Goal: Use online tool/utility: Utilize a website feature to perform a specific function

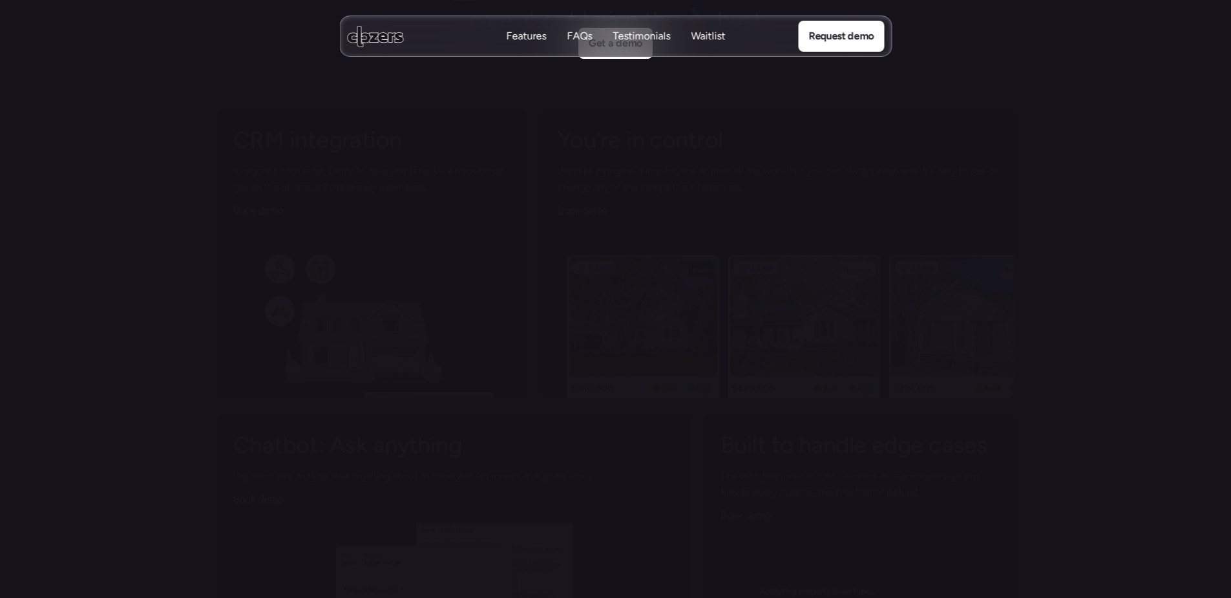
scroll to position [5449, 0]
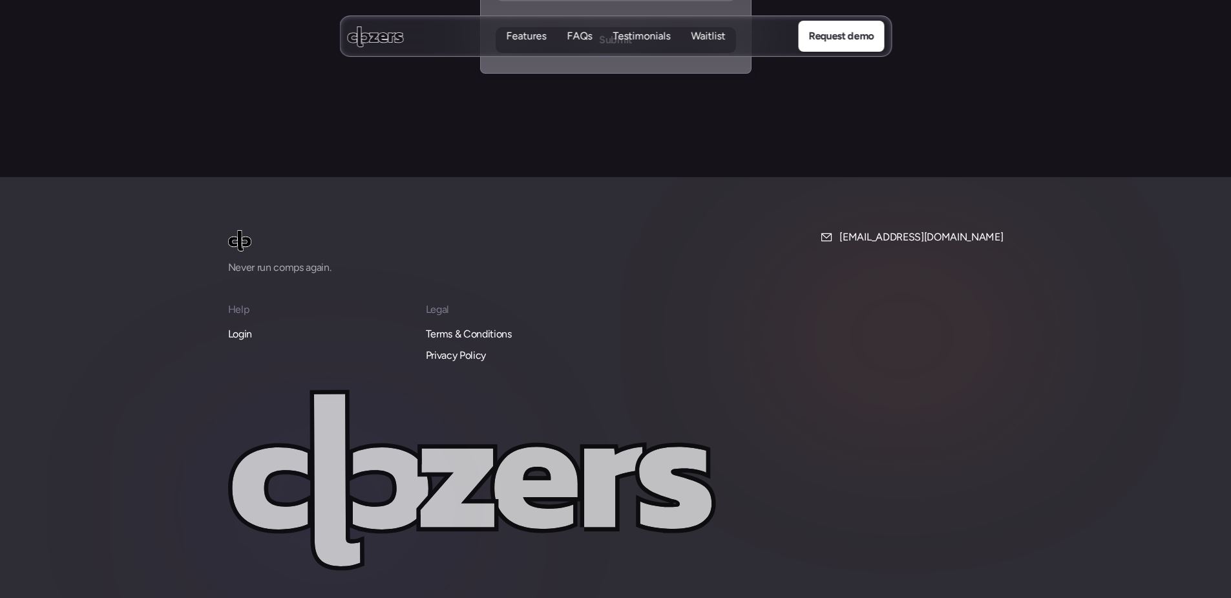
click at [241, 326] on p "Login" at bounding box center [240, 334] width 24 height 17
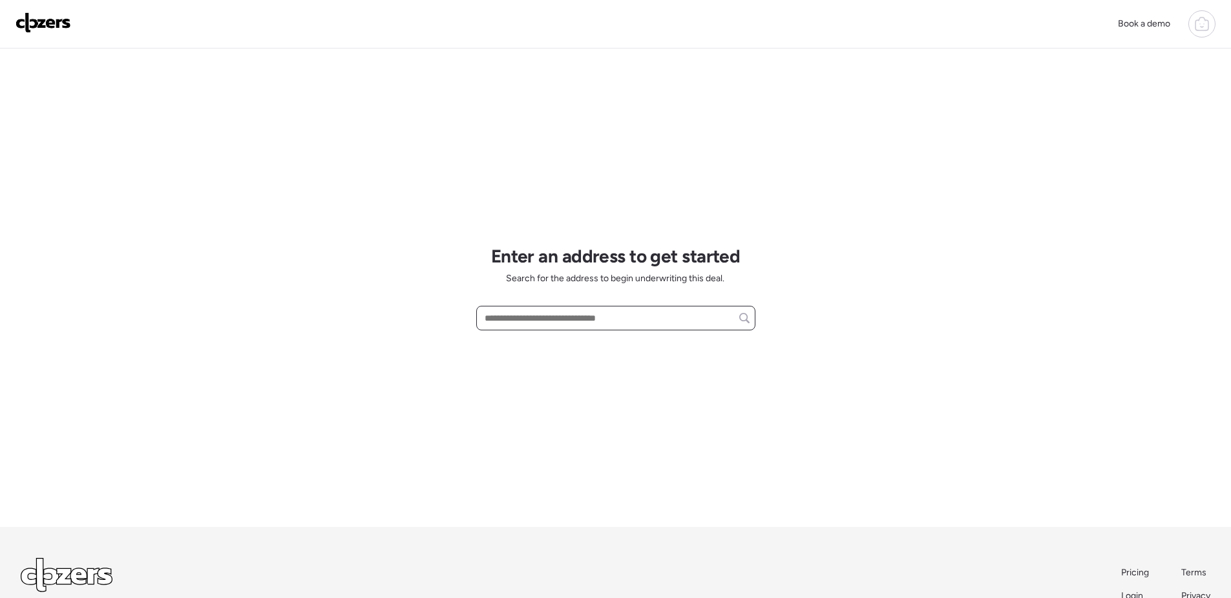
click at [604, 319] on input "text" at bounding box center [616, 318] width 268 height 18
paste input "**********"
click at [682, 323] on input "**********" at bounding box center [616, 318] width 268 height 18
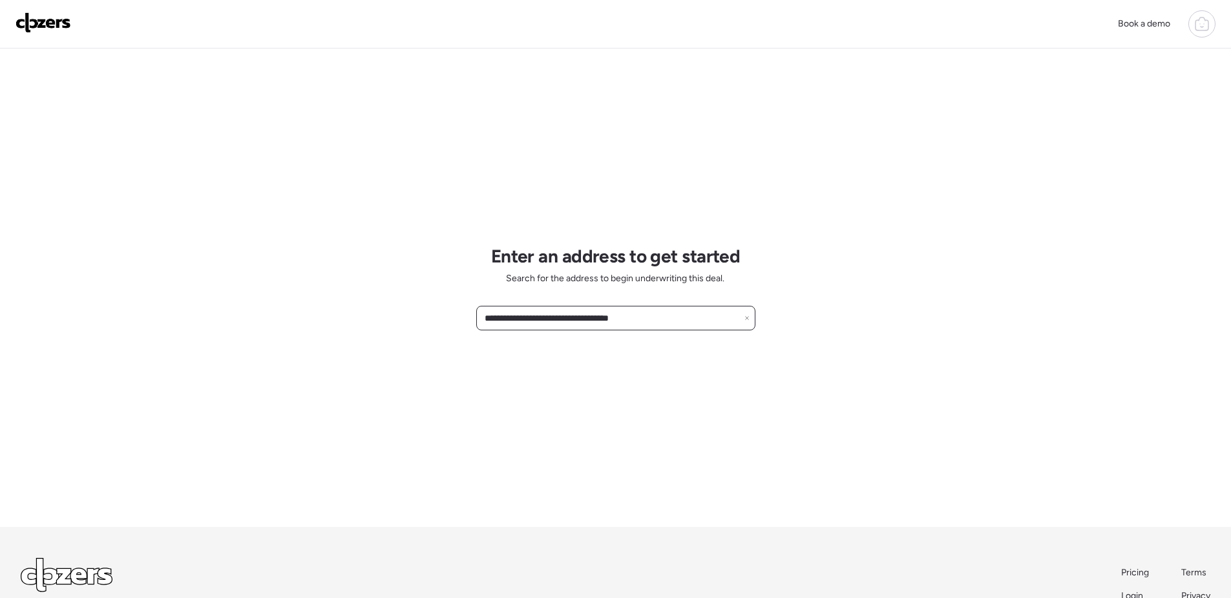
click at [682, 323] on input "**********" at bounding box center [616, 318] width 268 height 18
click at [745, 324] on input "**********" at bounding box center [616, 318] width 268 height 18
type input "**********"
click at [751, 318] on div "**********" at bounding box center [615, 318] width 279 height 25
click at [749, 318] on icon at bounding box center [747, 317] width 5 height 5
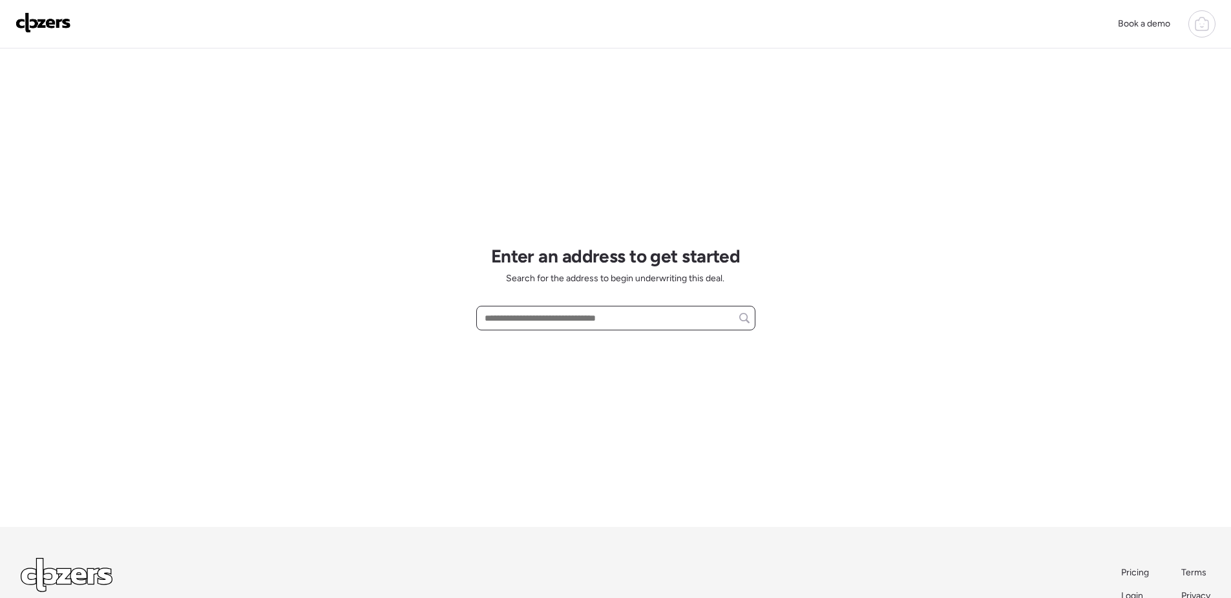
click at [710, 321] on input "text" at bounding box center [616, 318] width 268 height 18
paste input "**********"
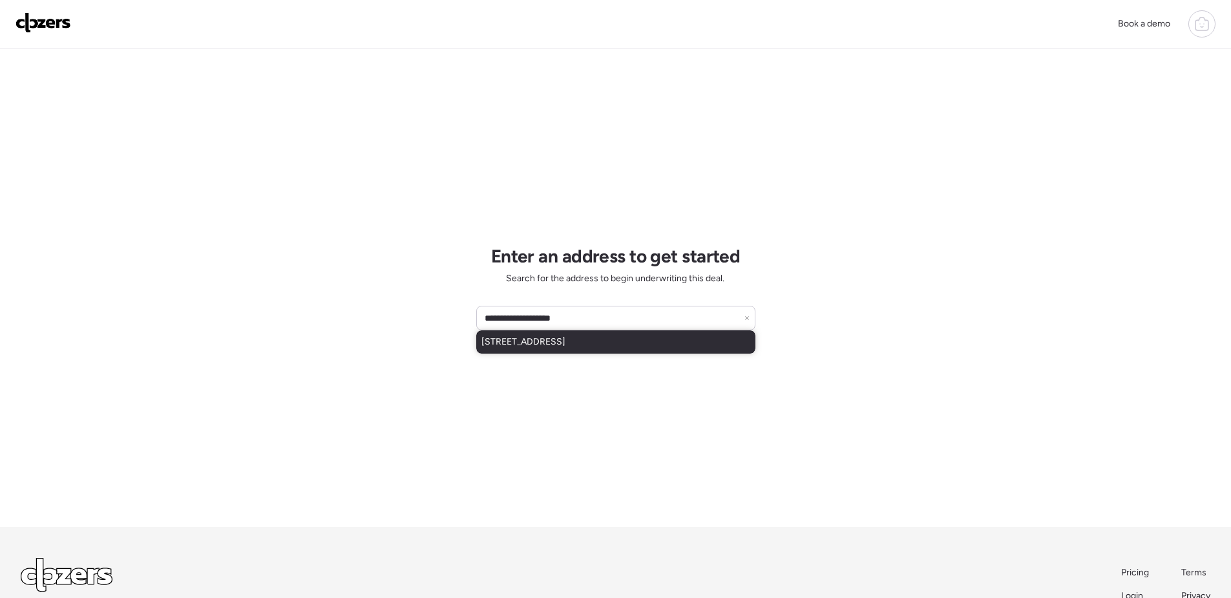
click at [686, 343] on div "1258 Deer Ridge Dr, Saint Louis, MO, 63135" at bounding box center [615, 341] width 279 height 23
type input "**********"
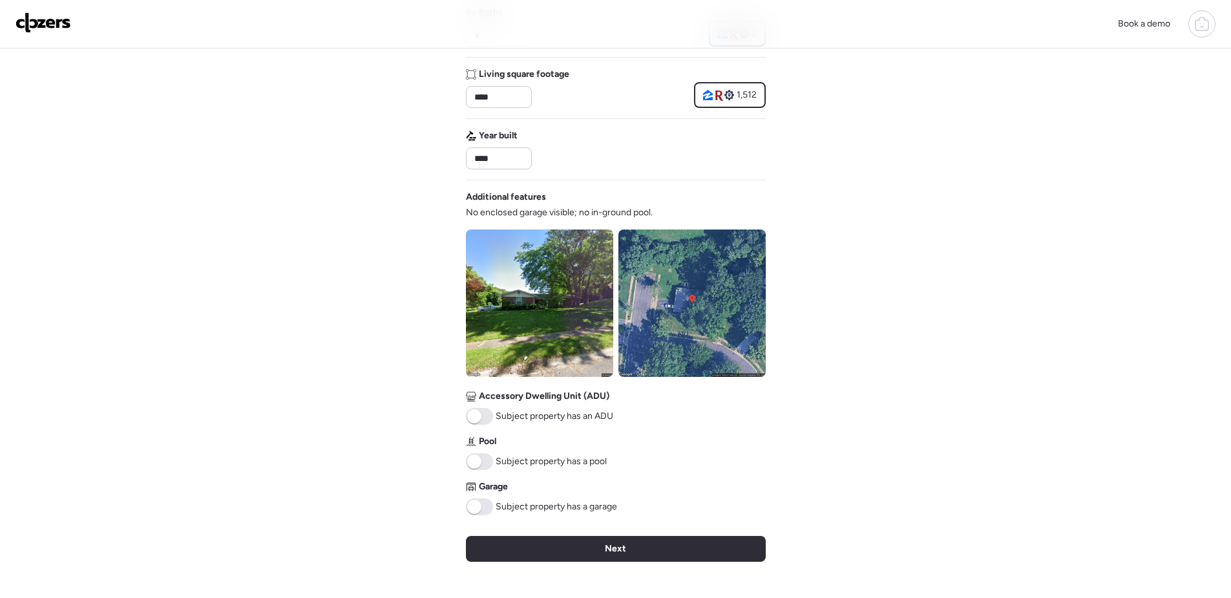
scroll to position [323, 0]
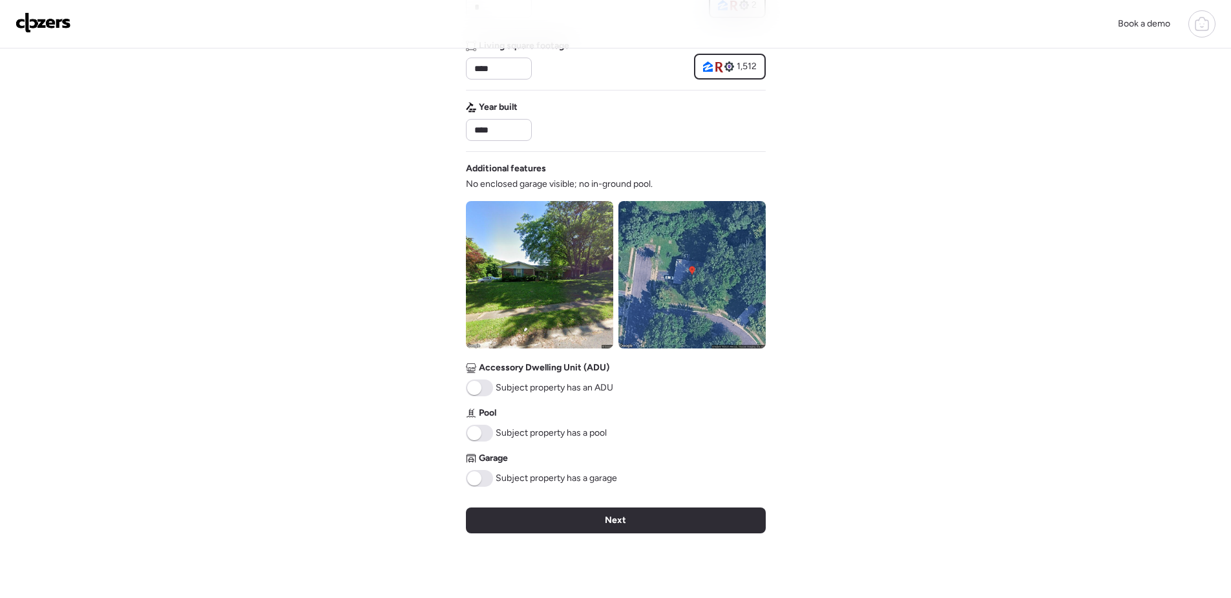
click at [476, 480] on span at bounding box center [474, 478] width 14 height 14
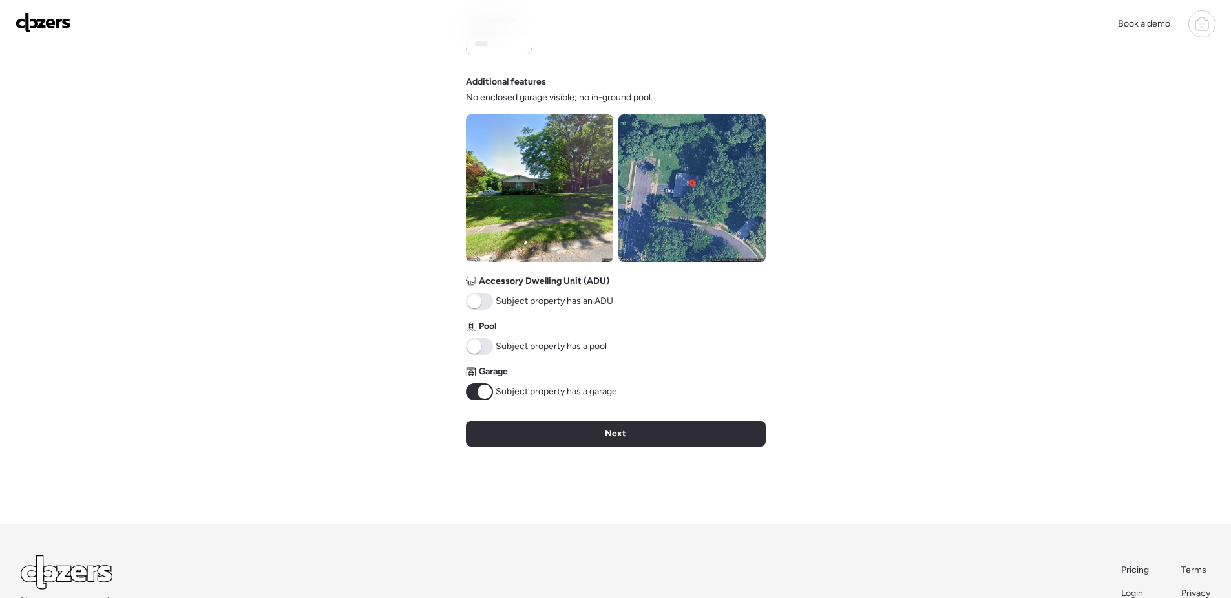
scroll to position [495, 0]
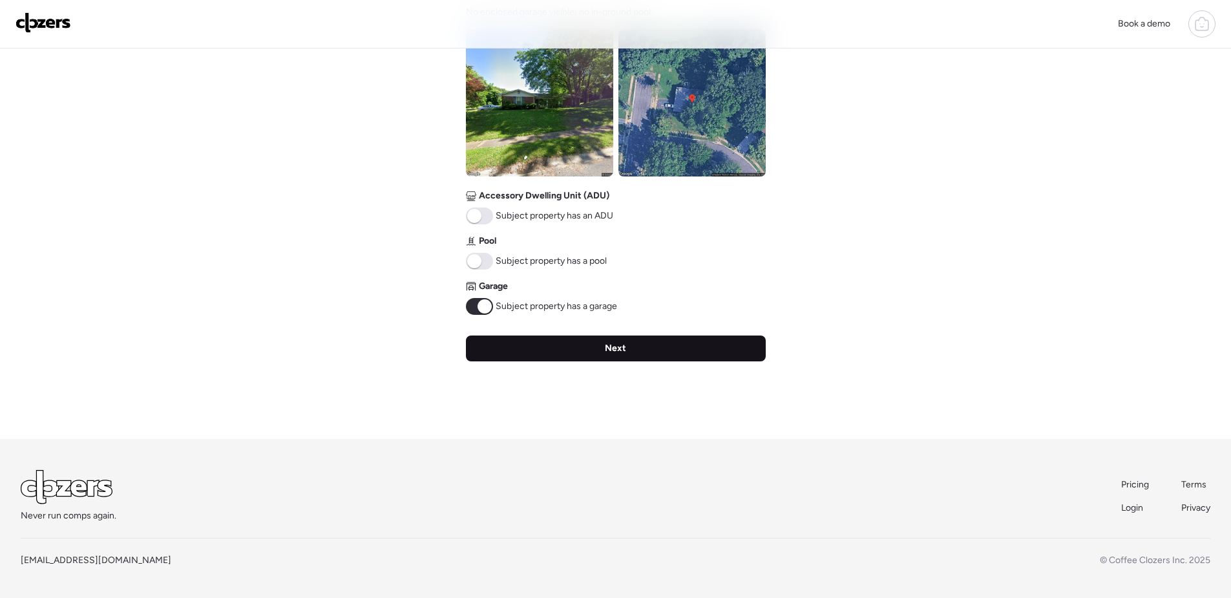
click at [673, 354] on div "Next" at bounding box center [616, 349] width 300 height 26
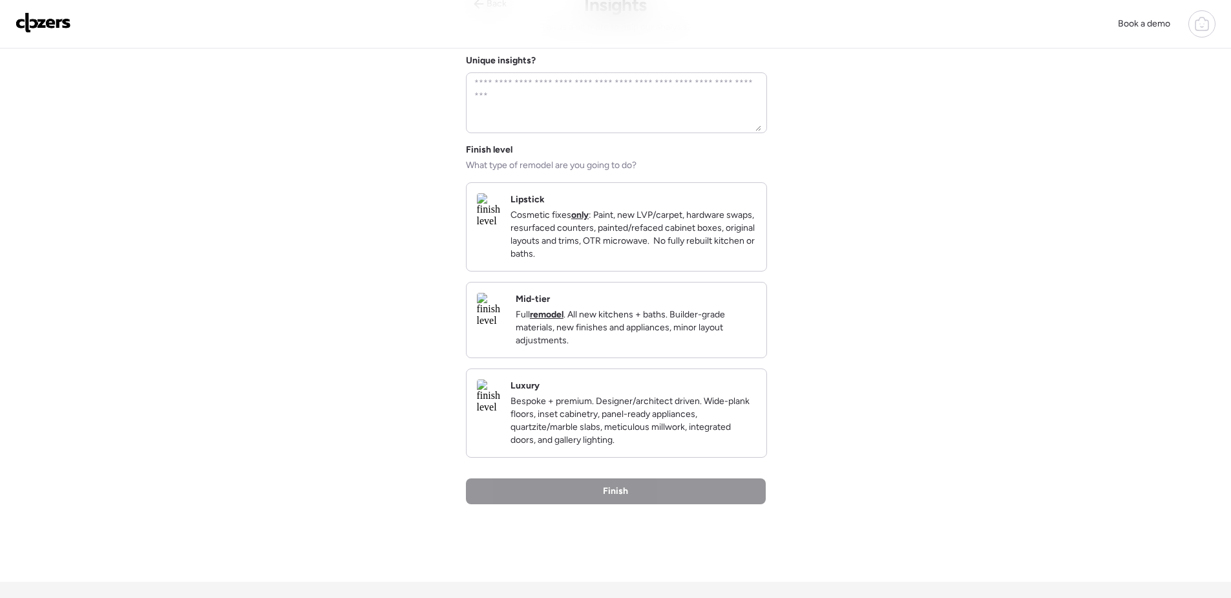
scroll to position [0, 0]
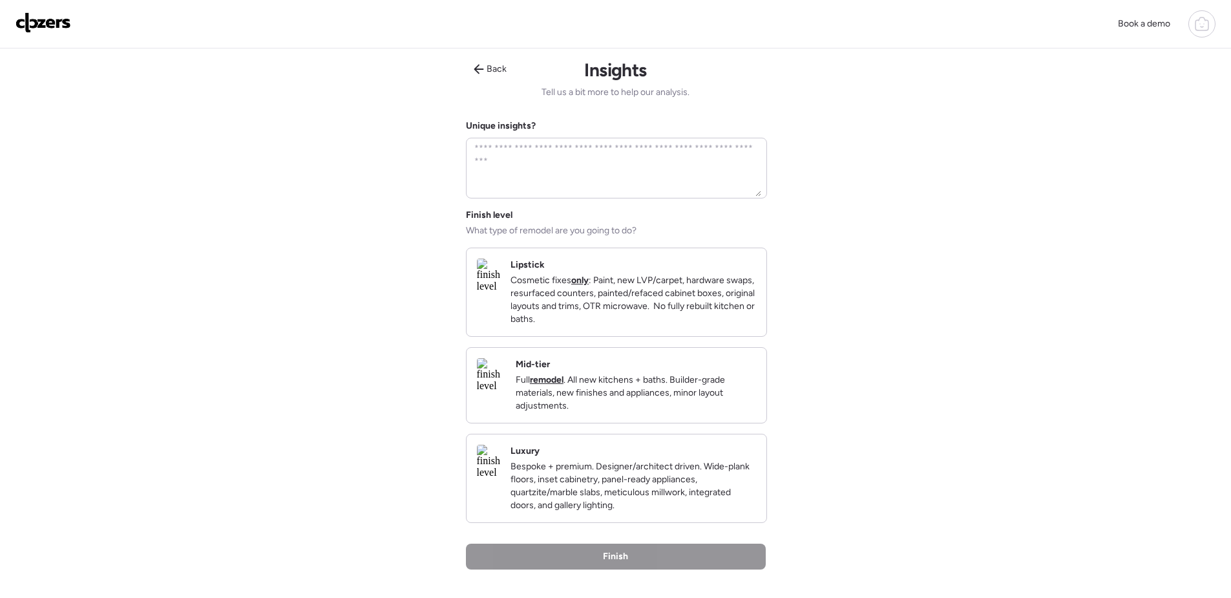
click at [615, 385] on div "Mid-tier Full remodel . All new kitchens + baths. Builder-grade materials, new …" at bounding box center [636, 385] width 240 height 54
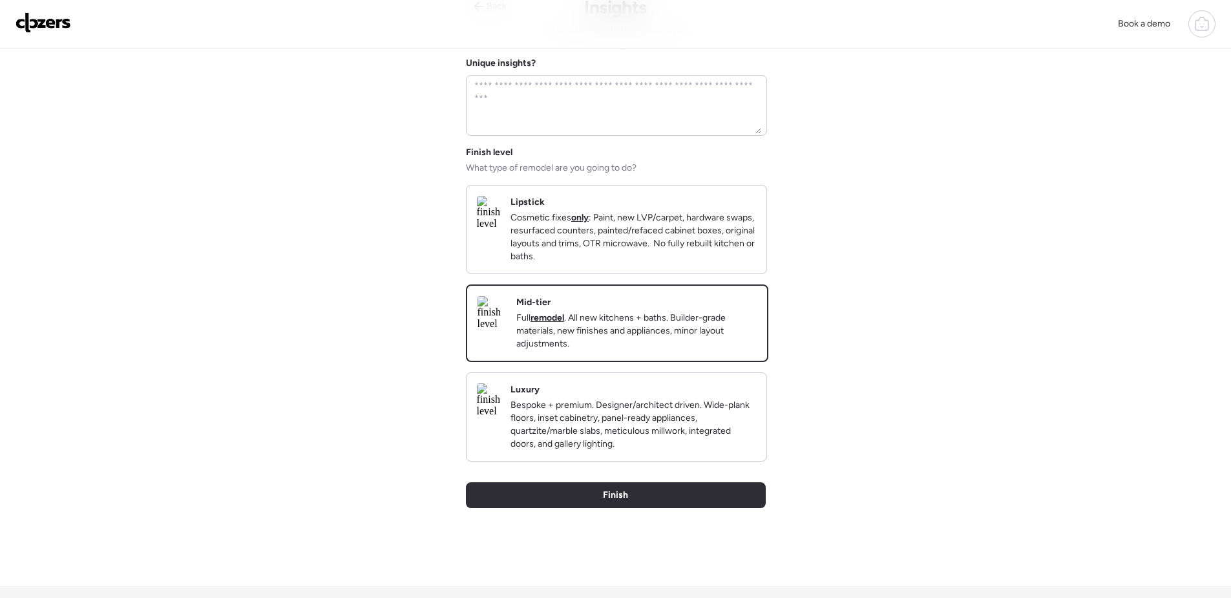
scroll to position [65, 0]
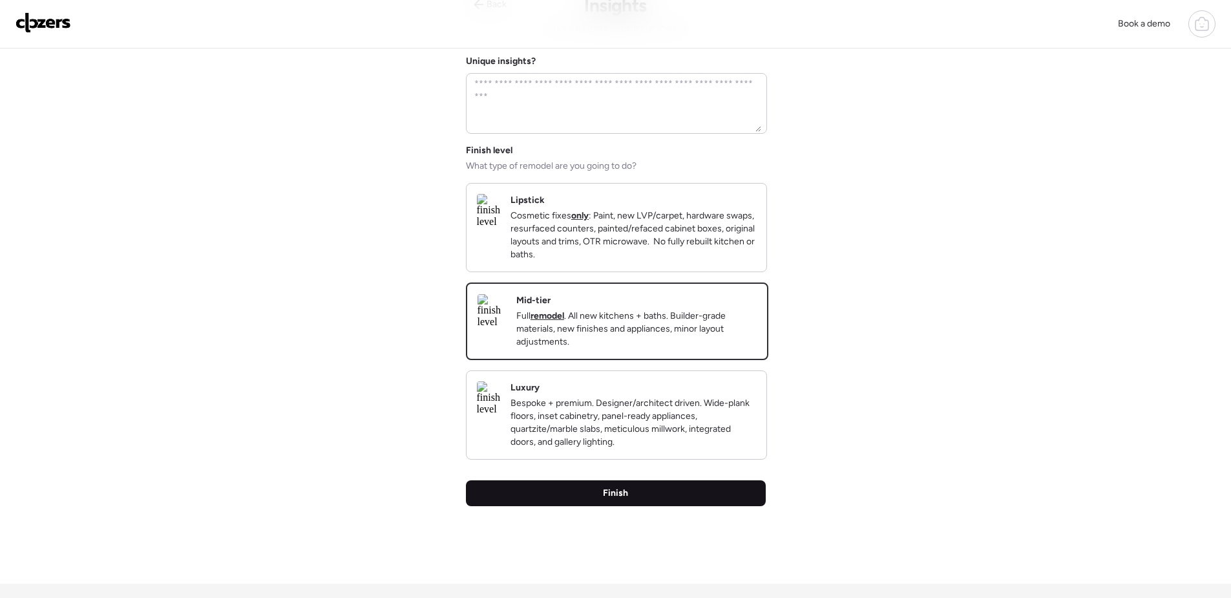
click at [651, 506] on div "Finish" at bounding box center [616, 493] width 300 height 26
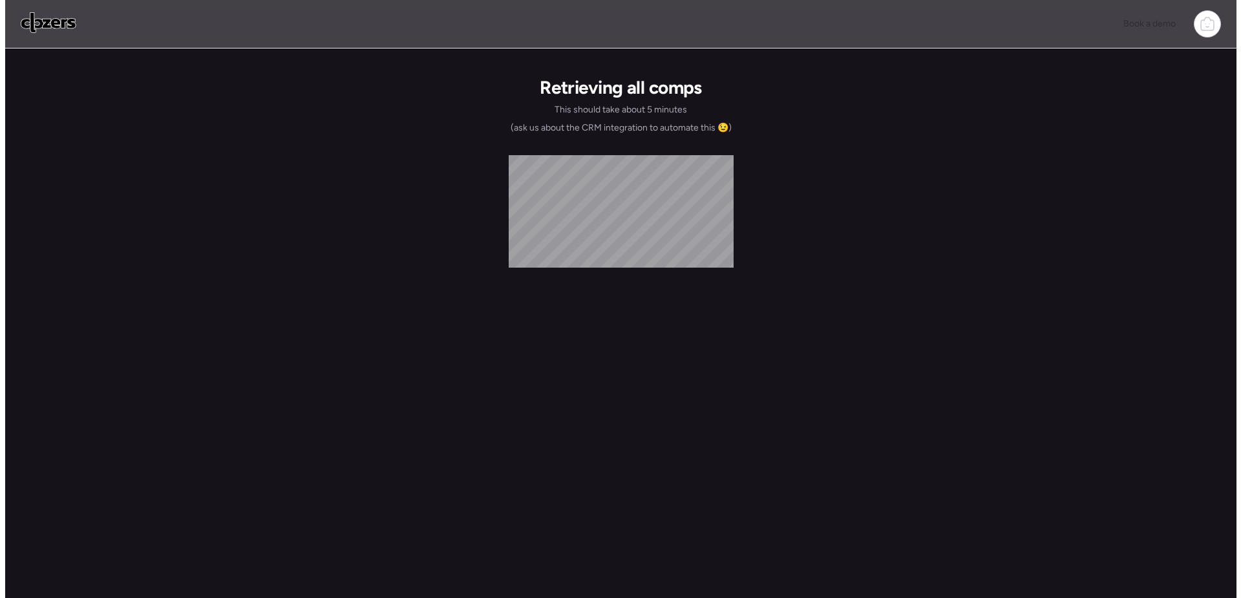
scroll to position [0, 0]
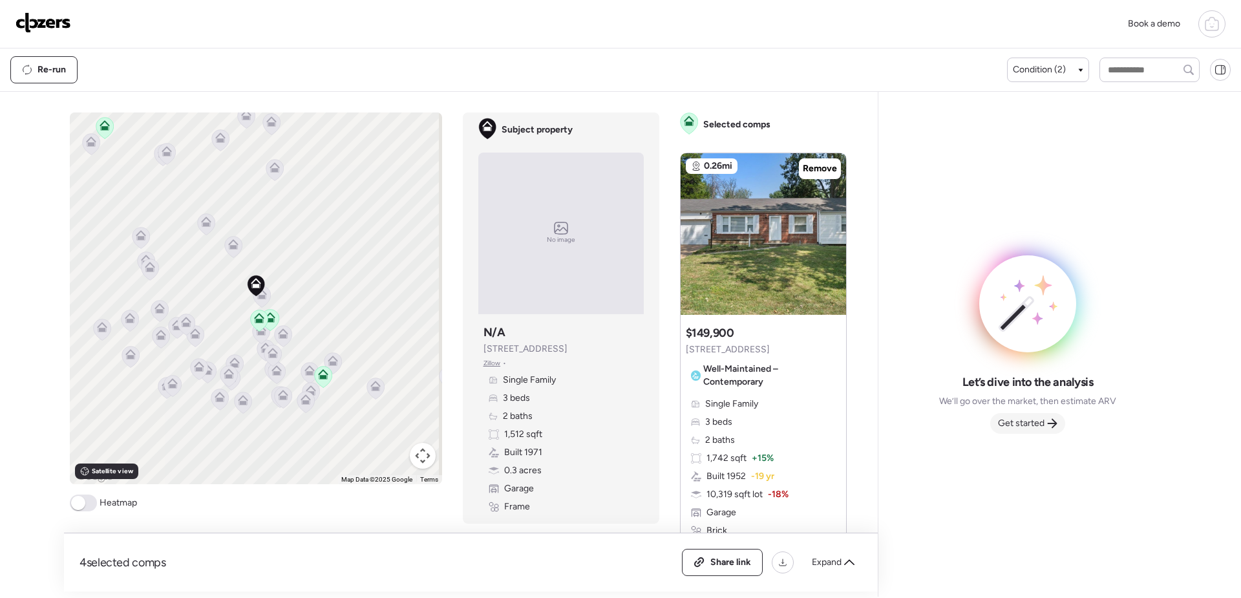
click at [1025, 425] on span "Get started" at bounding box center [1021, 423] width 47 height 13
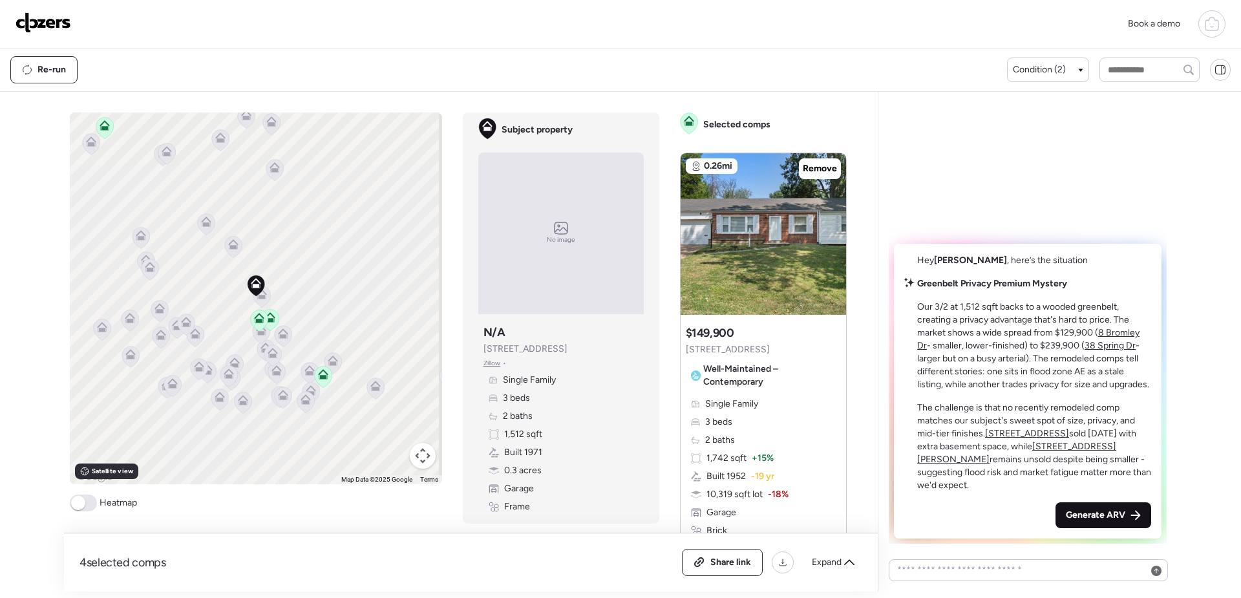
click at [1103, 515] on span "Generate ARV" at bounding box center [1095, 515] width 59 height 13
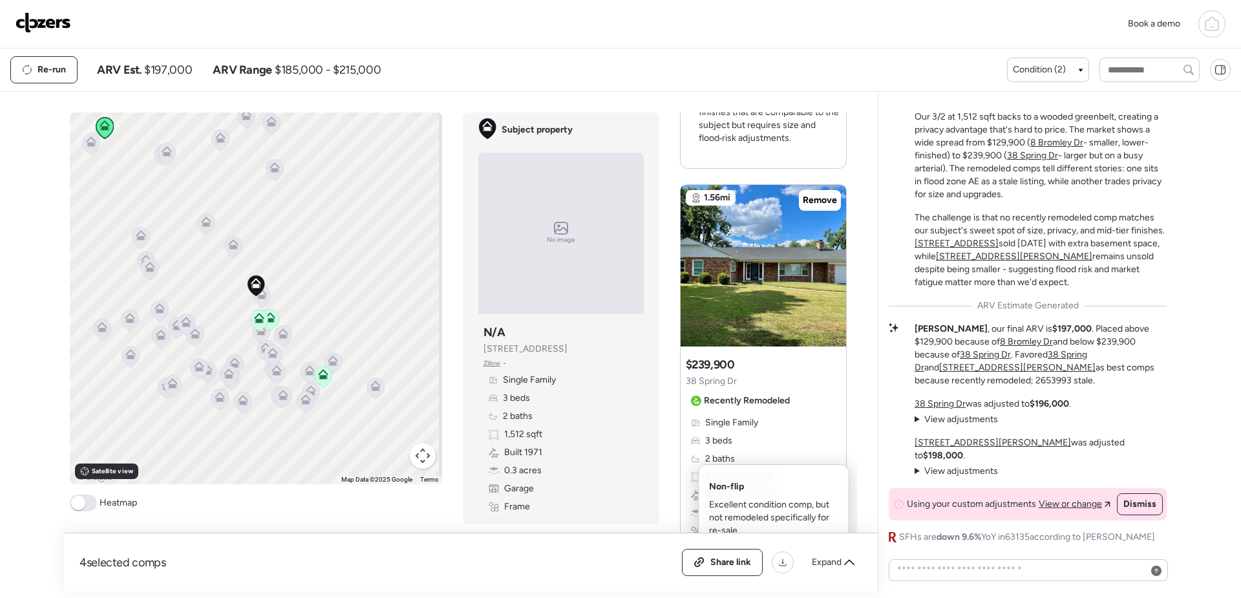
scroll to position [1759, 0]
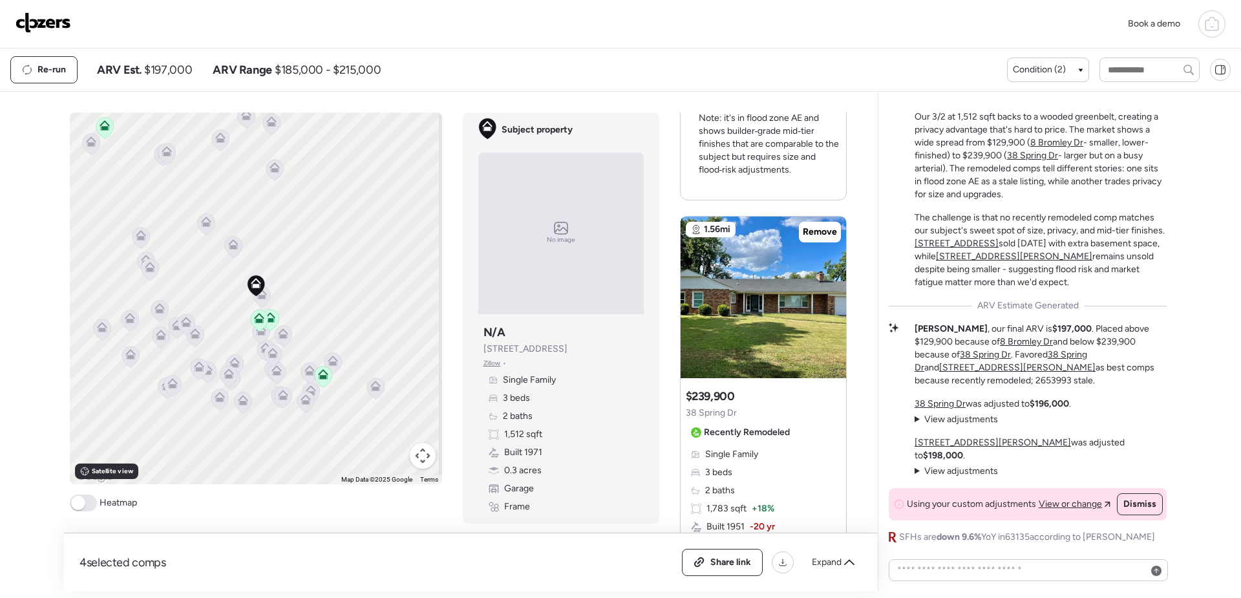
click at [321, 381] on icon at bounding box center [322, 376] width 17 height 21
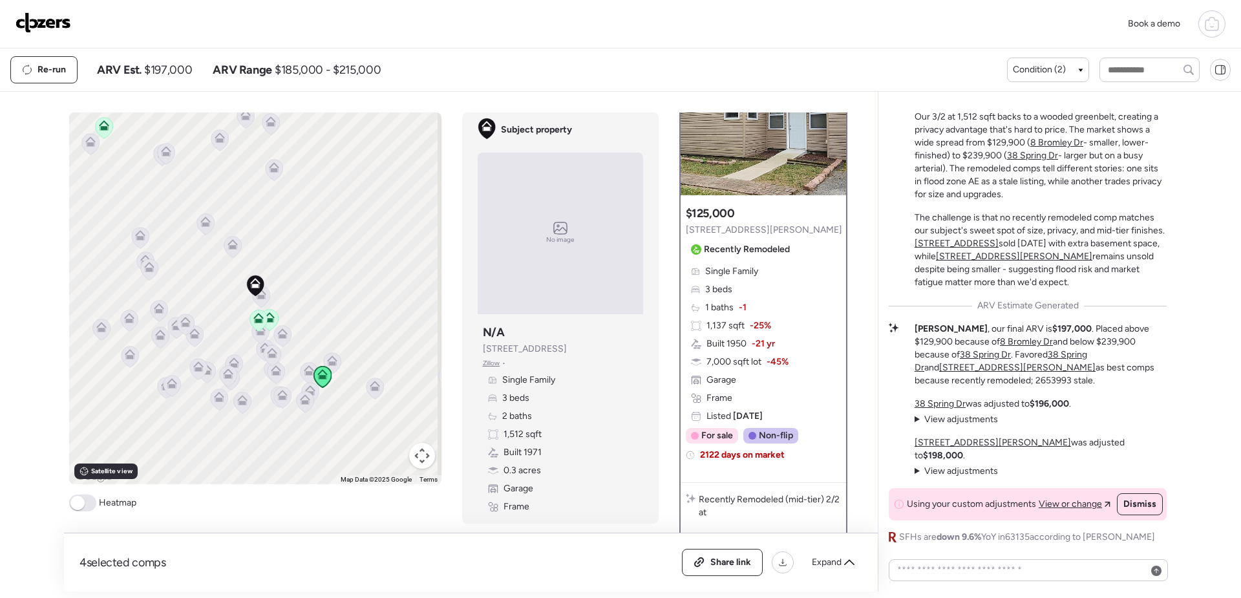
scroll to position [0, 0]
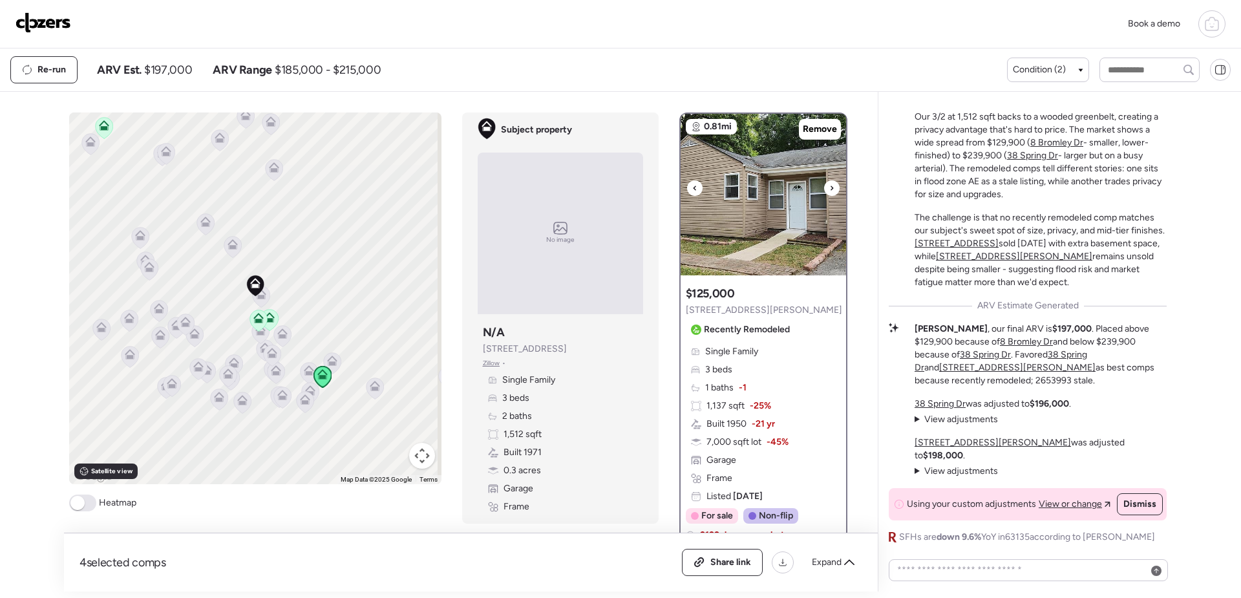
click at [762, 218] on img at bounding box center [763, 195] width 165 height 162
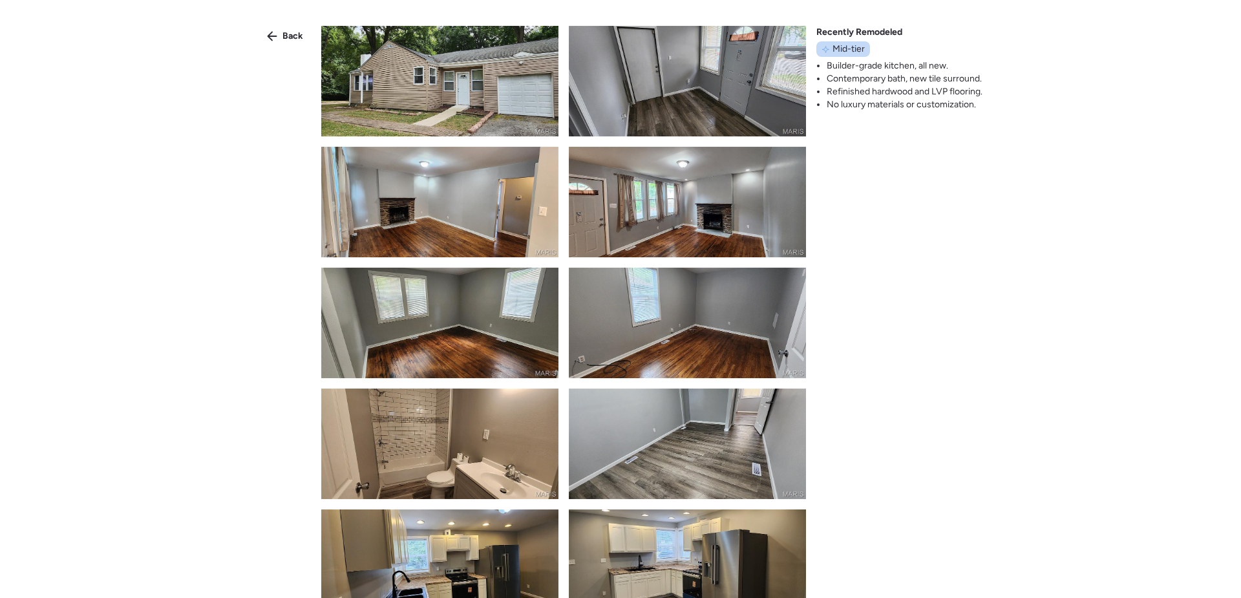
click at [473, 118] on img at bounding box center [439, 81] width 237 height 111
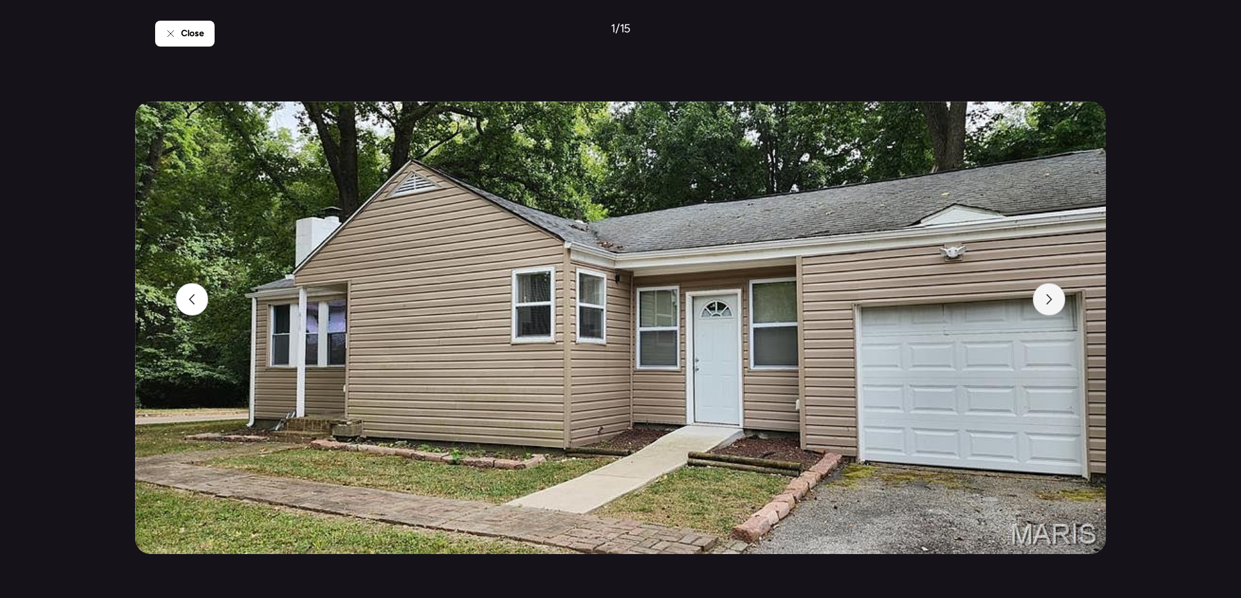
click at [1056, 297] on div at bounding box center [1049, 299] width 32 height 32
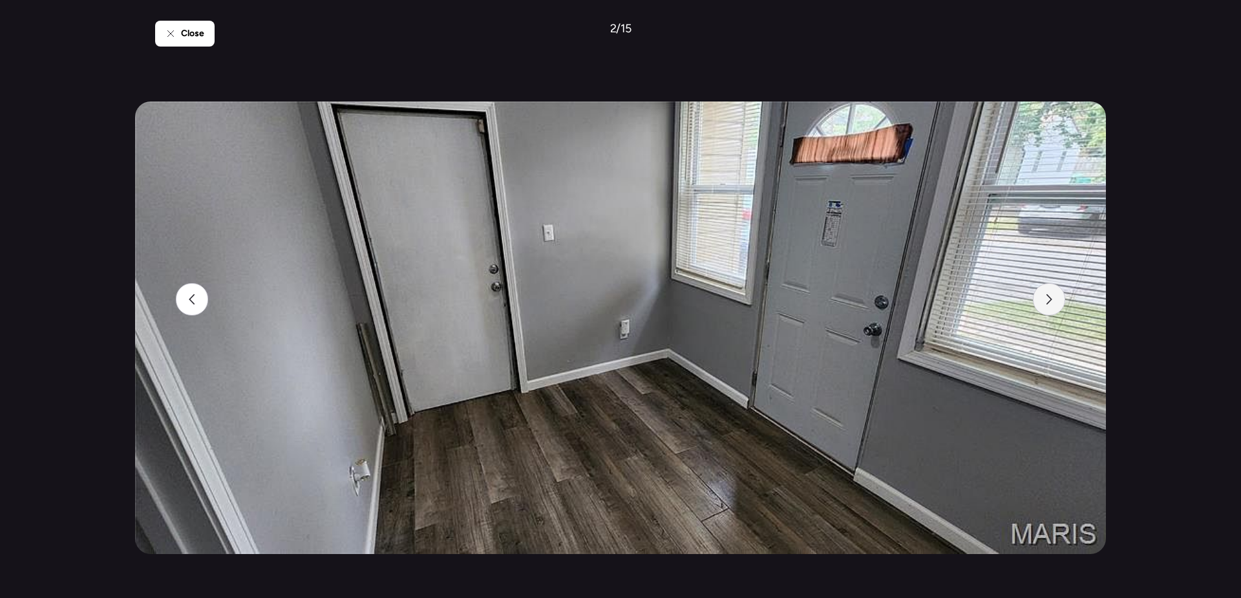
click at [1056, 297] on div at bounding box center [1049, 299] width 32 height 32
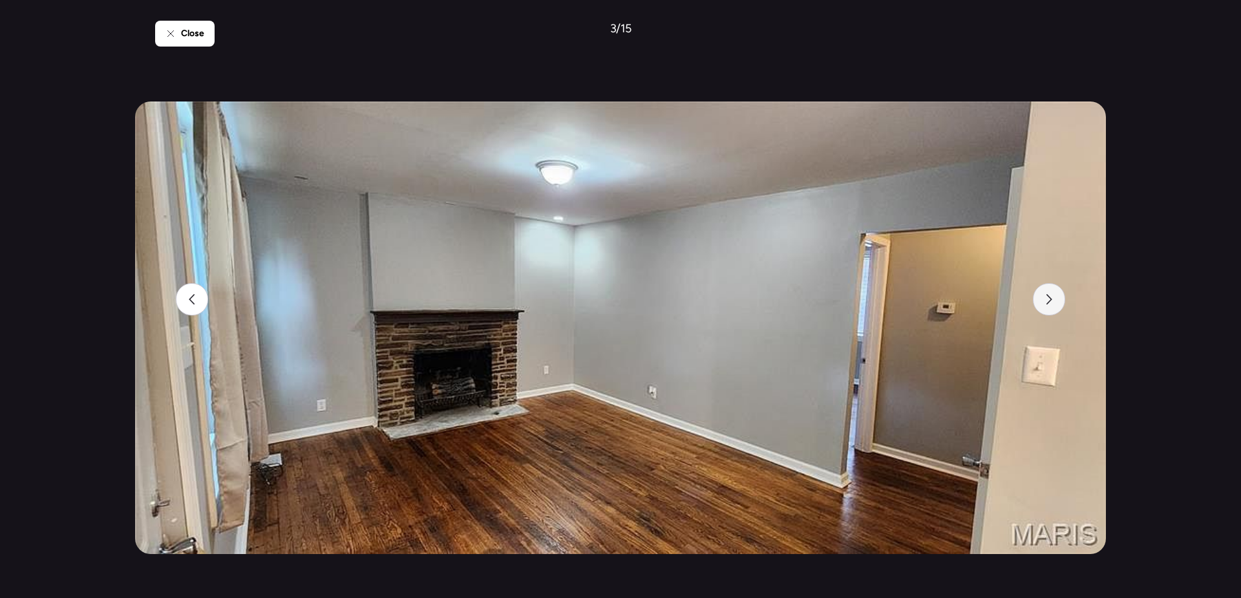
click at [1056, 297] on div at bounding box center [1049, 299] width 32 height 32
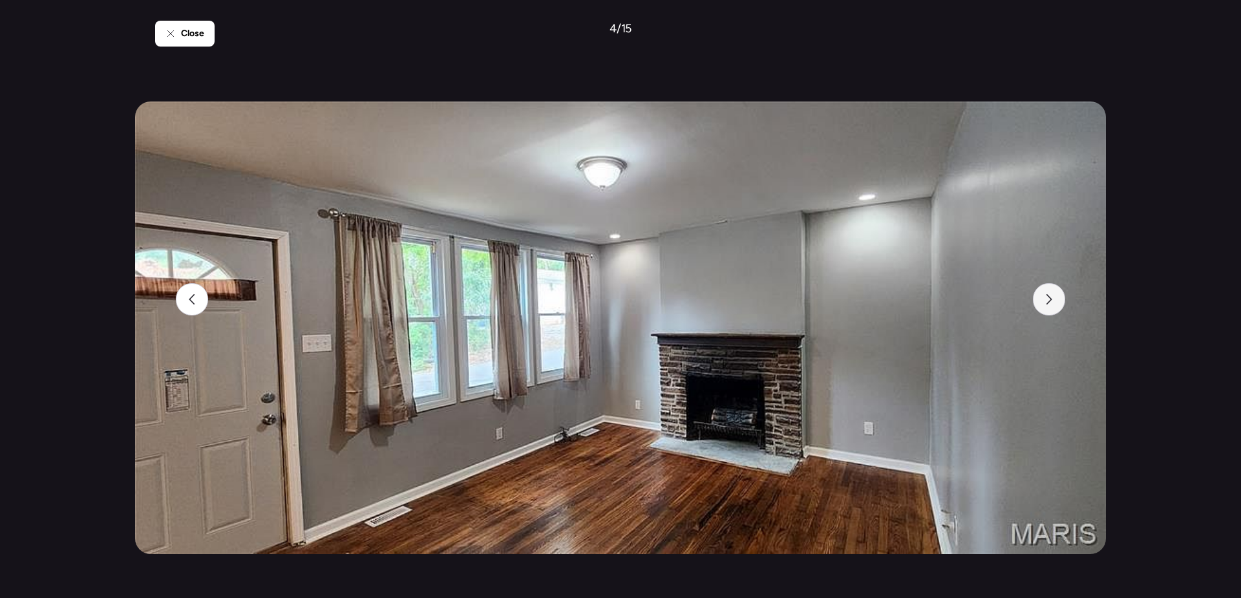
click at [1056, 297] on div at bounding box center [1049, 299] width 32 height 32
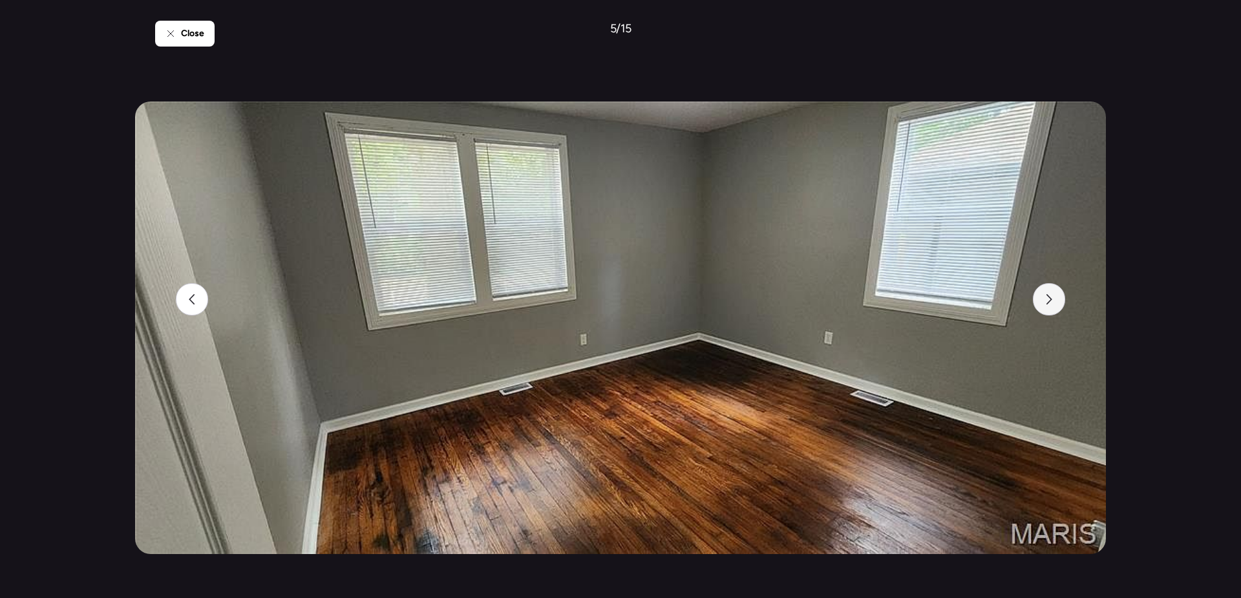
click at [1056, 297] on div at bounding box center [1049, 299] width 32 height 32
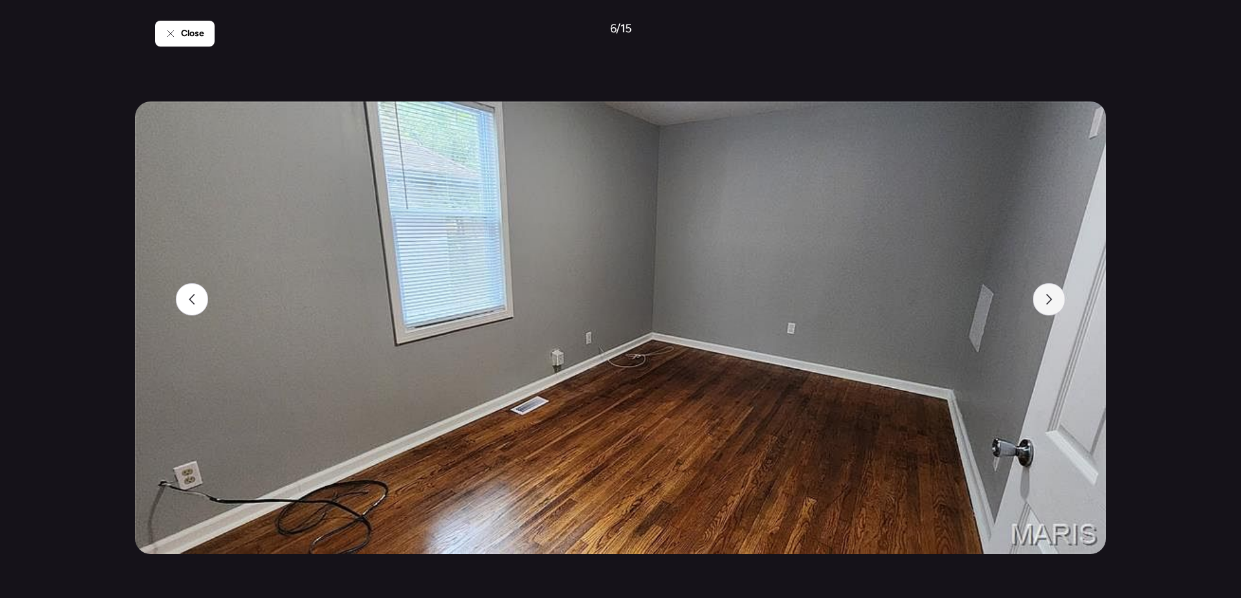
click at [1056, 297] on div at bounding box center [1049, 299] width 32 height 32
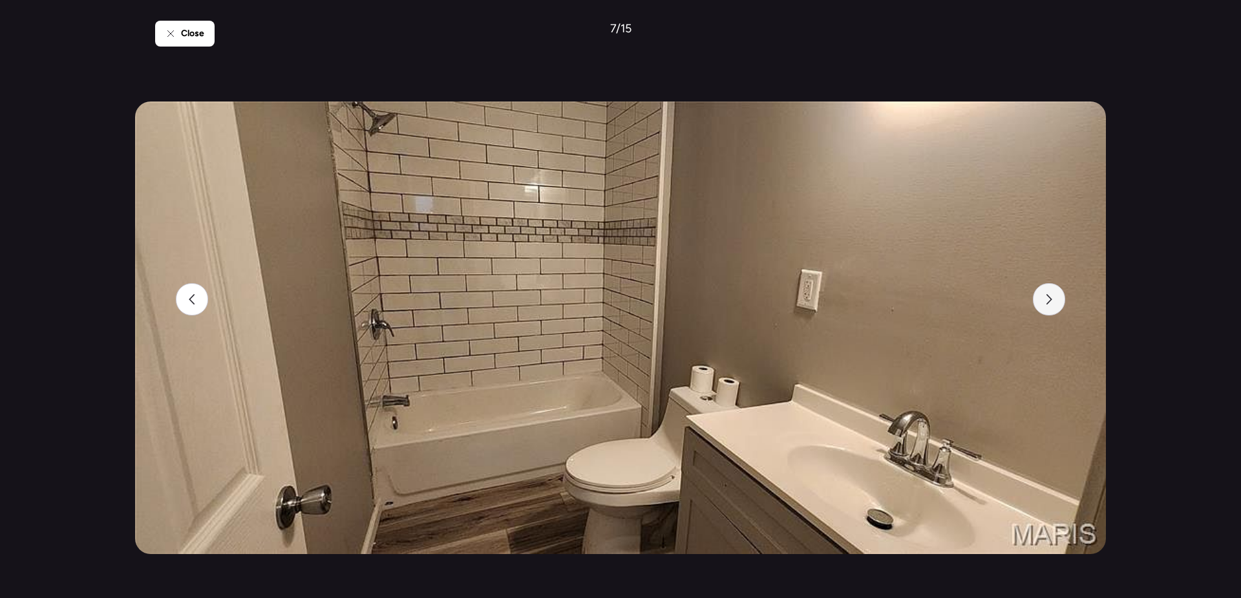
click at [1056, 297] on div at bounding box center [1049, 299] width 32 height 32
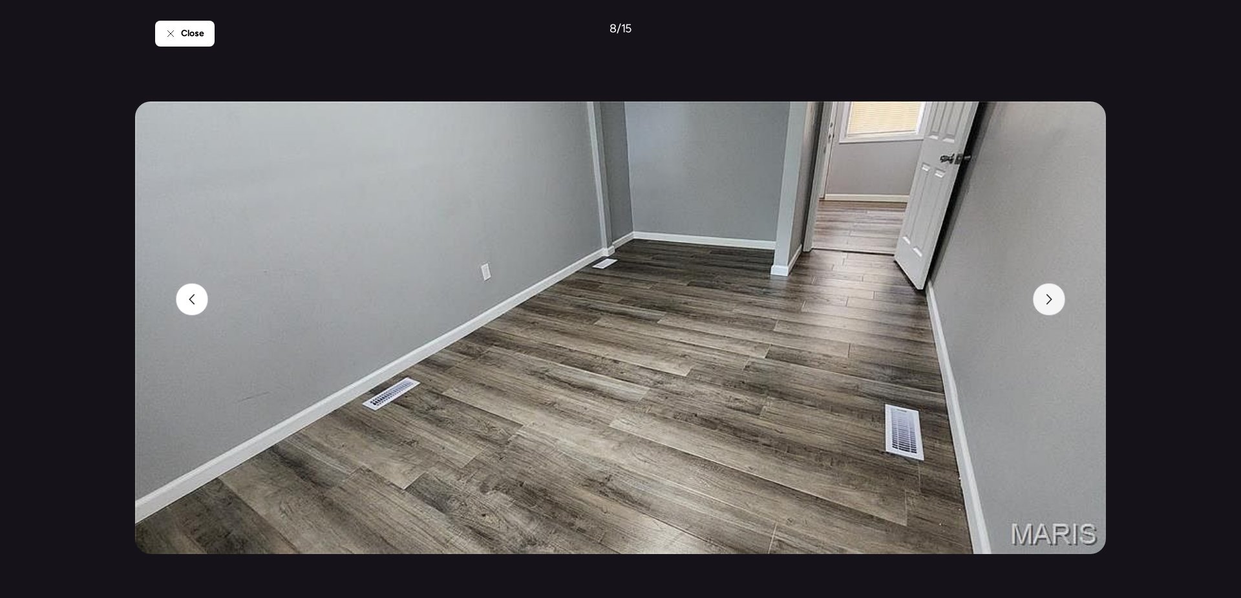
click at [1056, 297] on div at bounding box center [1049, 299] width 32 height 32
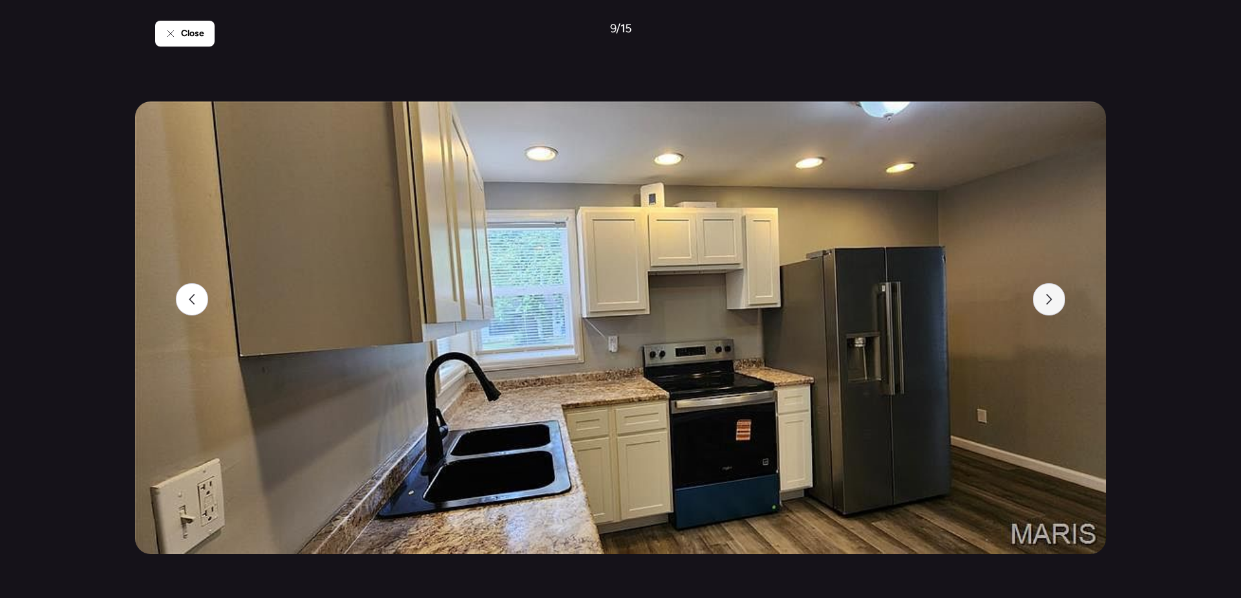
click at [1056, 297] on div at bounding box center [1049, 299] width 32 height 32
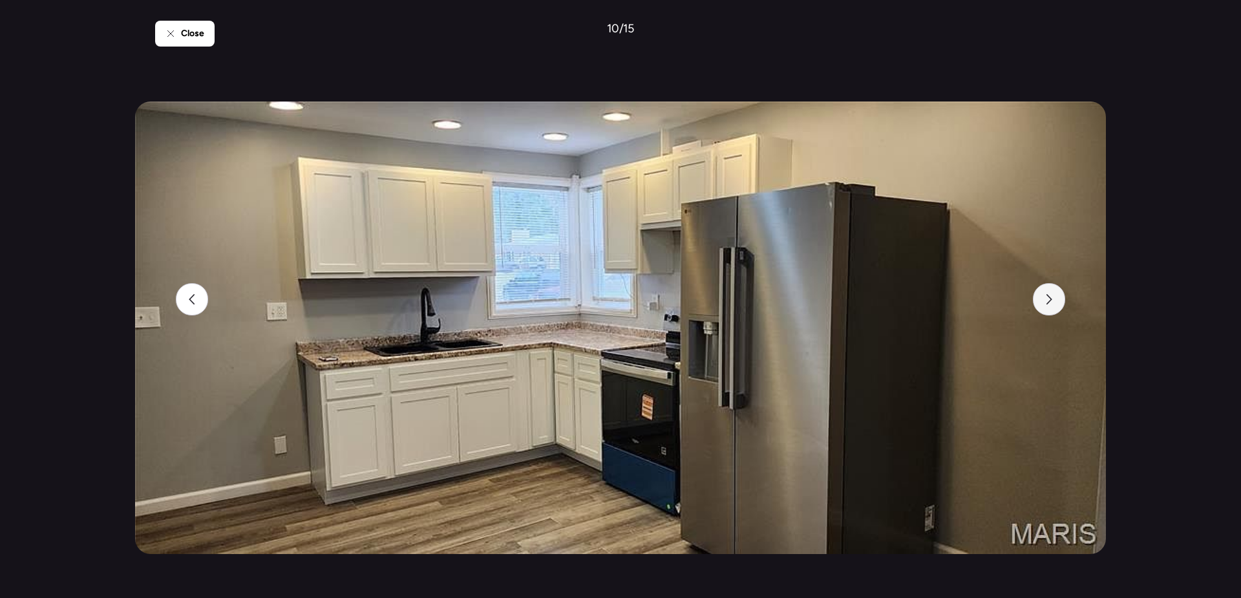
click at [1056, 297] on div at bounding box center [1049, 299] width 32 height 32
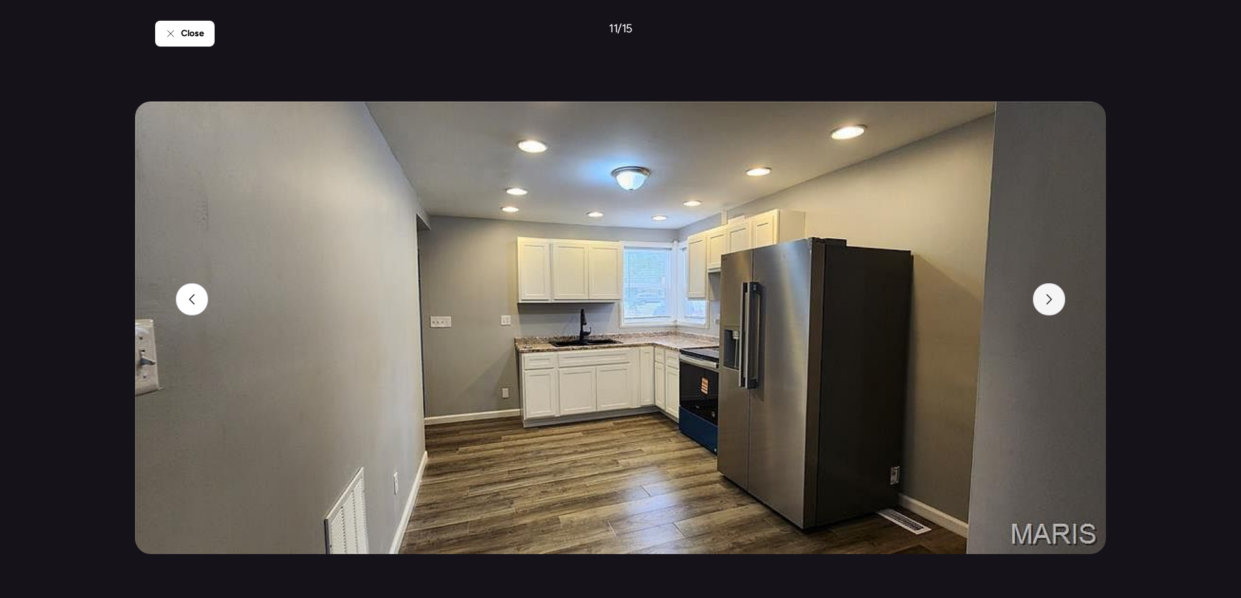
click at [1056, 297] on div at bounding box center [1049, 299] width 32 height 32
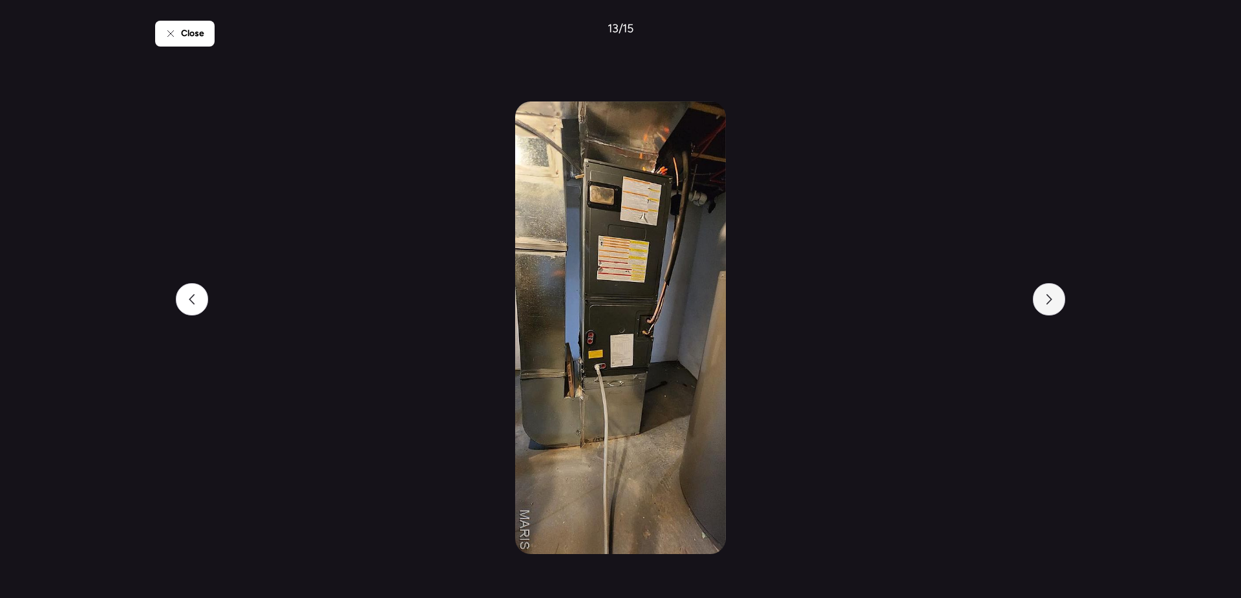
click at [1056, 297] on div at bounding box center [1049, 299] width 32 height 32
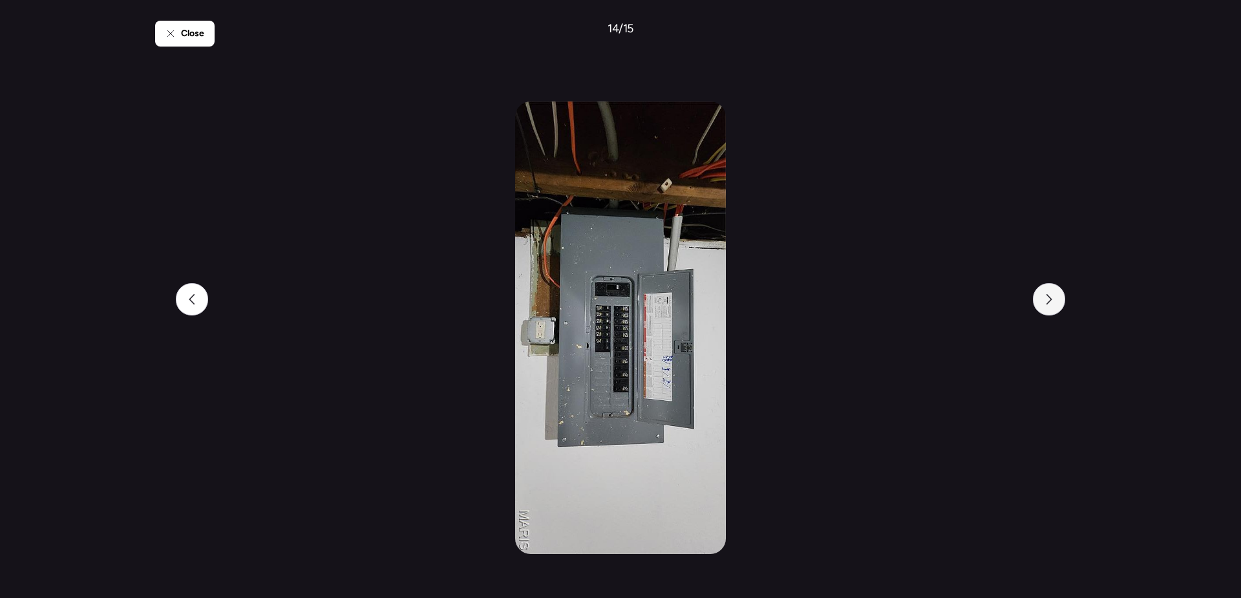
click at [1056, 297] on div at bounding box center [1049, 299] width 32 height 32
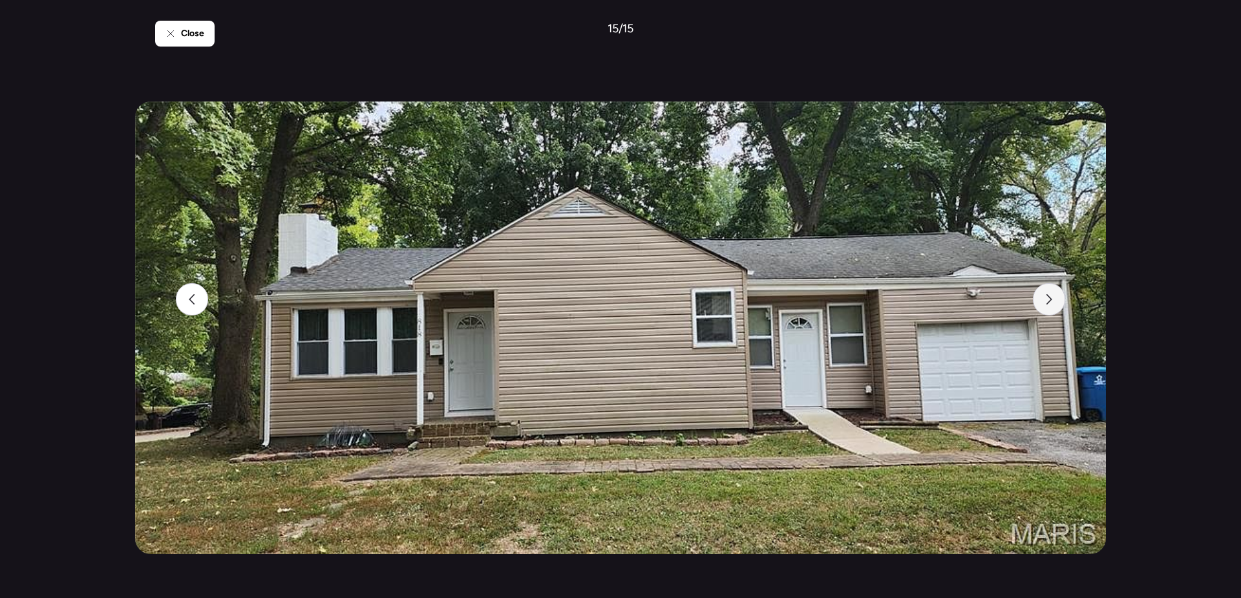
click at [1056, 297] on div at bounding box center [1049, 299] width 32 height 32
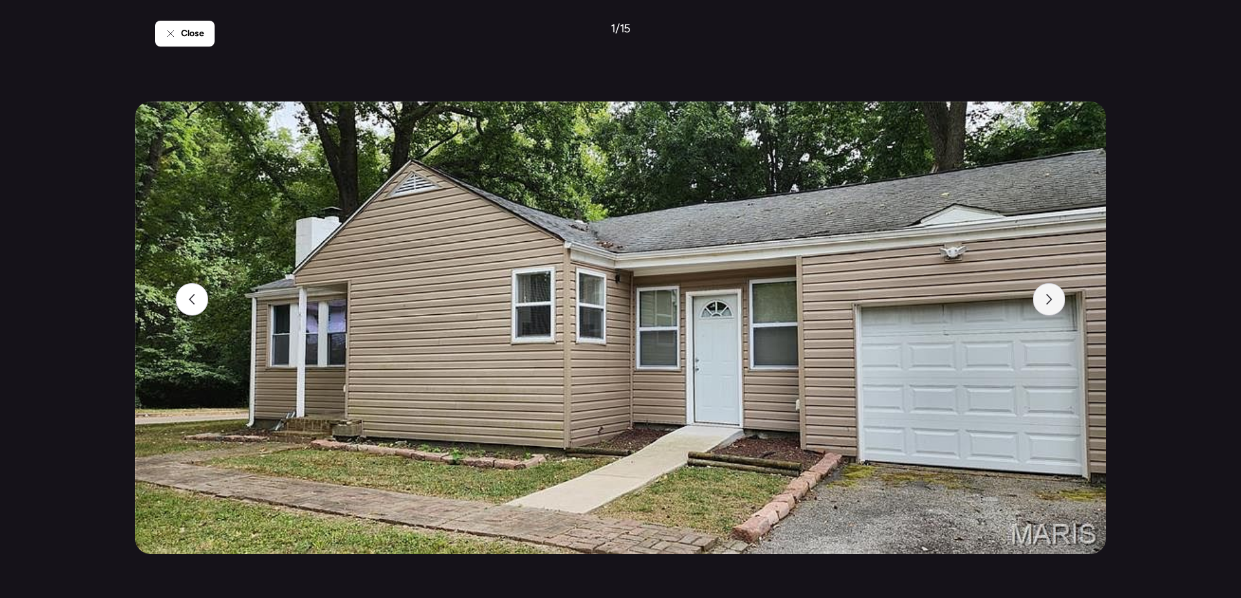
click at [1056, 297] on div at bounding box center [1049, 299] width 32 height 32
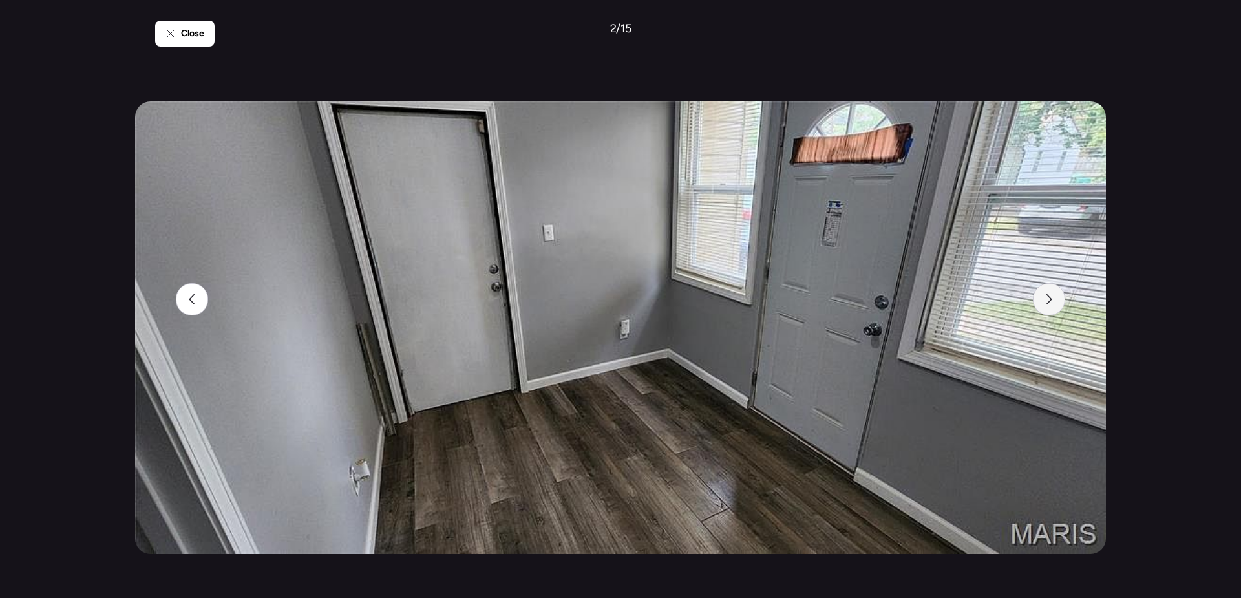
click at [1056, 297] on div at bounding box center [1049, 299] width 32 height 32
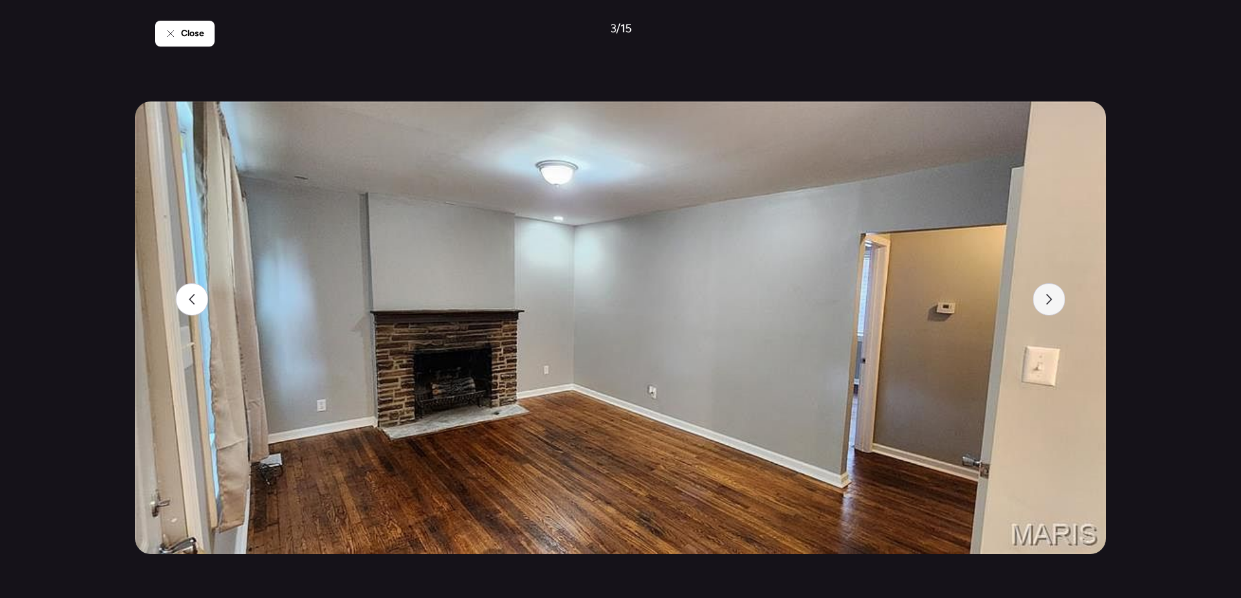
click at [1056, 297] on div at bounding box center [1049, 299] width 32 height 32
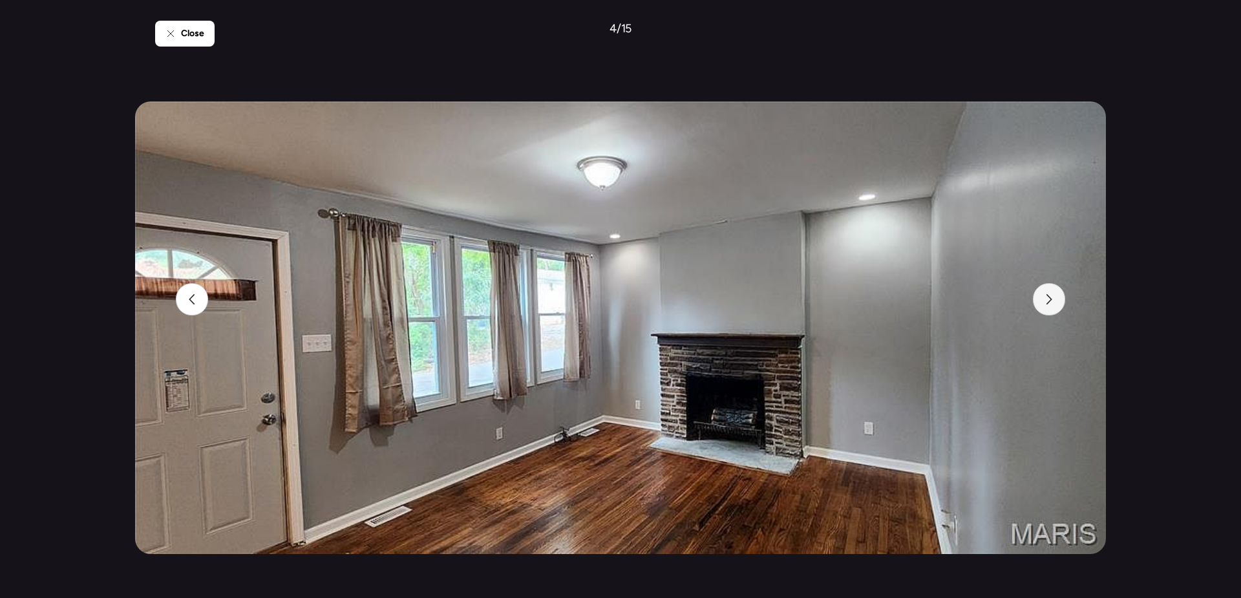
click at [1056, 297] on div at bounding box center [1049, 299] width 32 height 32
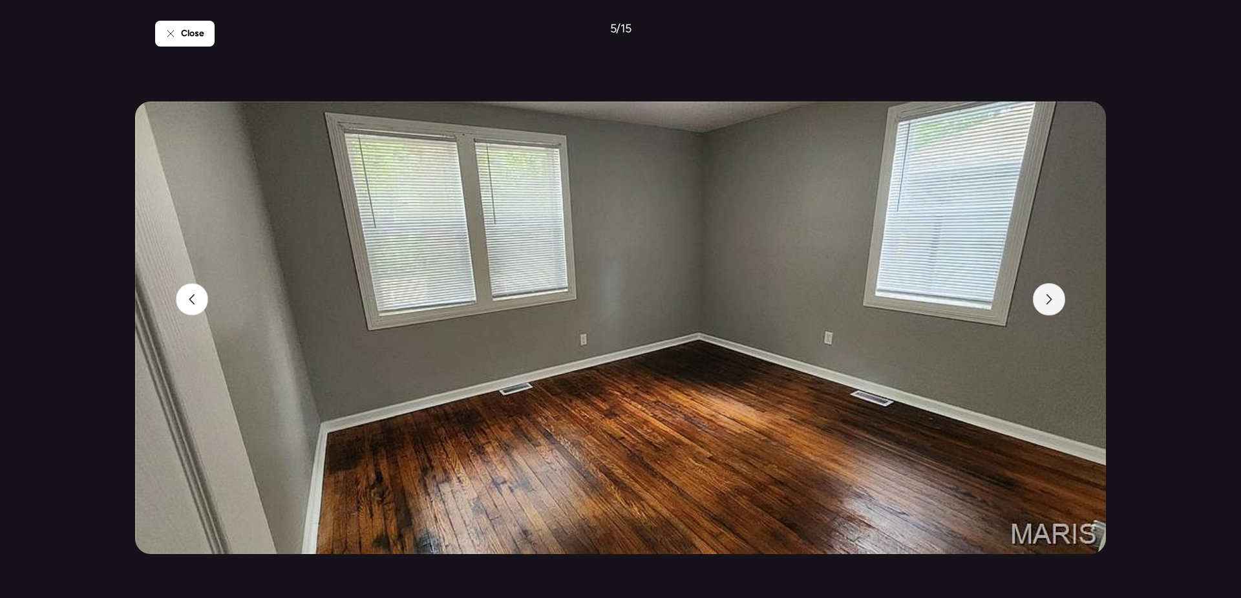
click at [1056, 297] on div at bounding box center [1049, 299] width 32 height 32
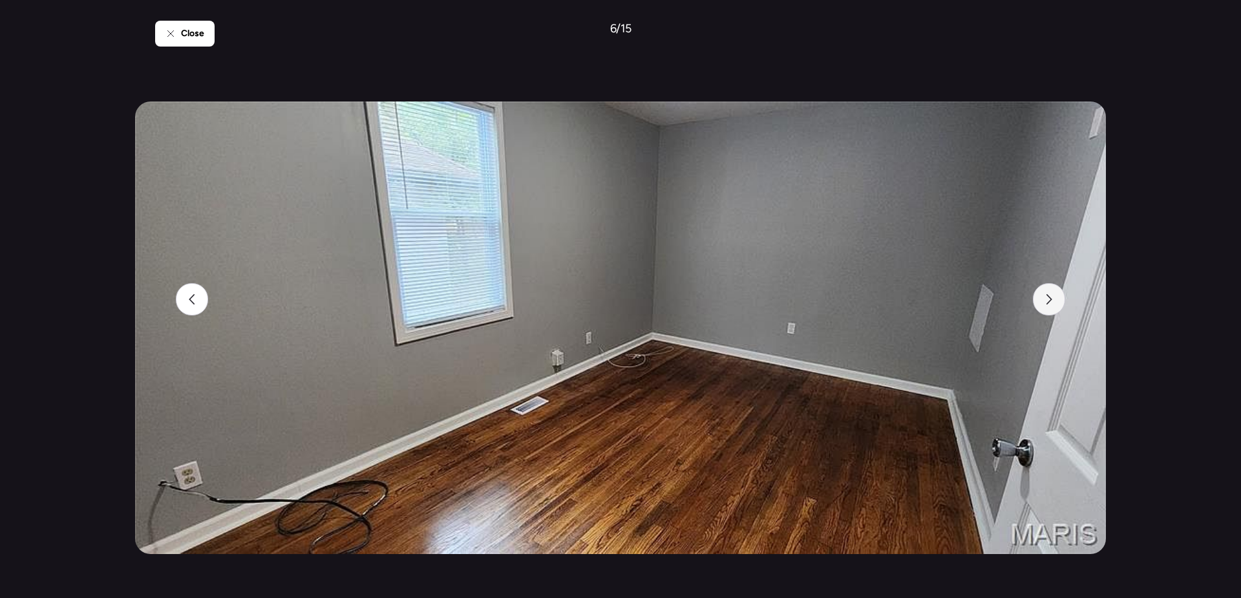
click at [1056, 297] on div at bounding box center [1049, 299] width 32 height 32
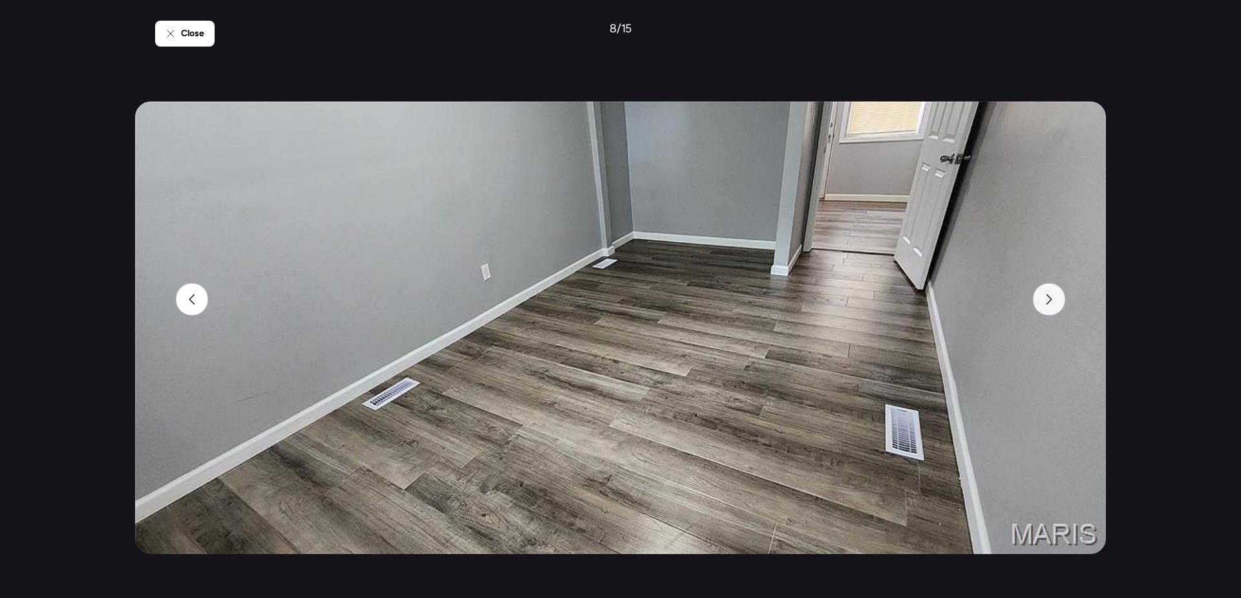
click at [1056, 297] on div at bounding box center [1049, 299] width 32 height 32
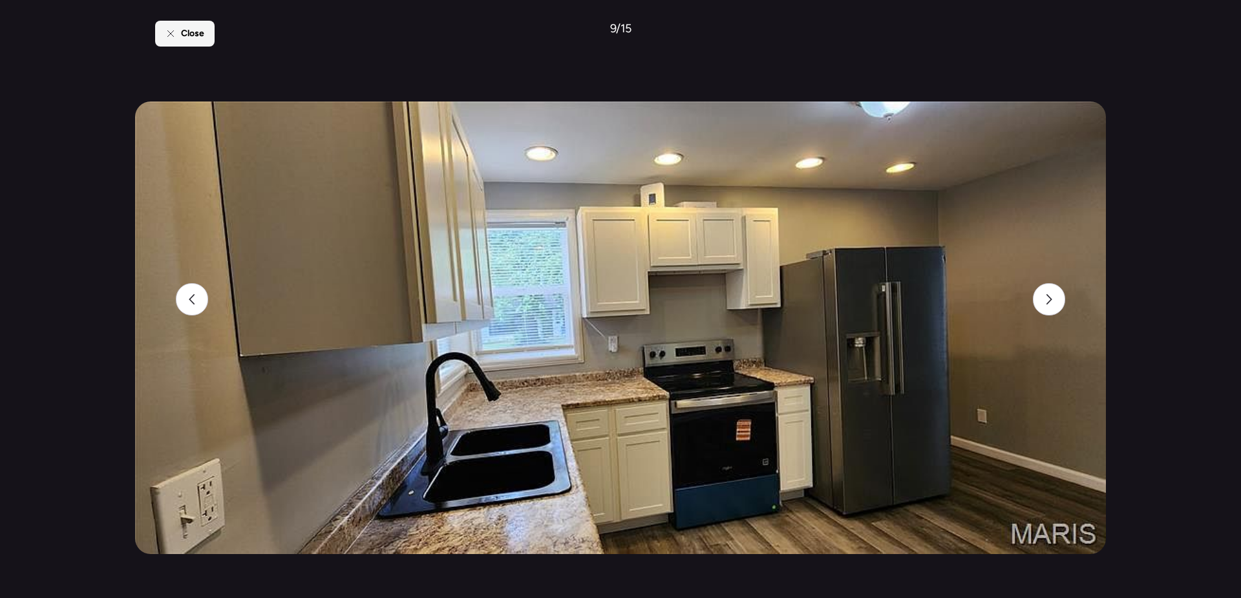
click at [178, 32] on div "Close" at bounding box center [184, 34] width 59 height 26
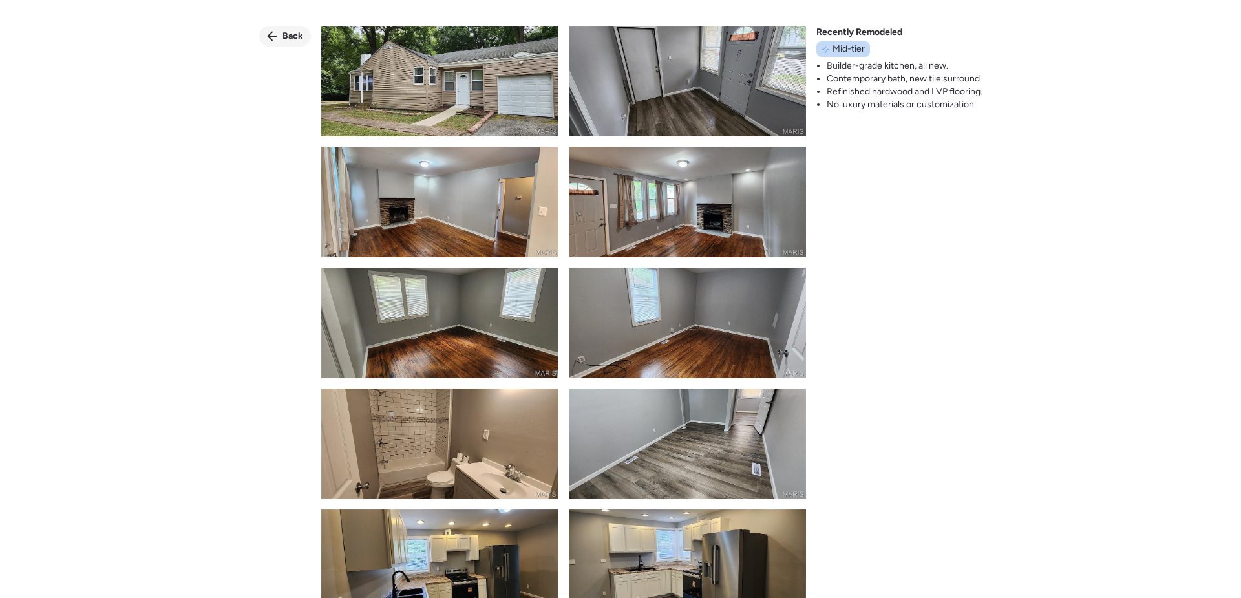
click at [285, 32] on span "Back" at bounding box center [292, 36] width 21 height 13
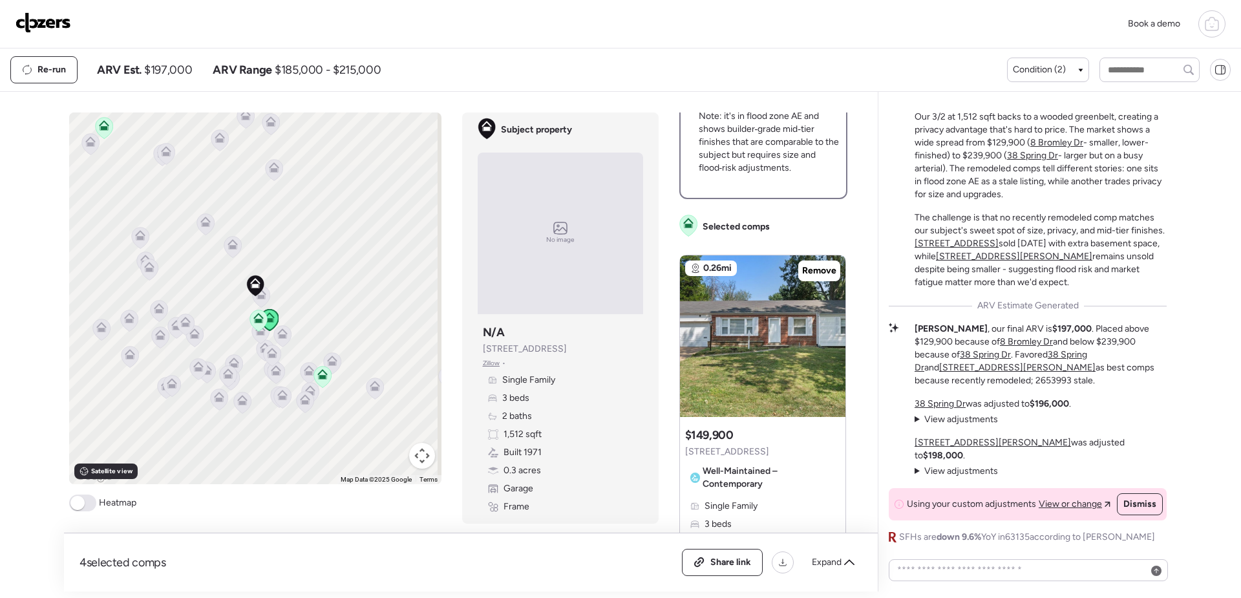
scroll to position [517, 0]
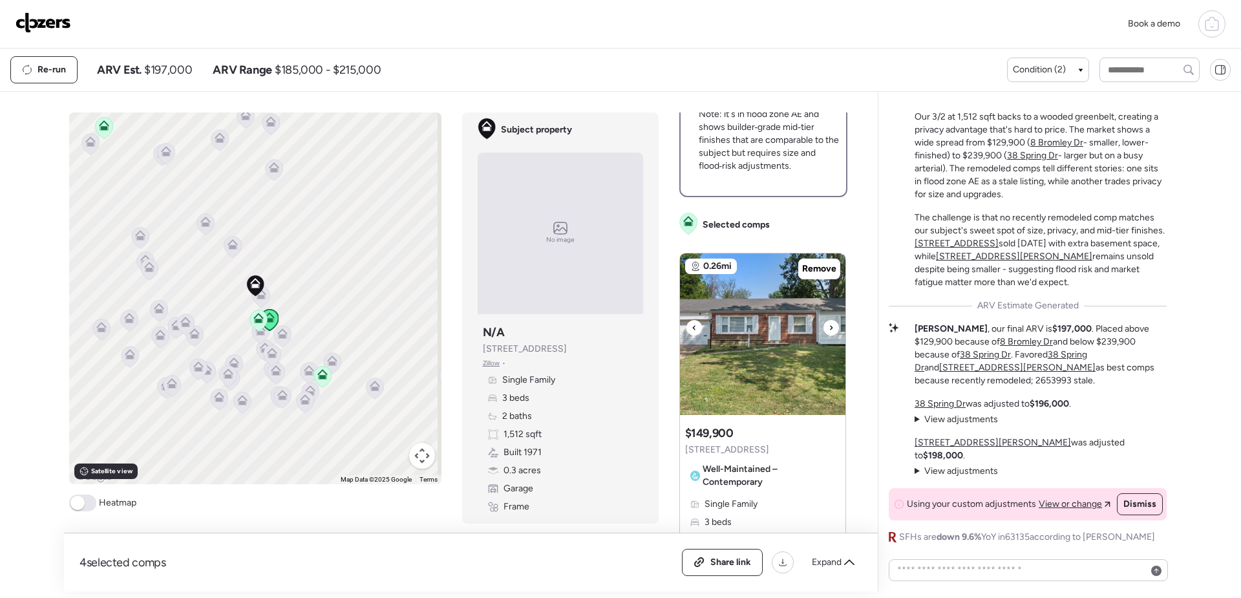
click at [772, 347] on img at bounding box center [762, 334] width 165 height 162
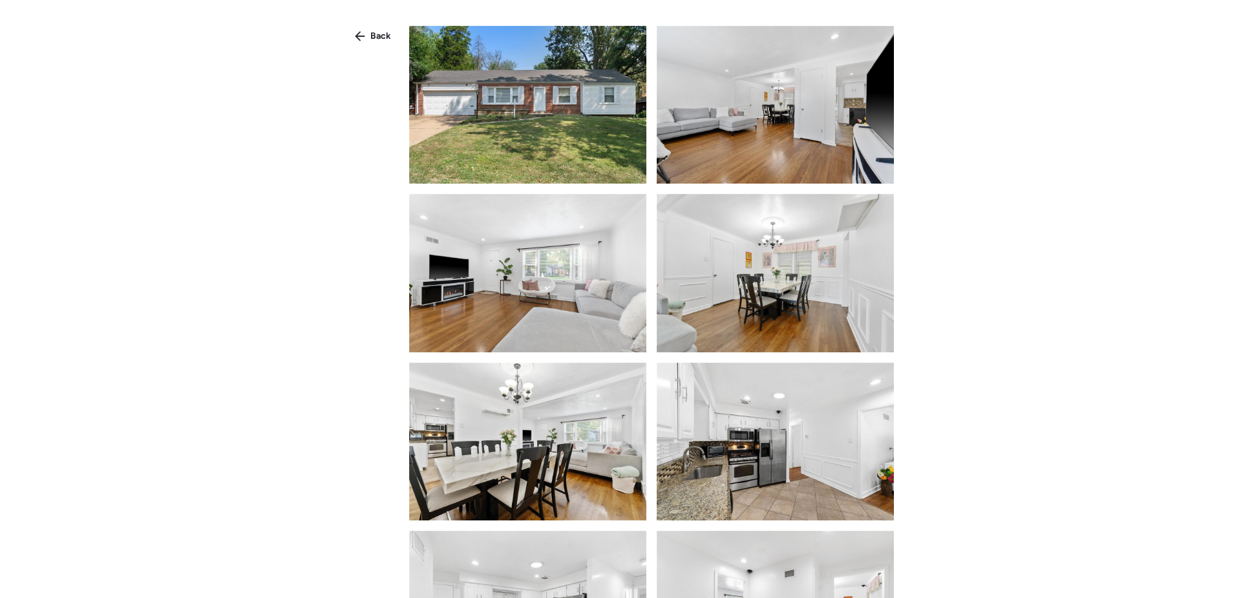
click at [493, 137] on img at bounding box center [527, 105] width 237 height 158
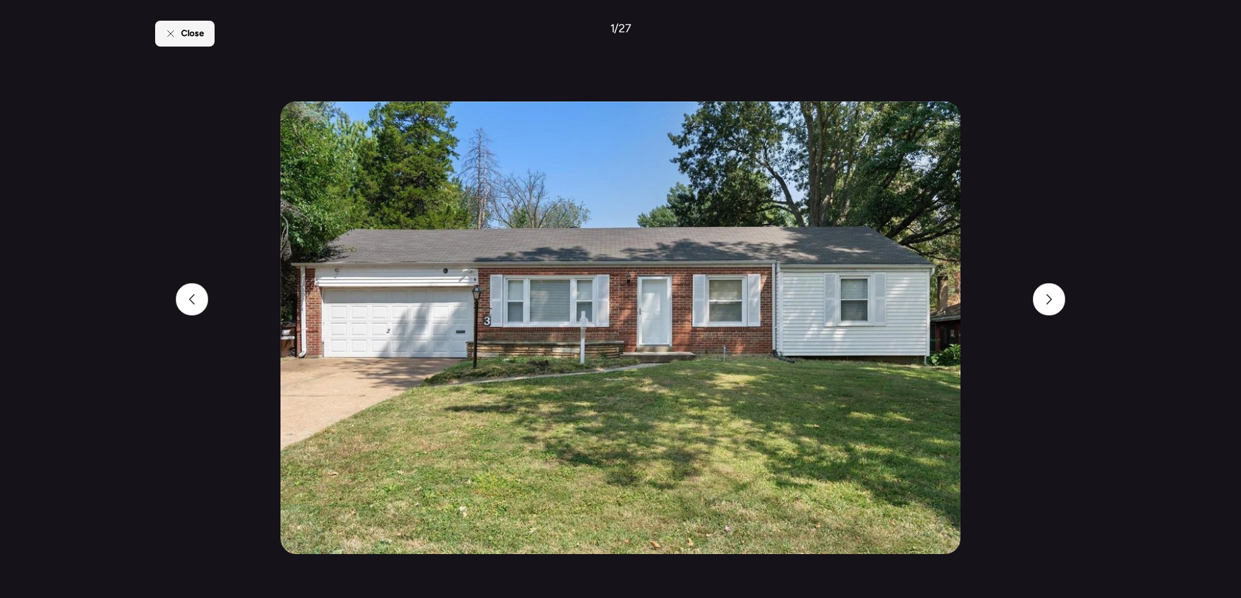
click at [175, 36] on icon at bounding box center [170, 33] width 10 height 10
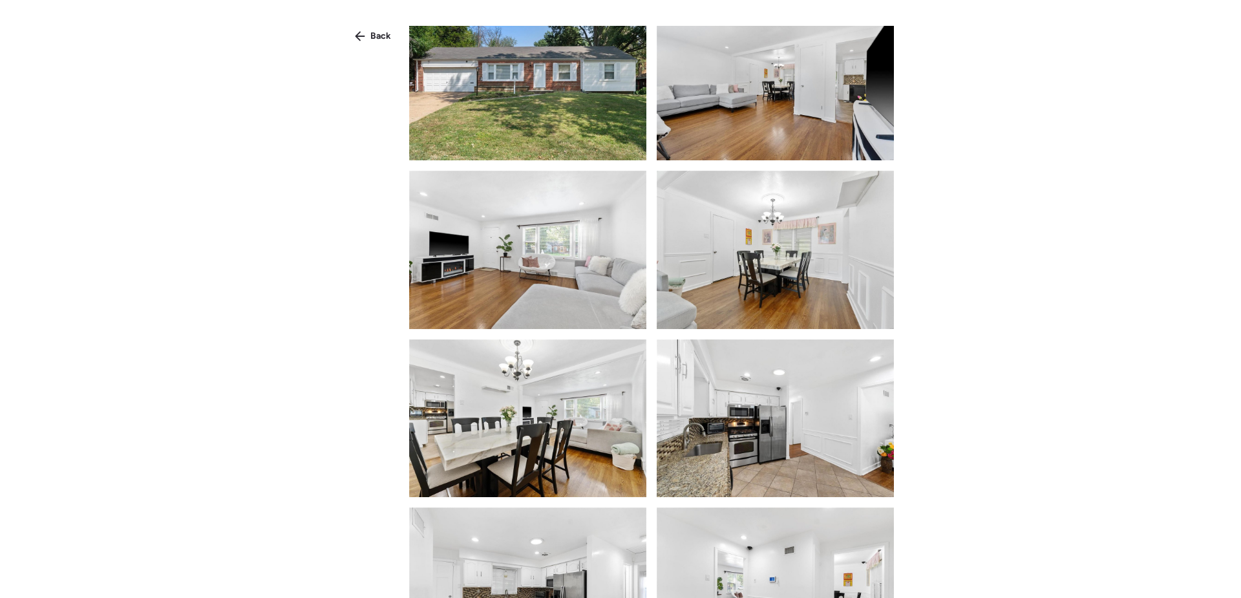
scroll to position [0, 0]
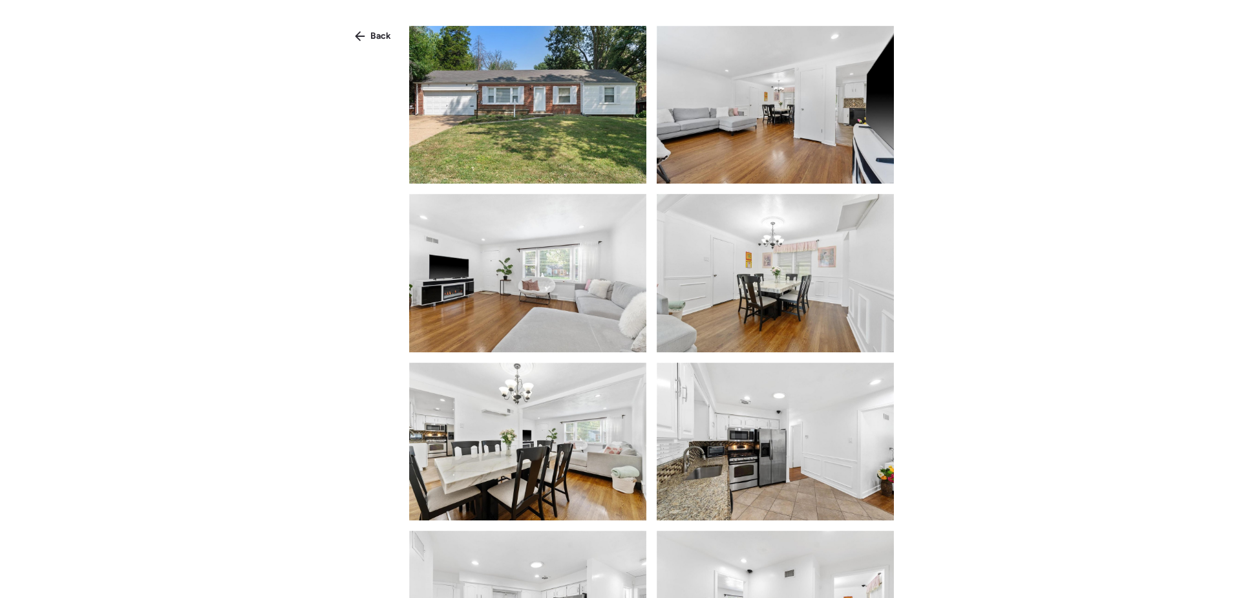
click at [516, 109] on img at bounding box center [527, 105] width 237 height 158
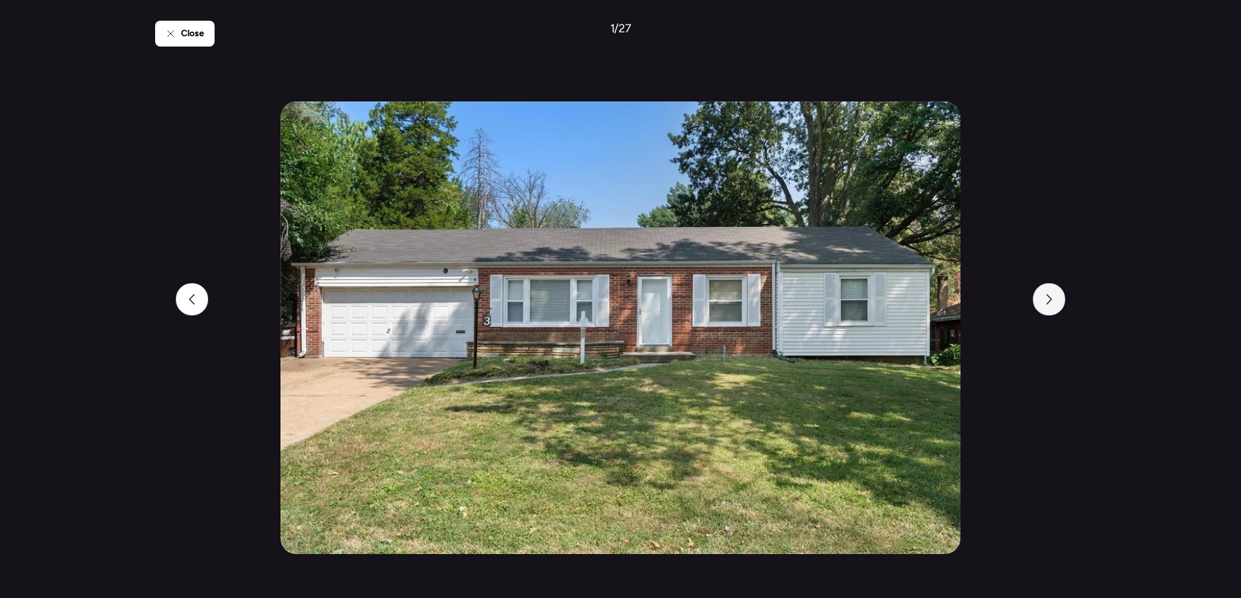
click at [1049, 295] on icon at bounding box center [1050, 299] width 6 height 10
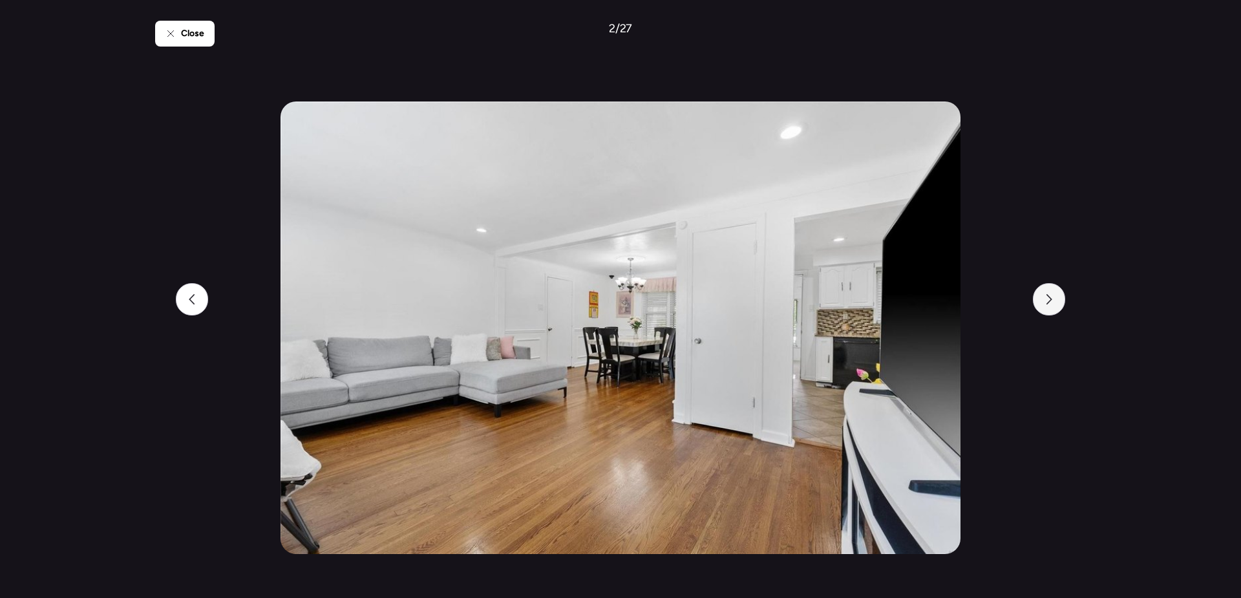
click at [1049, 295] on icon at bounding box center [1050, 299] width 6 height 10
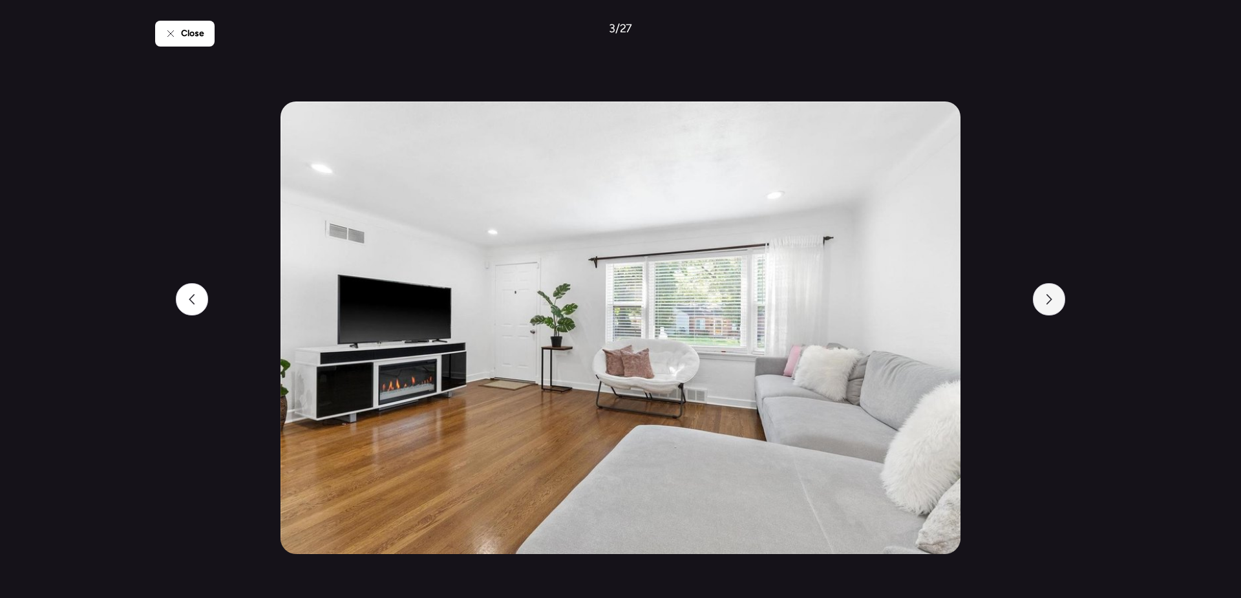
click at [1049, 295] on icon at bounding box center [1050, 299] width 6 height 10
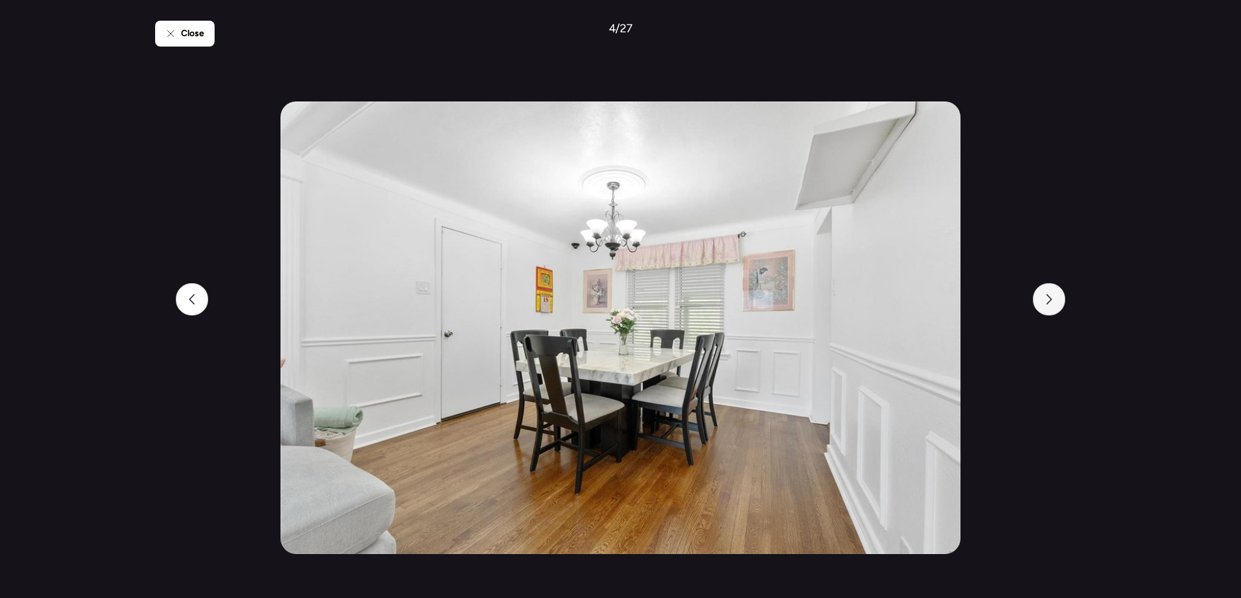
click at [1049, 295] on icon at bounding box center [1050, 299] width 6 height 10
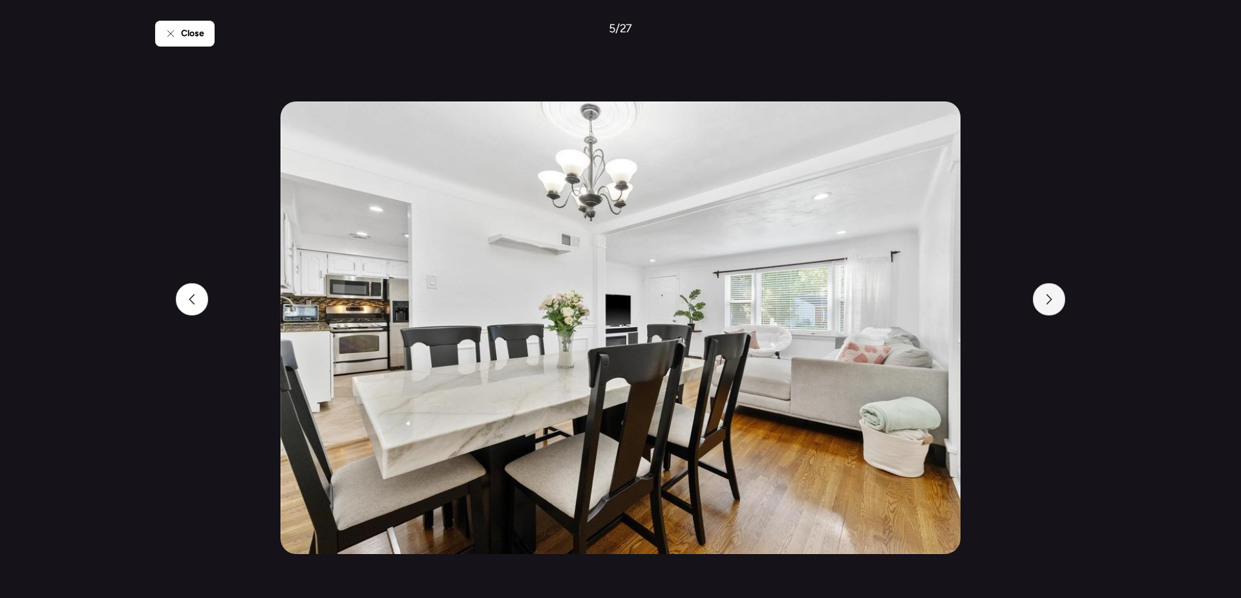
click at [1049, 295] on icon at bounding box center [1050, 299] width 6 height 10
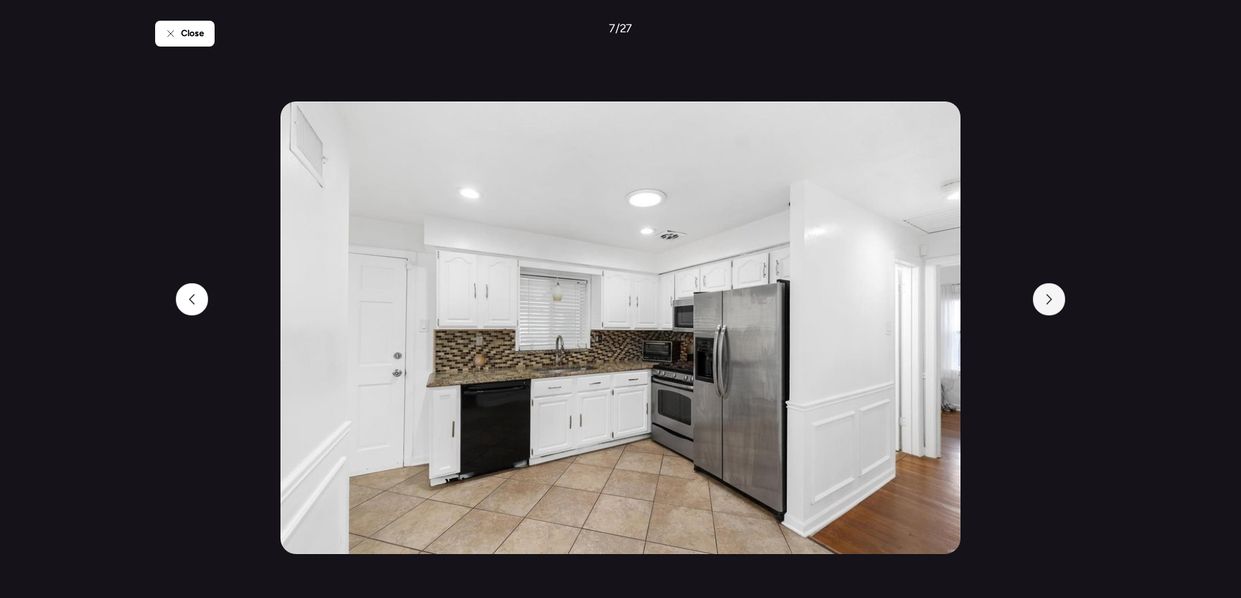
click at [1049, 295] on icon at bounding box center [1050, 299] width 6 height 10
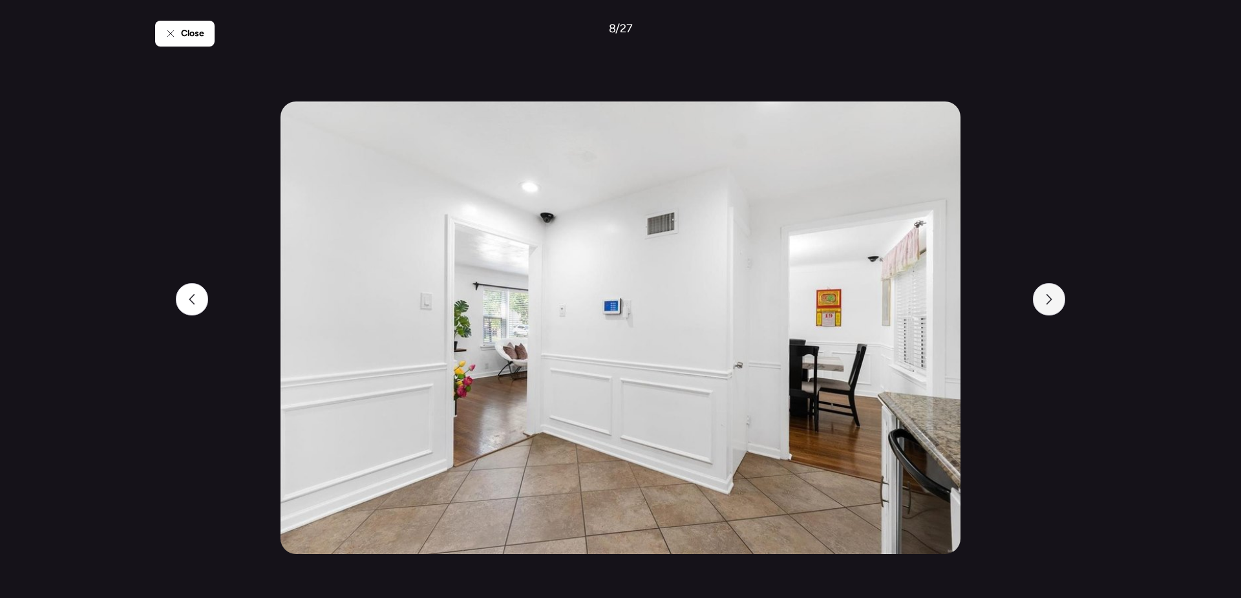
click at [1049, 295] on icon at bounding box center [1050, 299] width 6 height 10
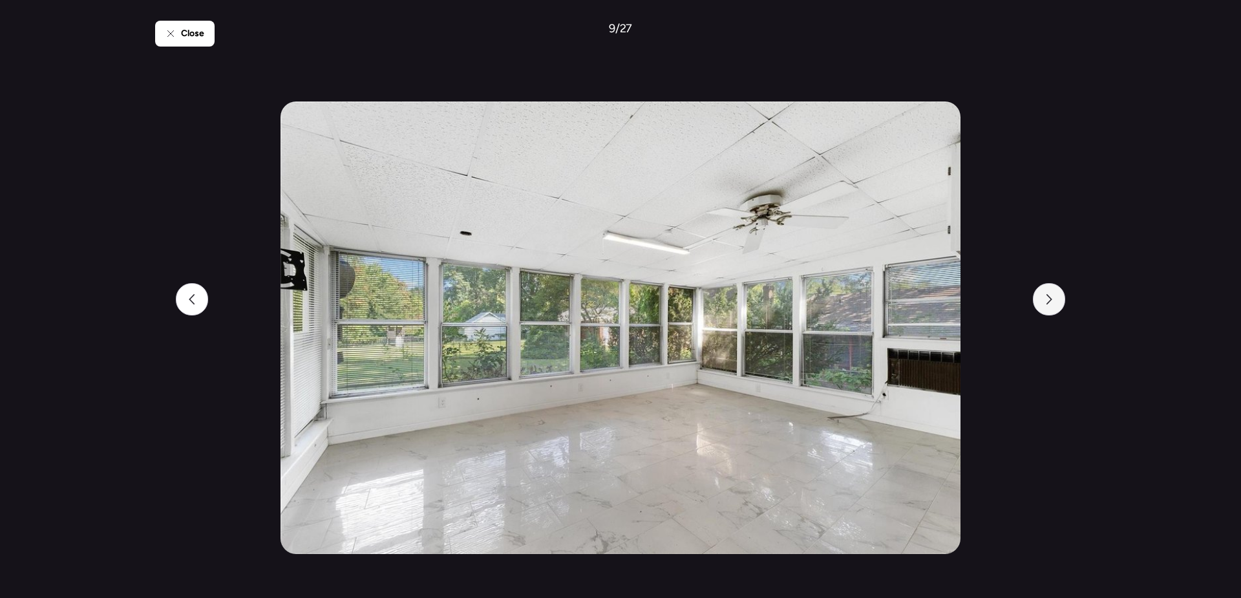
click at [1049, 295] on icon at bounding box center [1050, 299] width 6 height 10
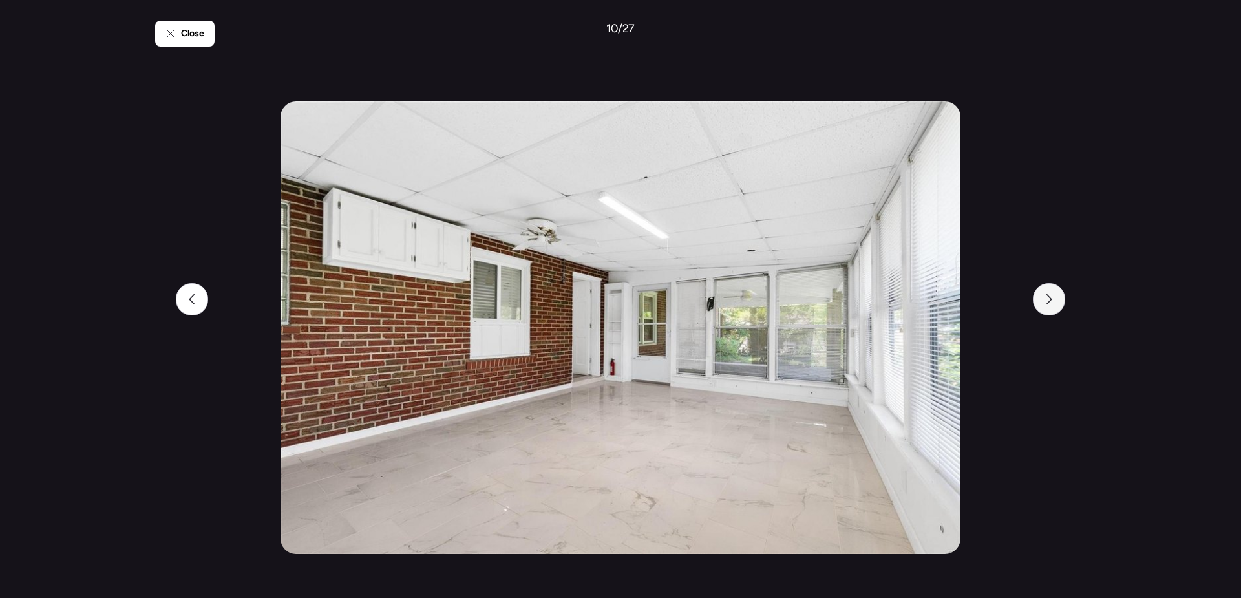
click at [1049, 295] on icon at bounding box center [1050, 299] width 6 height 10
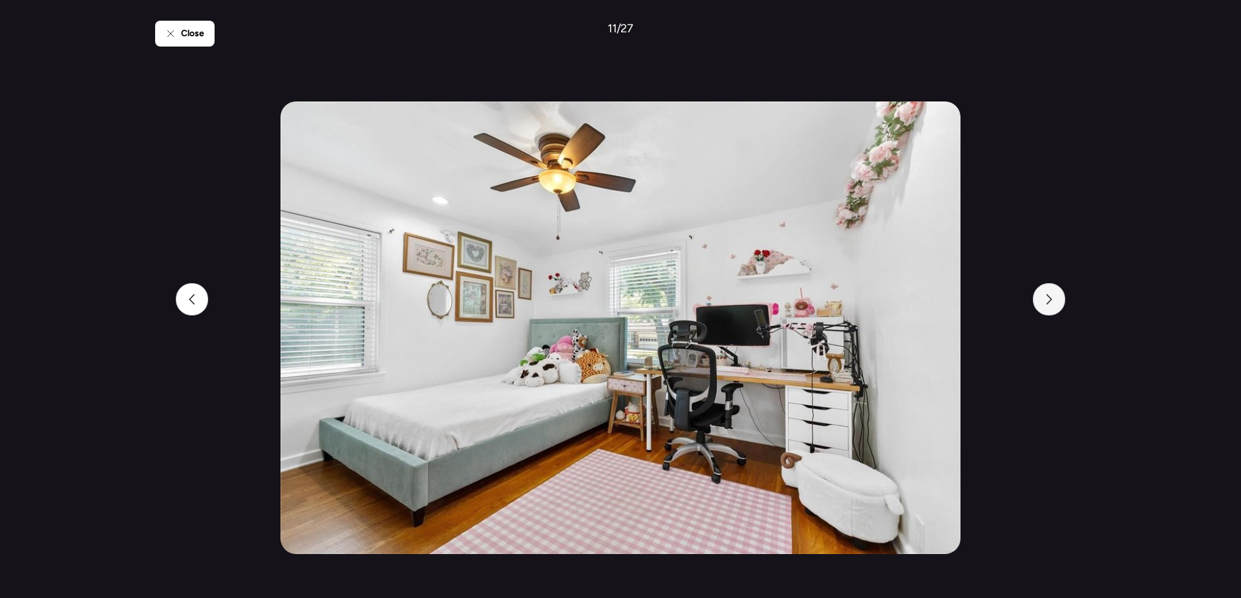
click at [1049, 295] on icon at bounding box center [1050, 299] width 6 height 10
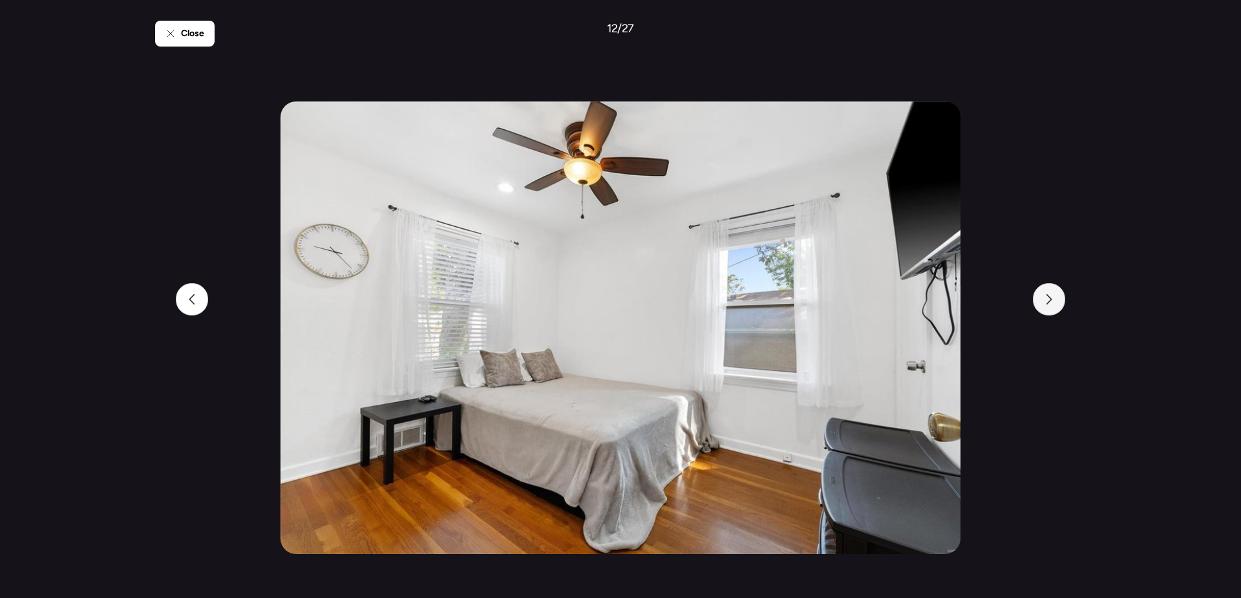
click at [1049, 295] on icon at bounding box center [1050, 299] width 6 height 10
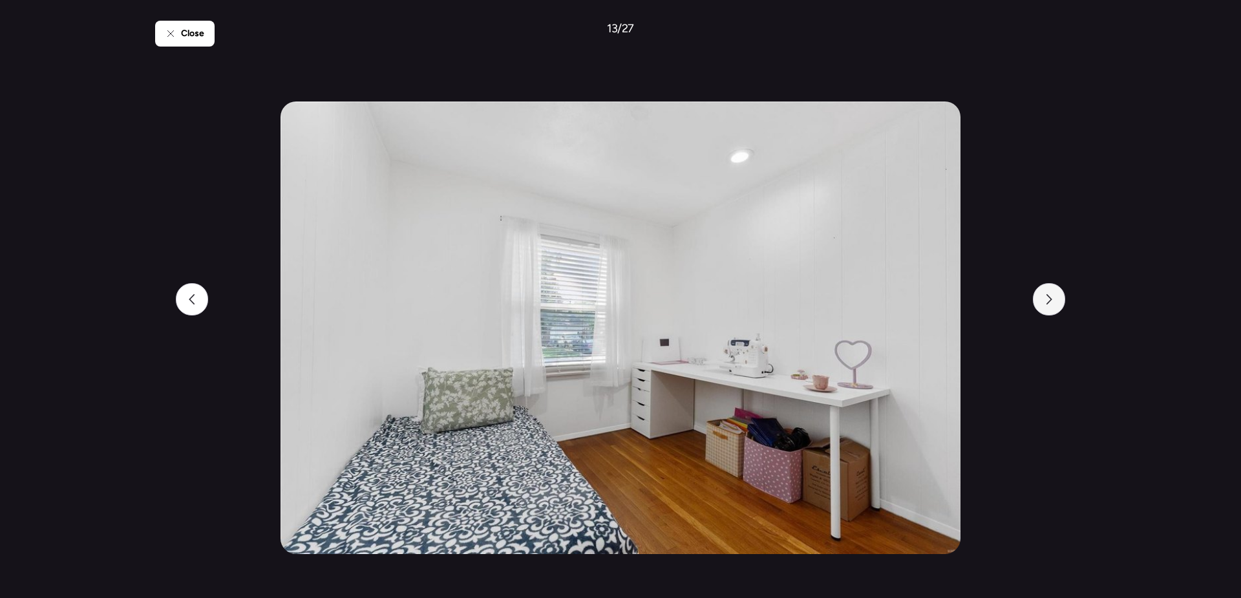
click at [1049, 295] on icon at bounding box center [1050, 299] width 6 height 10
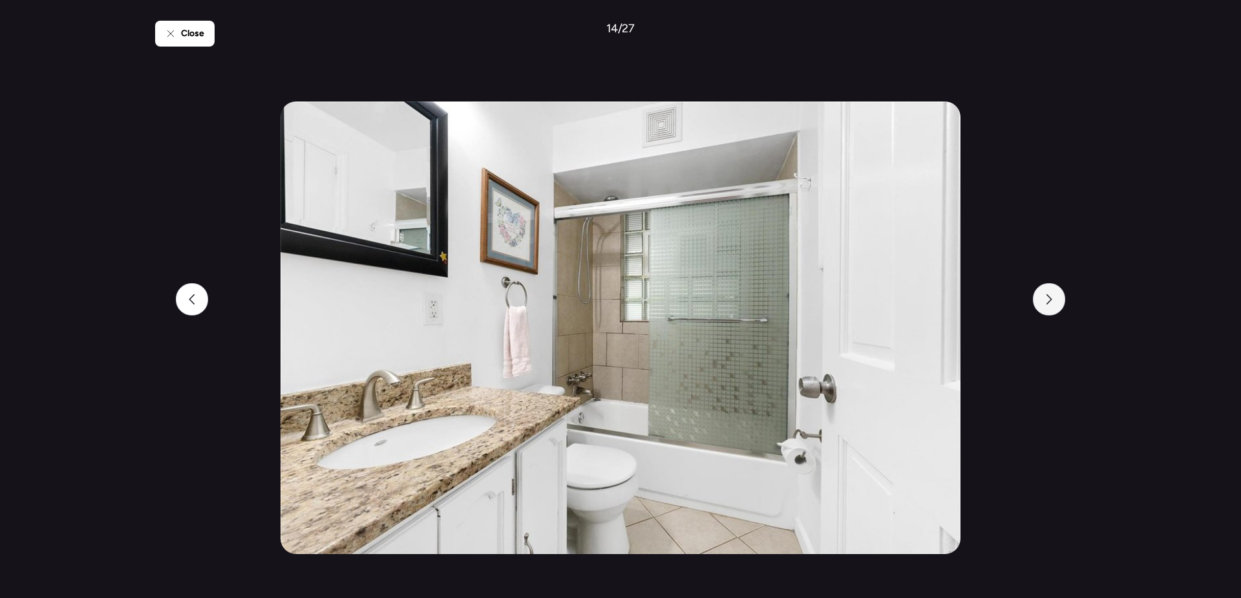
click at [1049, 295] on icon at bounding box center [1050, 299] width 6 height 10
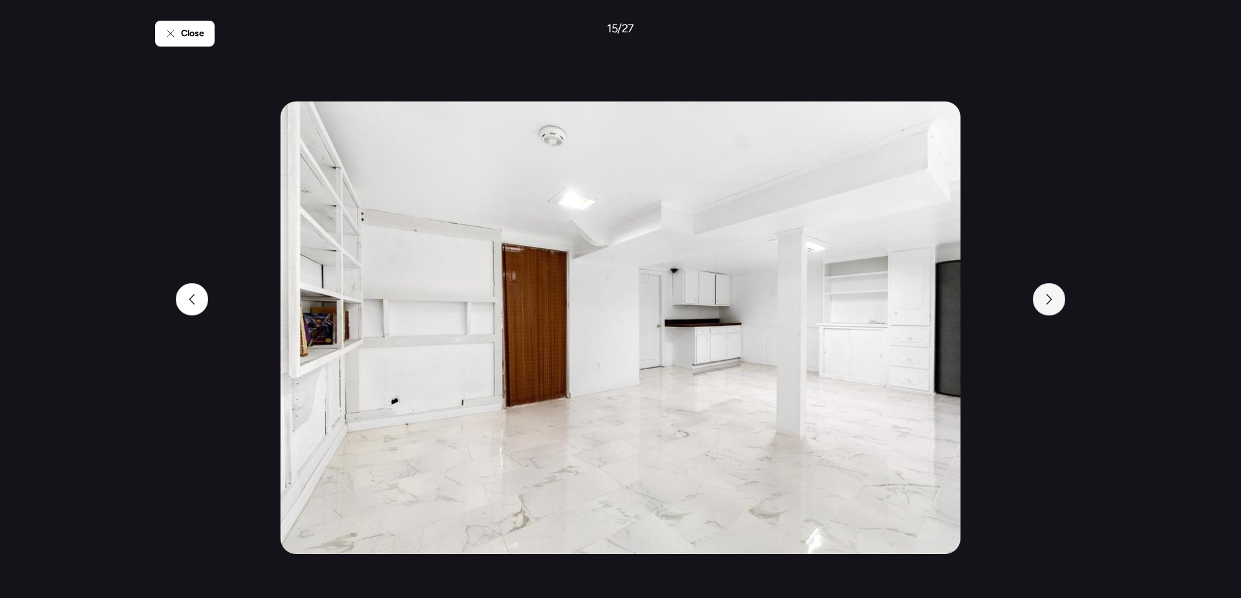
click at [1049, 295] on icon at bounding box center [1050, 299] width 6 height 10
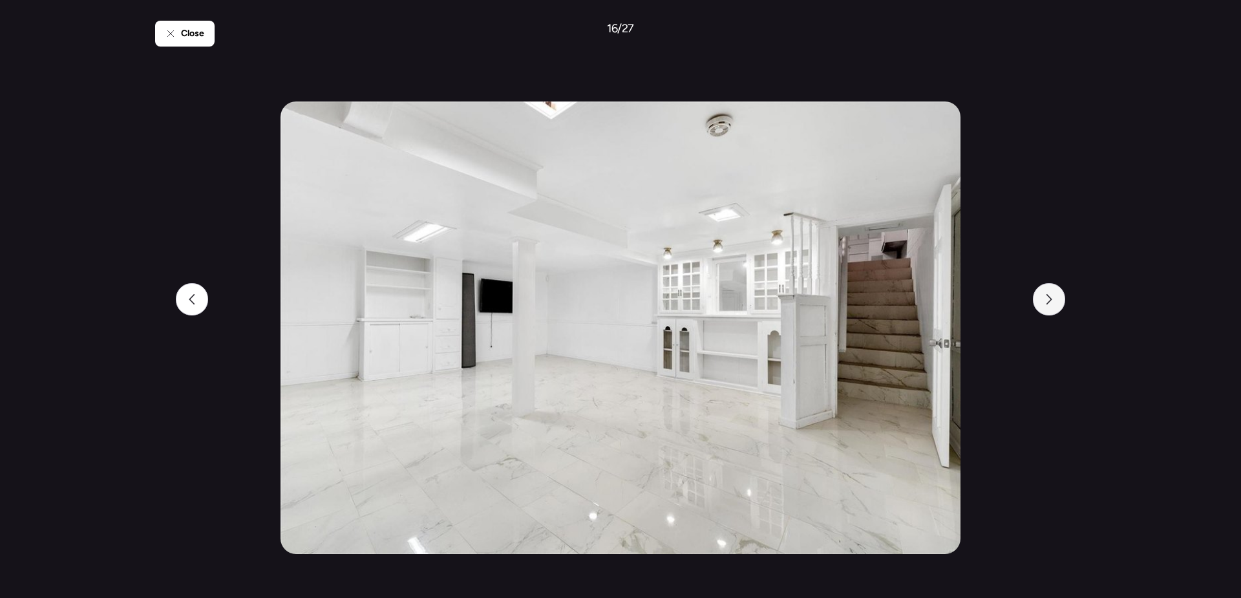
click at [1049, 295] on icon at bounding box center [1050, 299] width 6 height 10
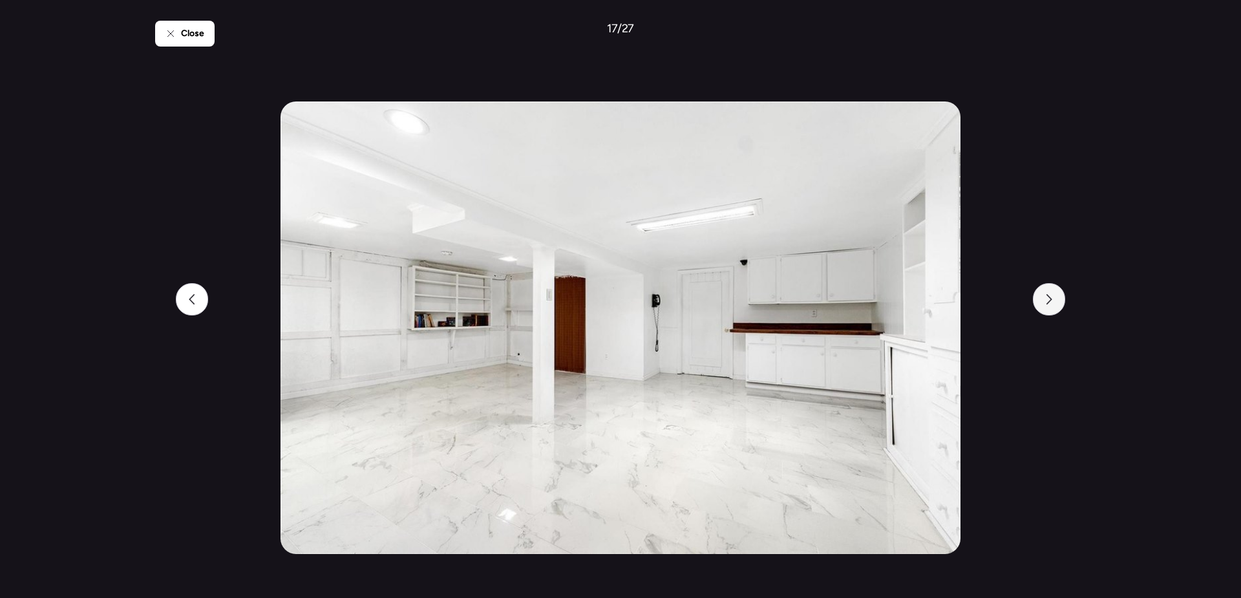
click at [1049, 295] on icon at bounding box center [1050, 299] width 6 height 10
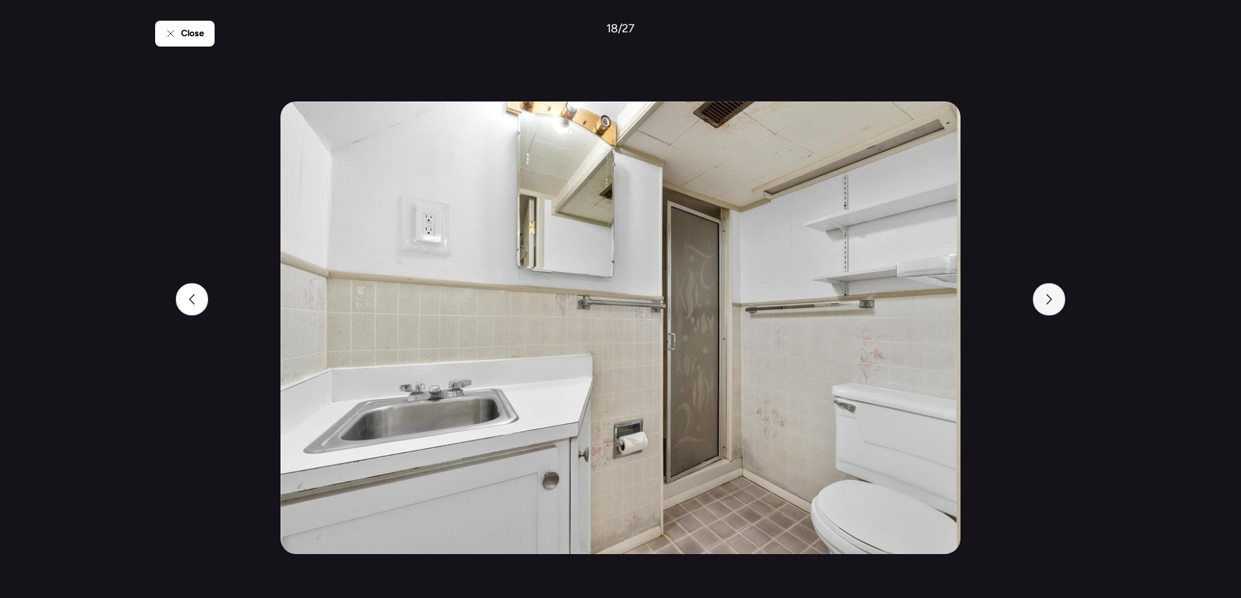
click at [1049, 295] on icon at bounding box center [1050, 299] width 6 height 10
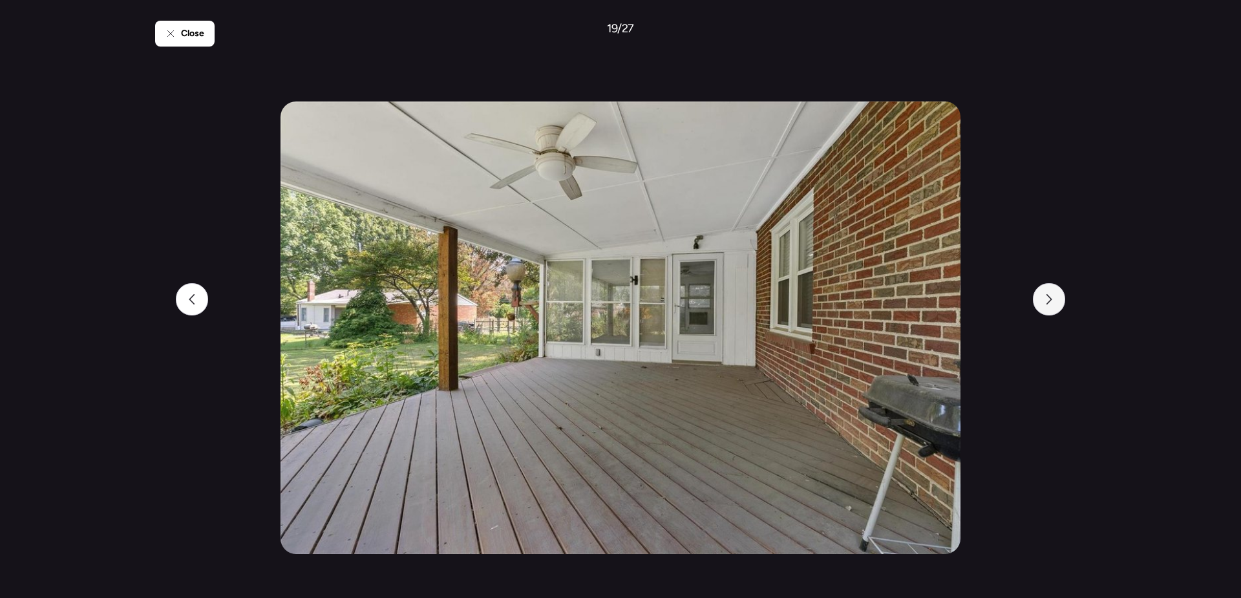
click at [1049, 295] on icon at bounding box center [1050, 299] width 6 height 10
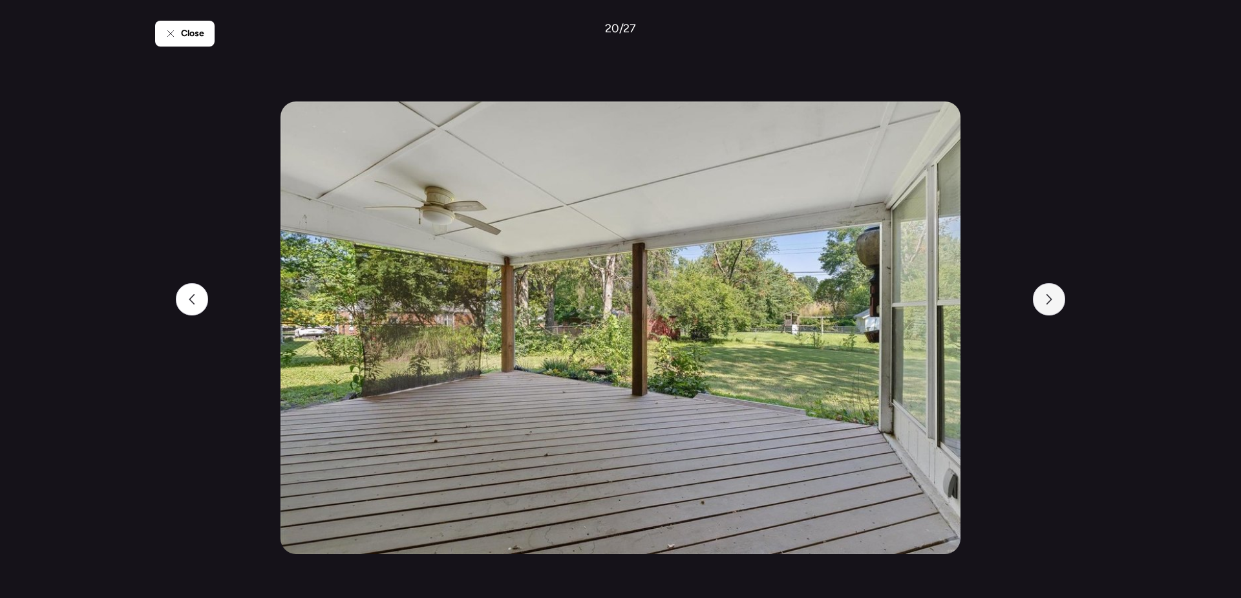
click at [1049, 295] on icon at bounding box center [1050, 299] width 6 height 10
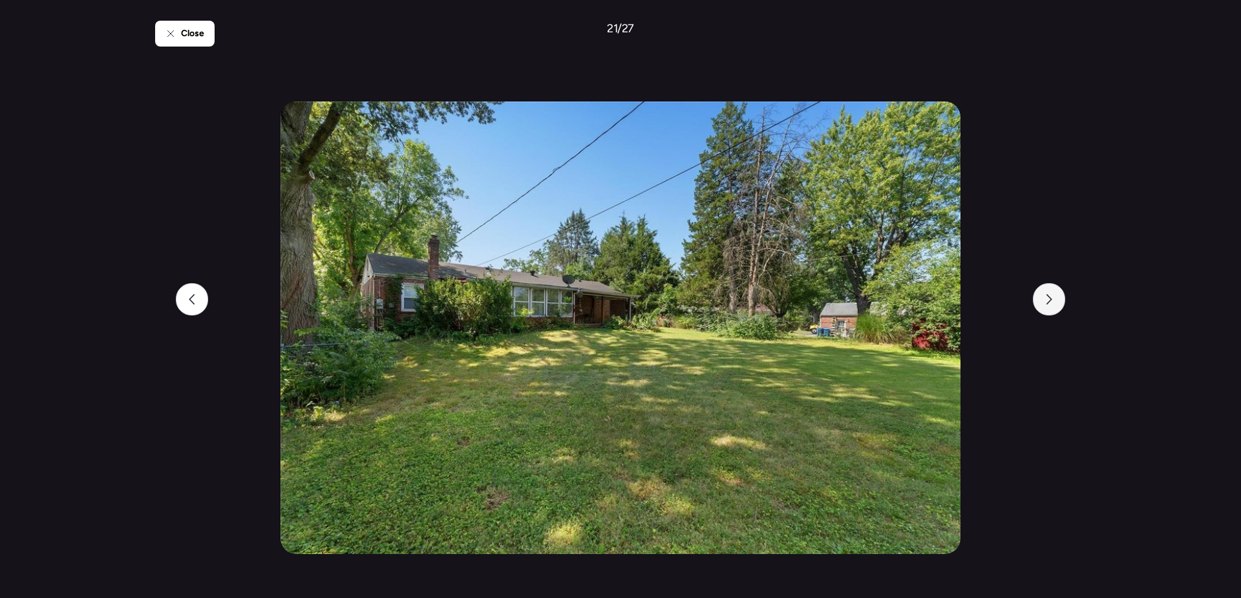
click at [1049, 295] on icon at bounding box center [1050, 299] width 6 height 10
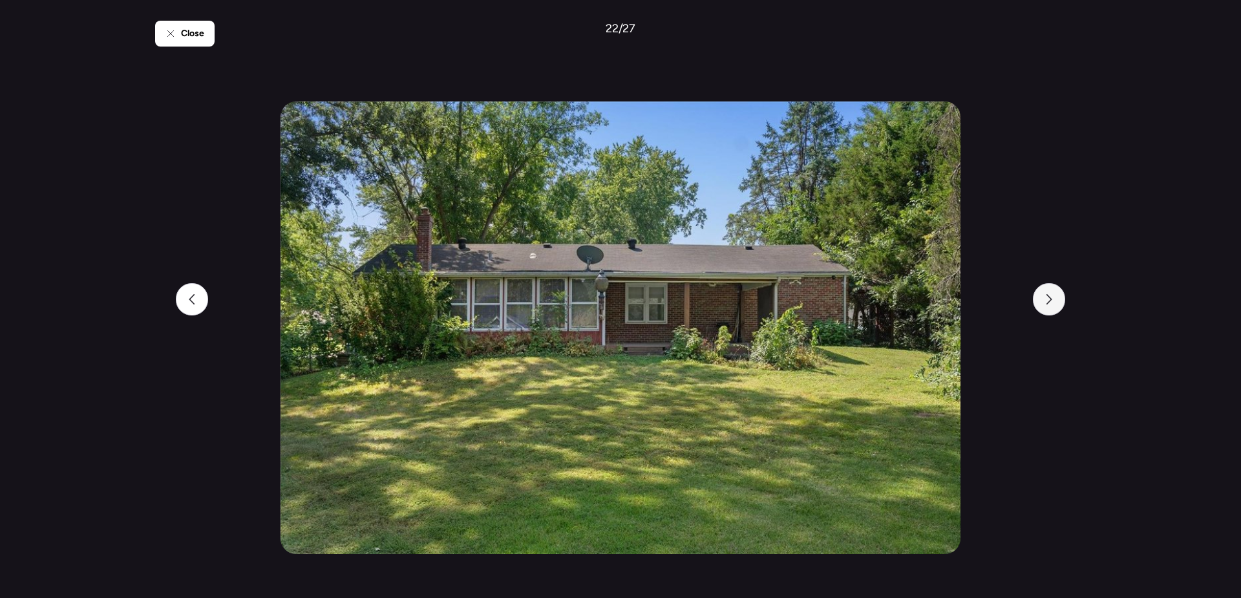
click at [1049, 295] on icon at bounding box center [1050, 299] width 6 height 10
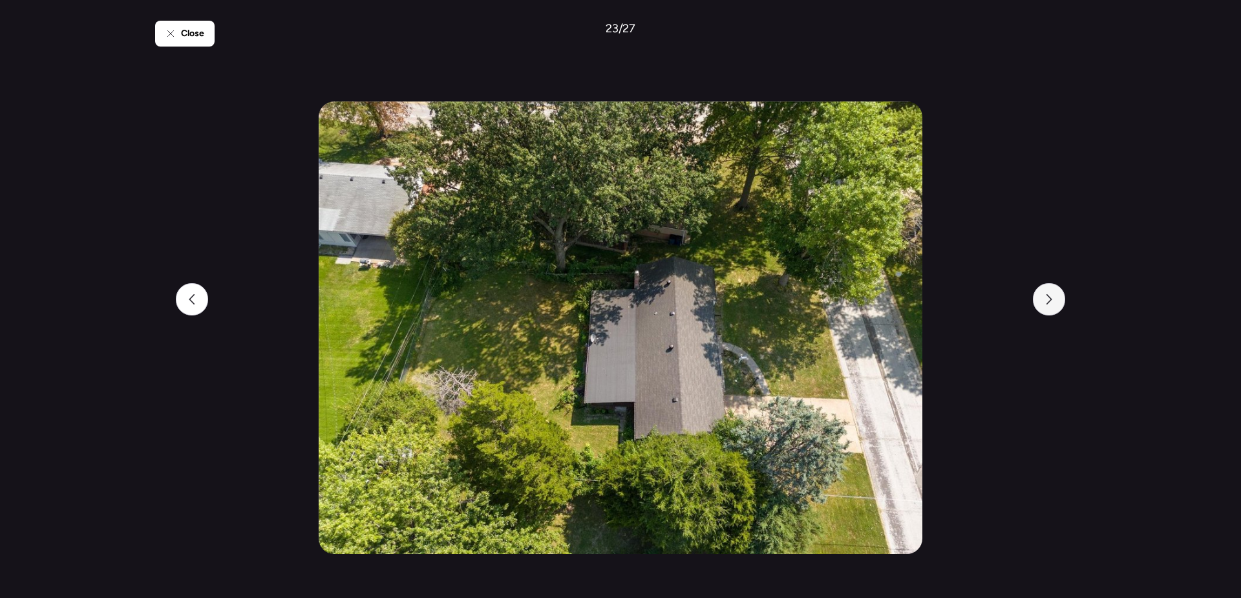
click at [1049, 295] on icon at bounding box center [1050, 299] width 6 height 10
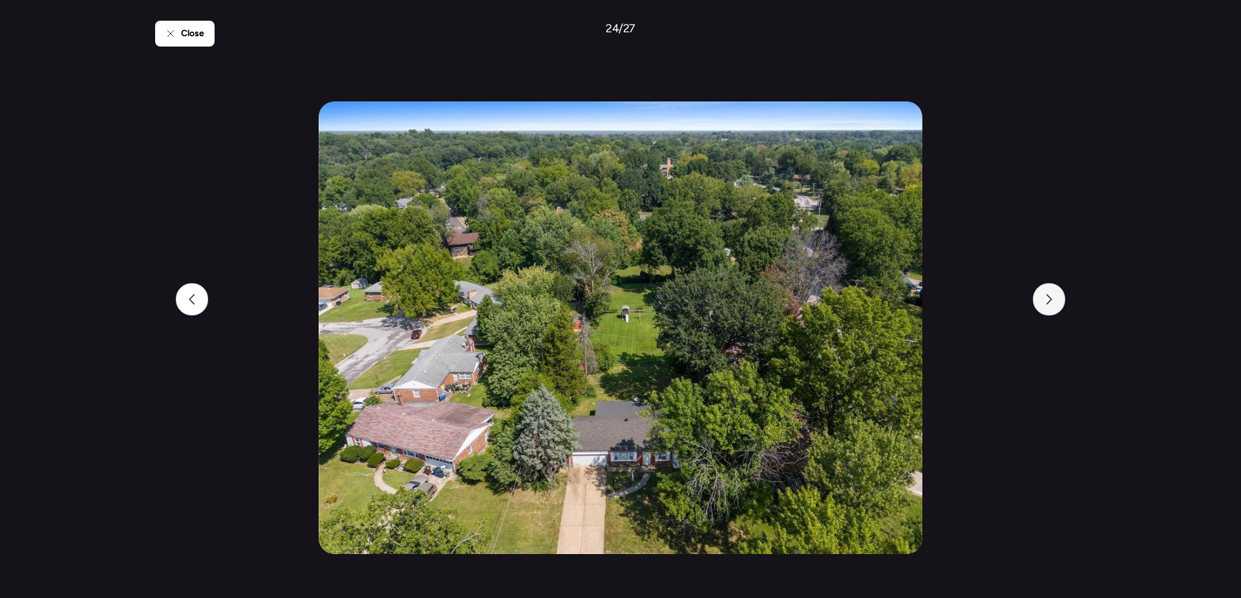
click at [1049, 295] on icon at bounding box center [1050, 299] width 6 height 10
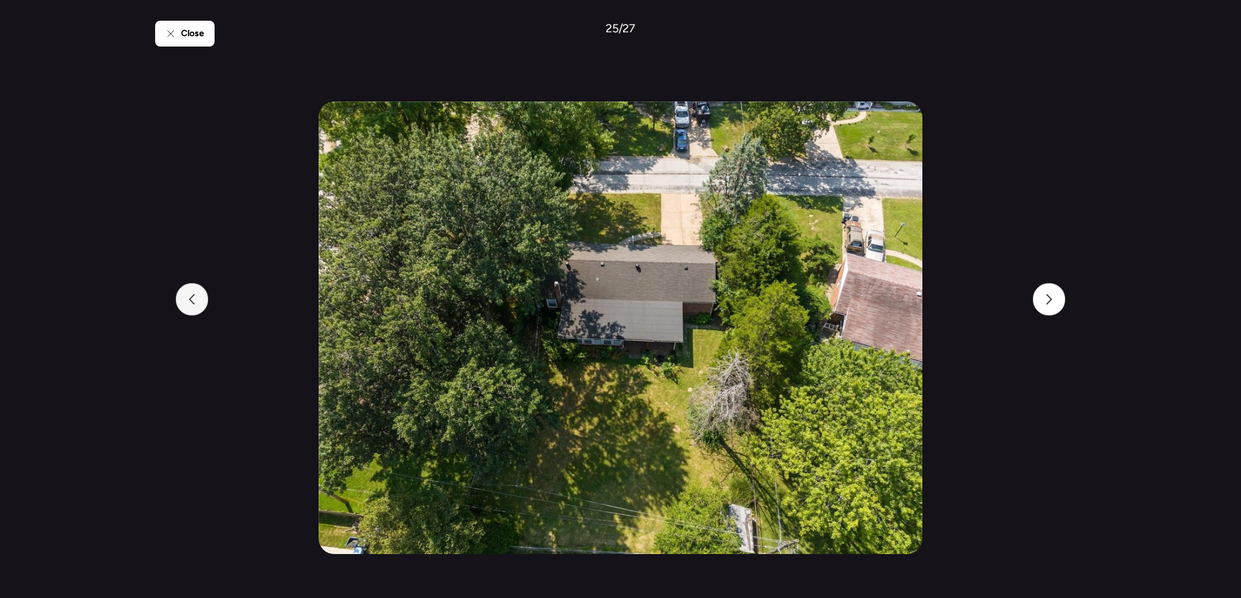
click at [194, 294] on icon at bounding box center [192, 299] width 10 height 10
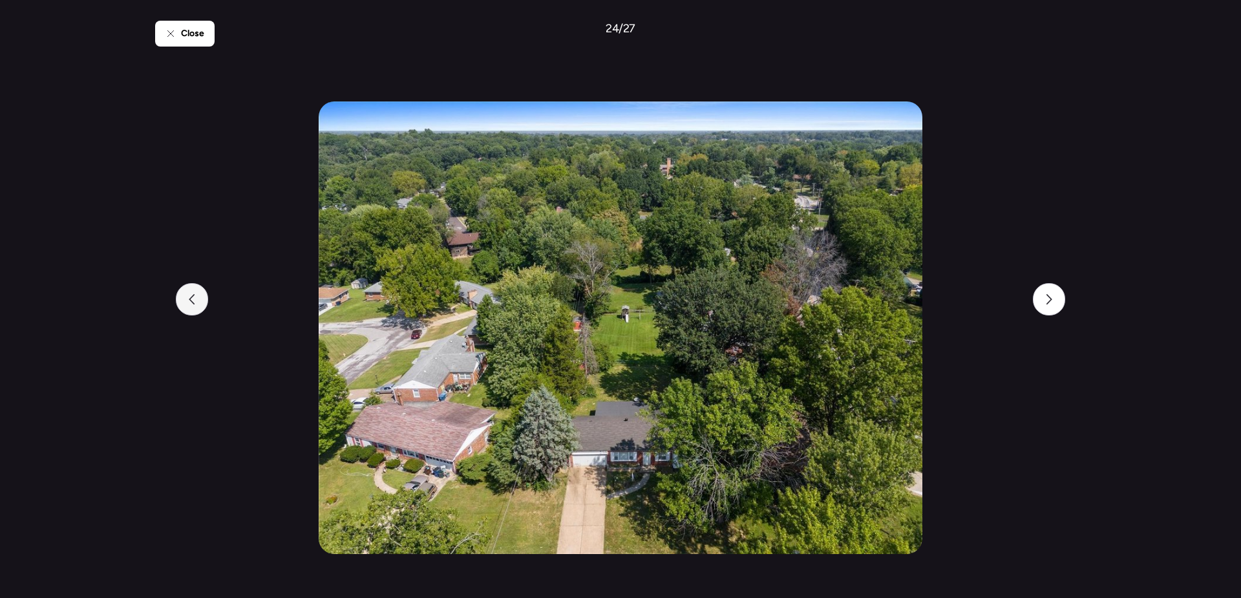
click at [194, 294] on icon at bounding box center [192, 299] width 10 height 10
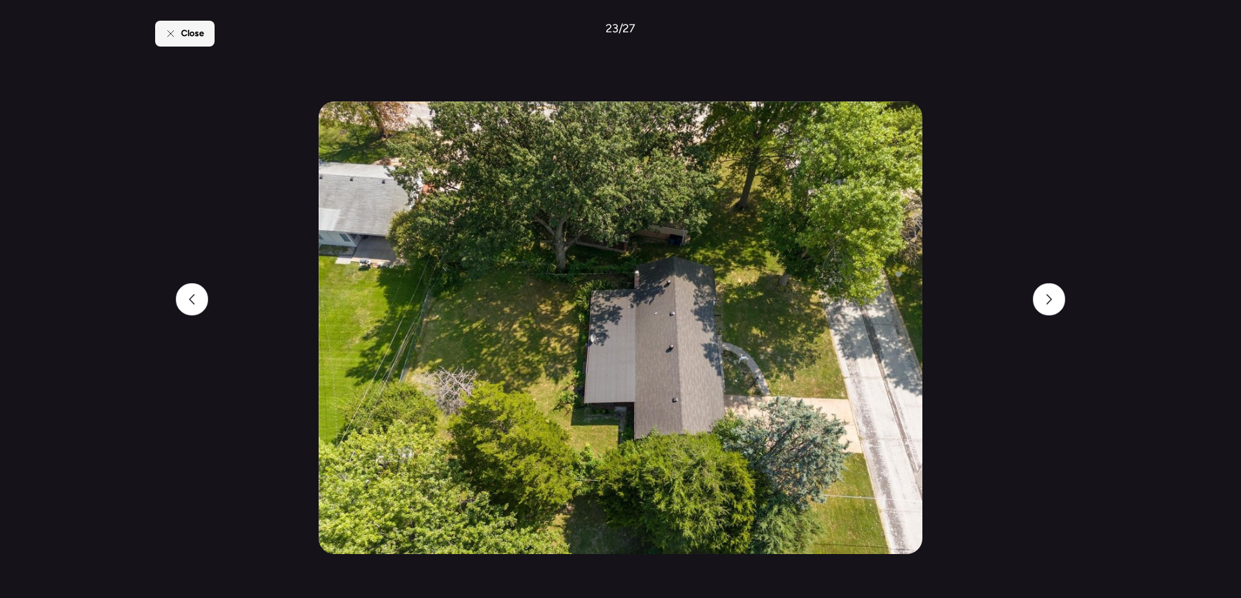
click at [194, 28] on span "Close" at bounding box center [192, 33] width 23 height 13
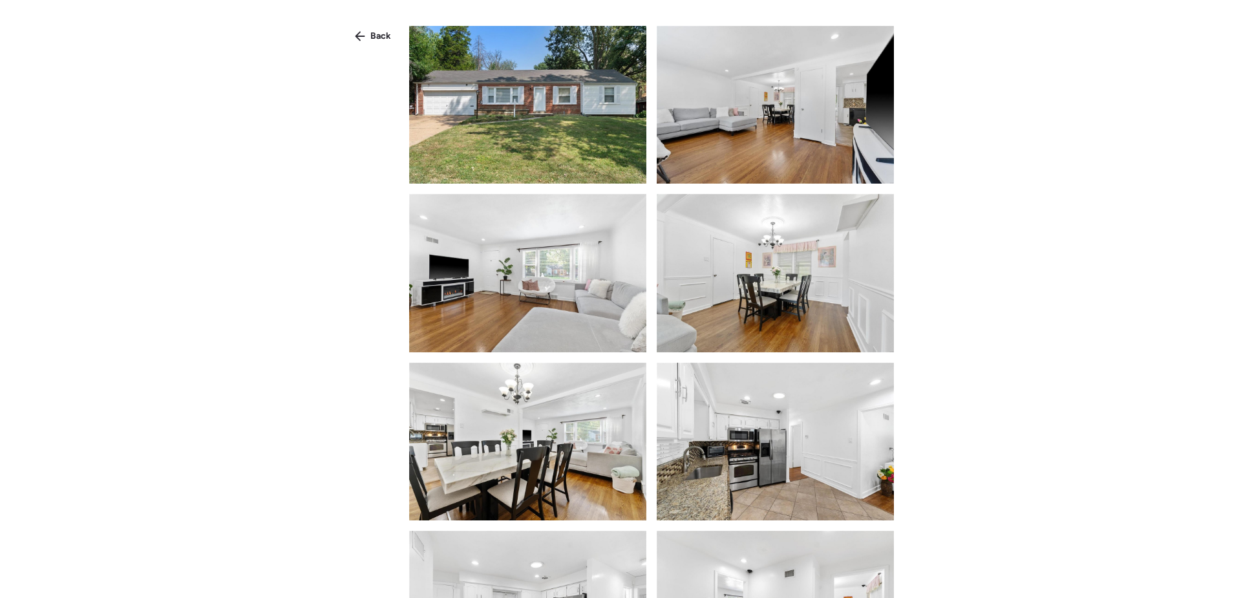
click at [370, 34] on div "Back" at bounding box center [373, 36] width 52 height 21
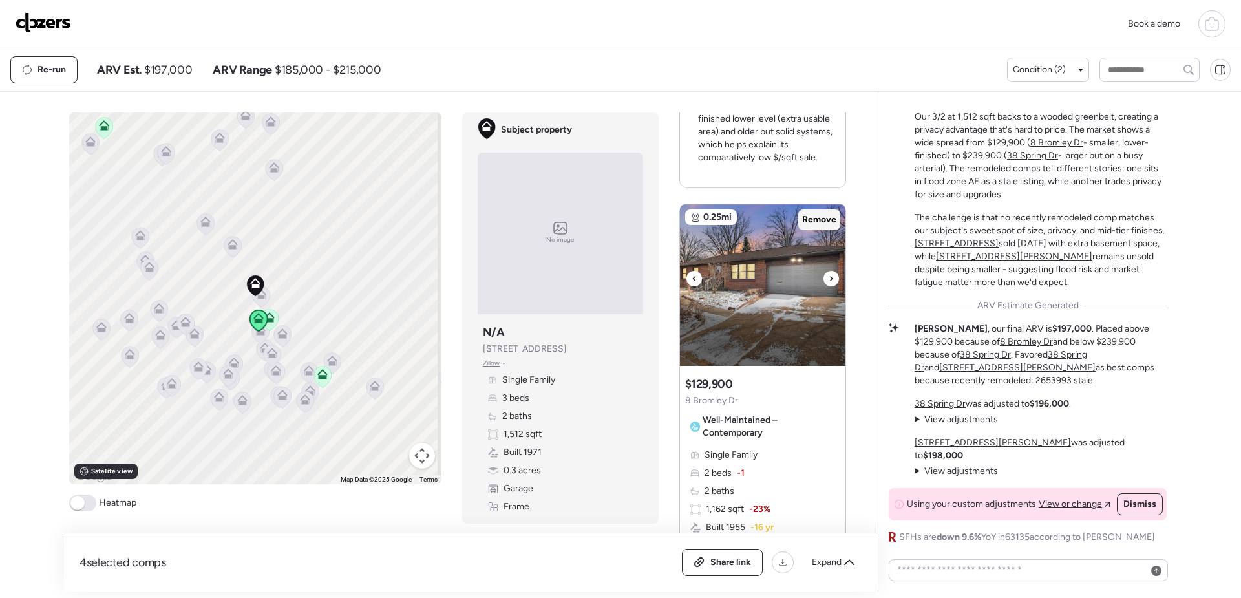
scroll to position [1228, 0]
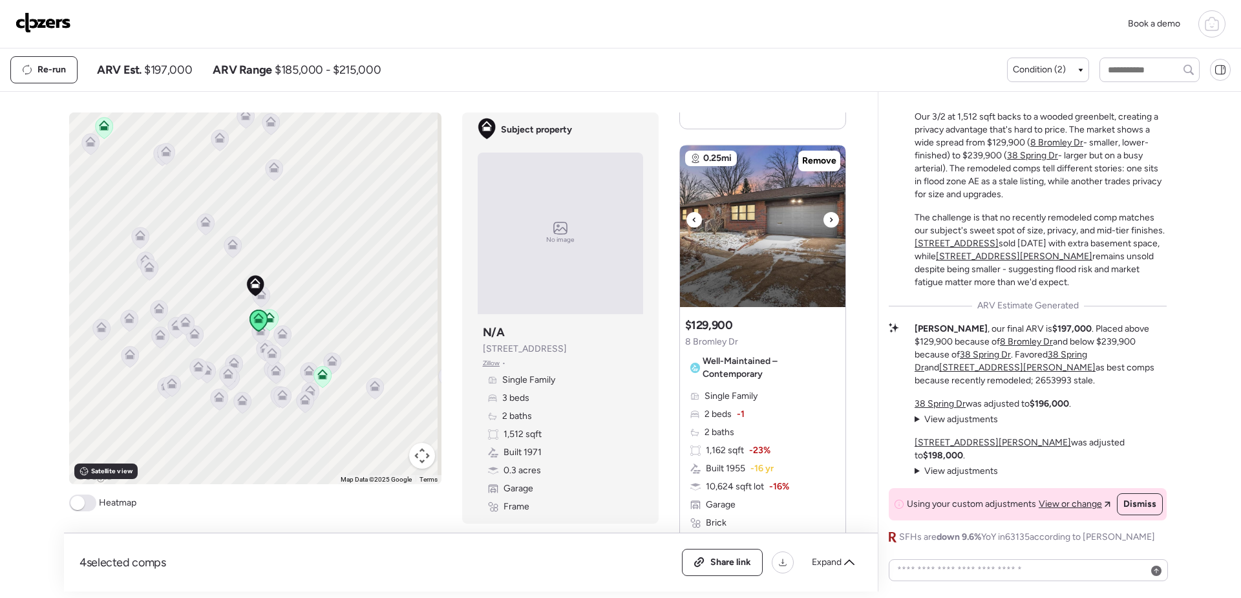
click at [794, 273] on img at bounding box center [762, 226] width 165 height 162
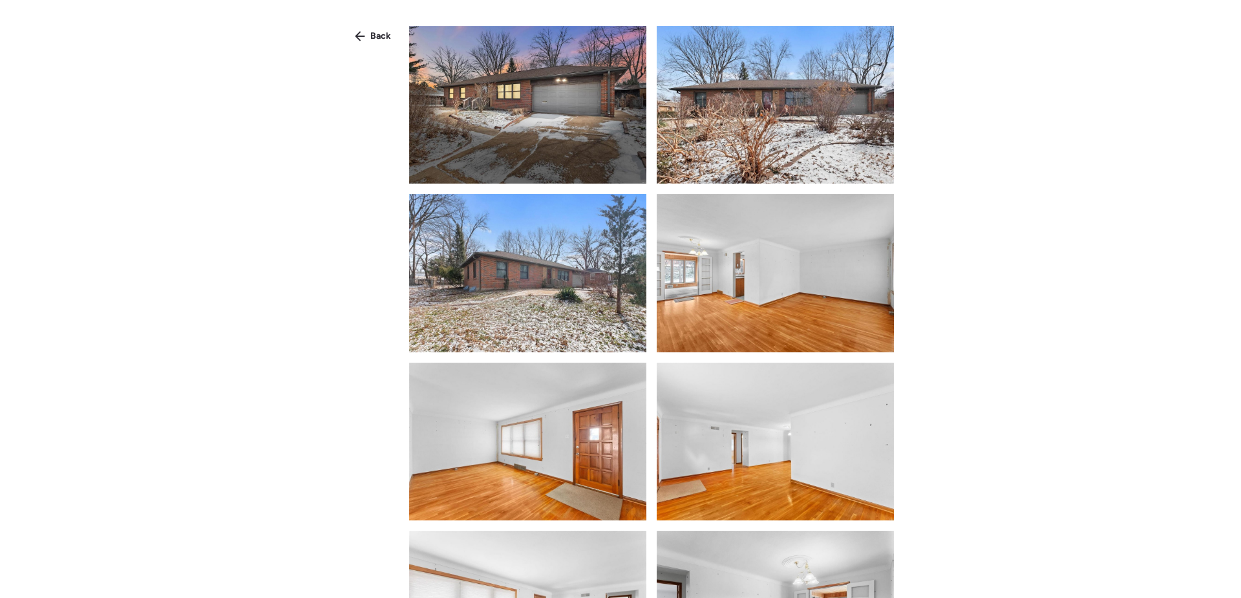
click at [602, 114] on img at bounding box center [527, 105] width 237 height 158
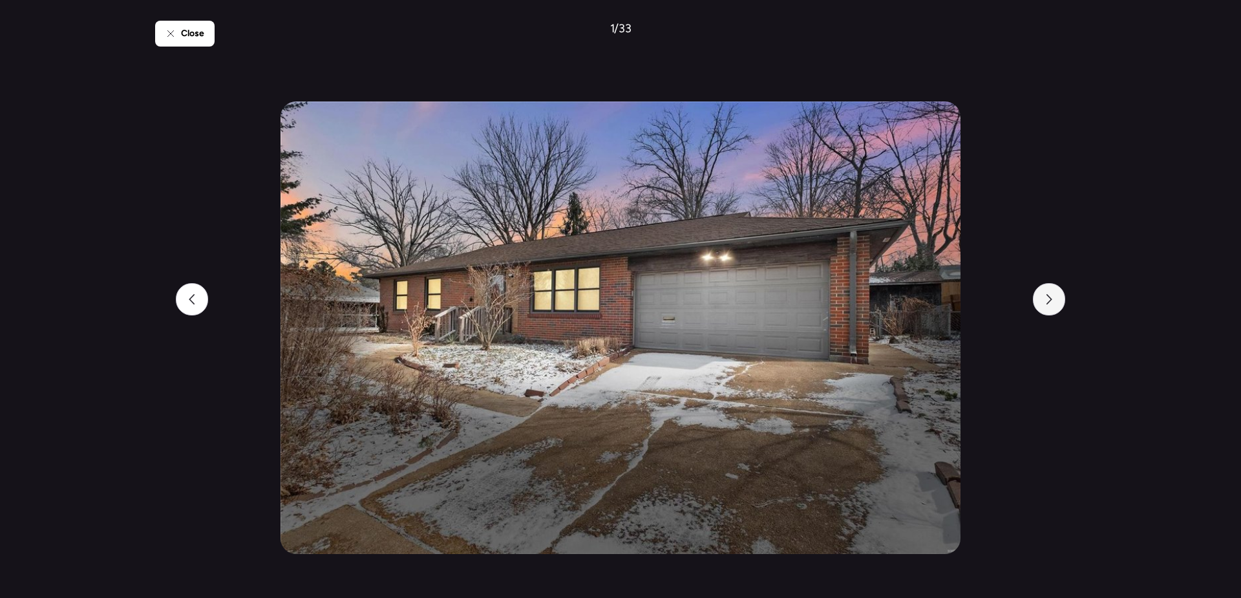
click at [1056, 303] on div at bounding box center [1049, 299] width 32 height 32
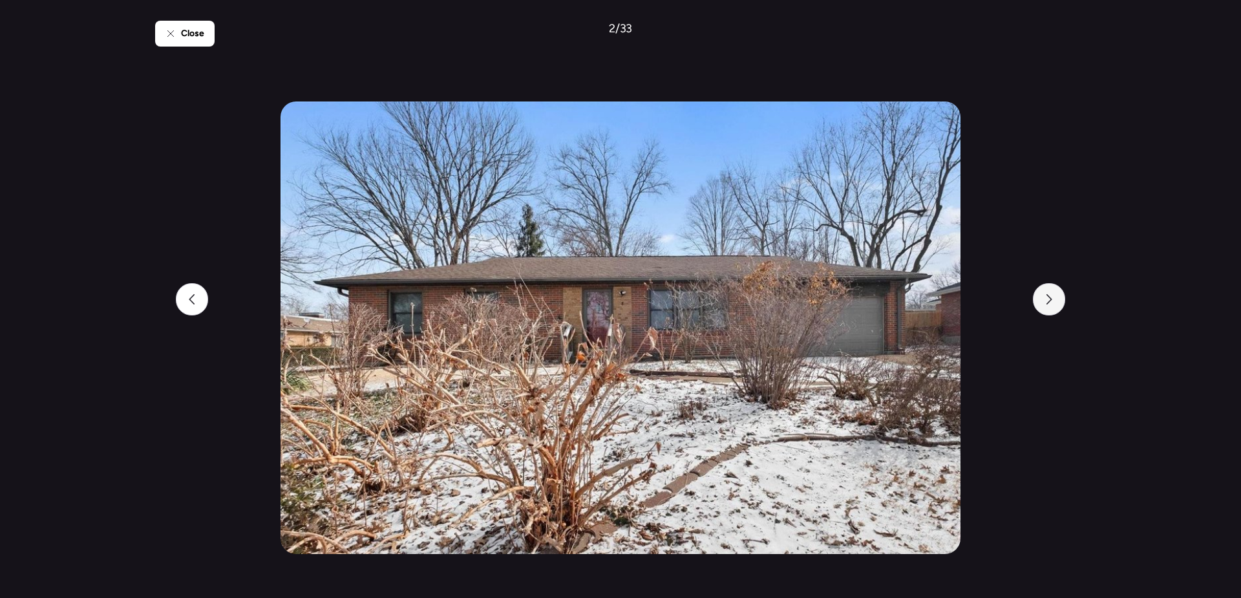
click at [1056, 303] on div at bounding box center [1049, 299] width 32 height 32
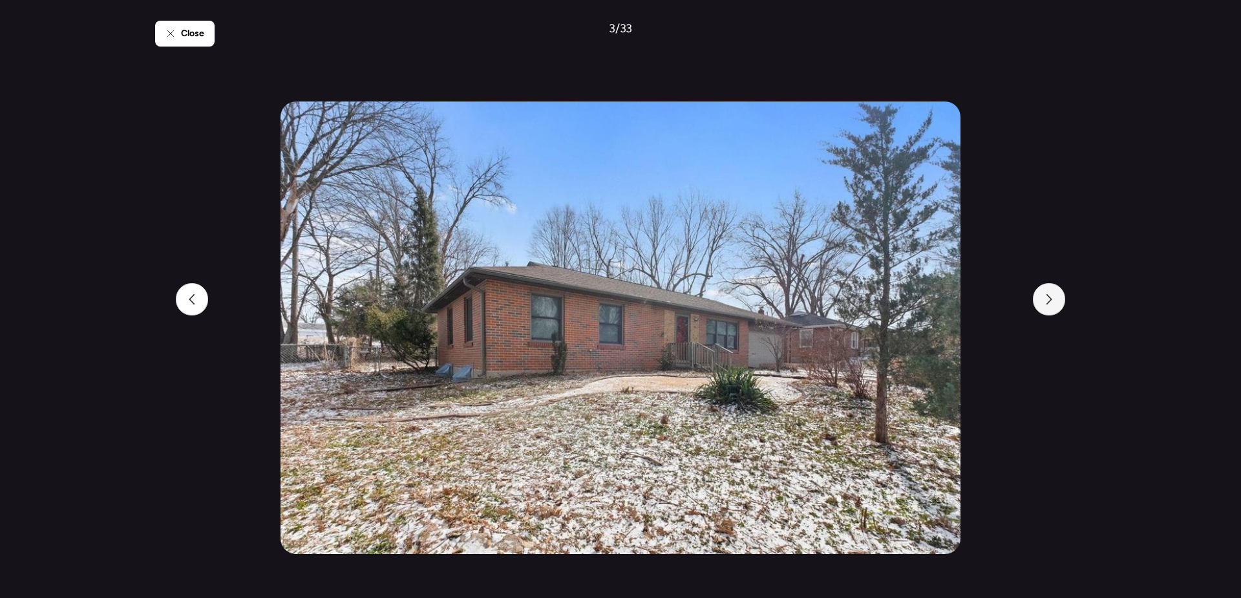
click at [1056, 303] on div at bounding box center [1049, 299] width 32 height 32
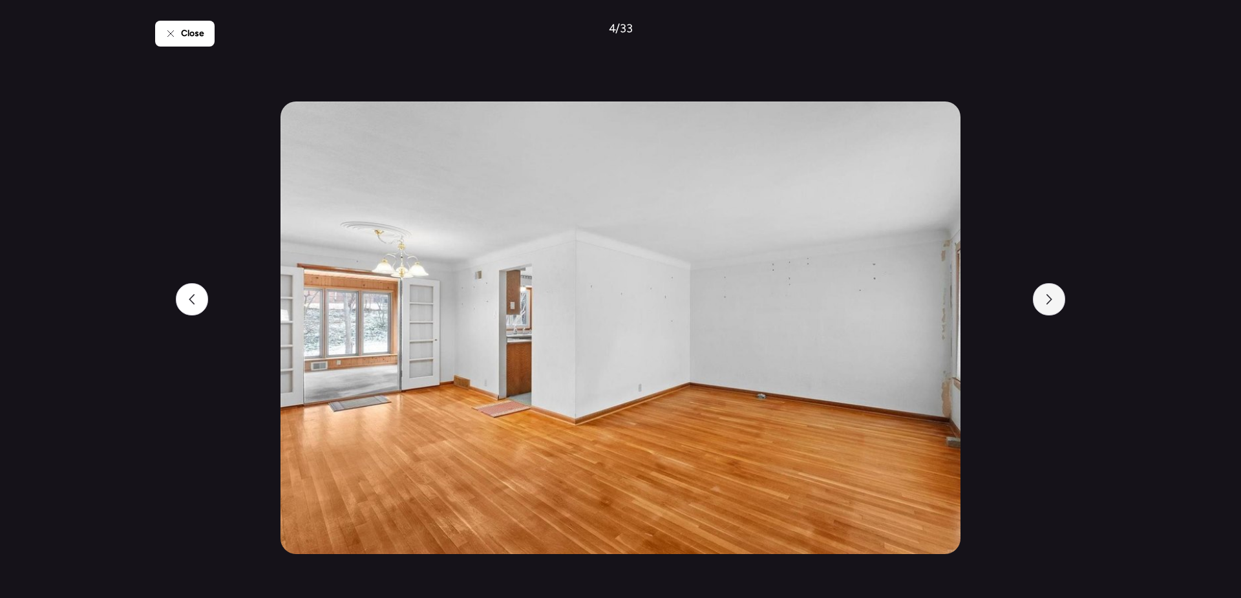
click at [1056, 303] on div at bounding box center [1049, 299] width 32 height 32
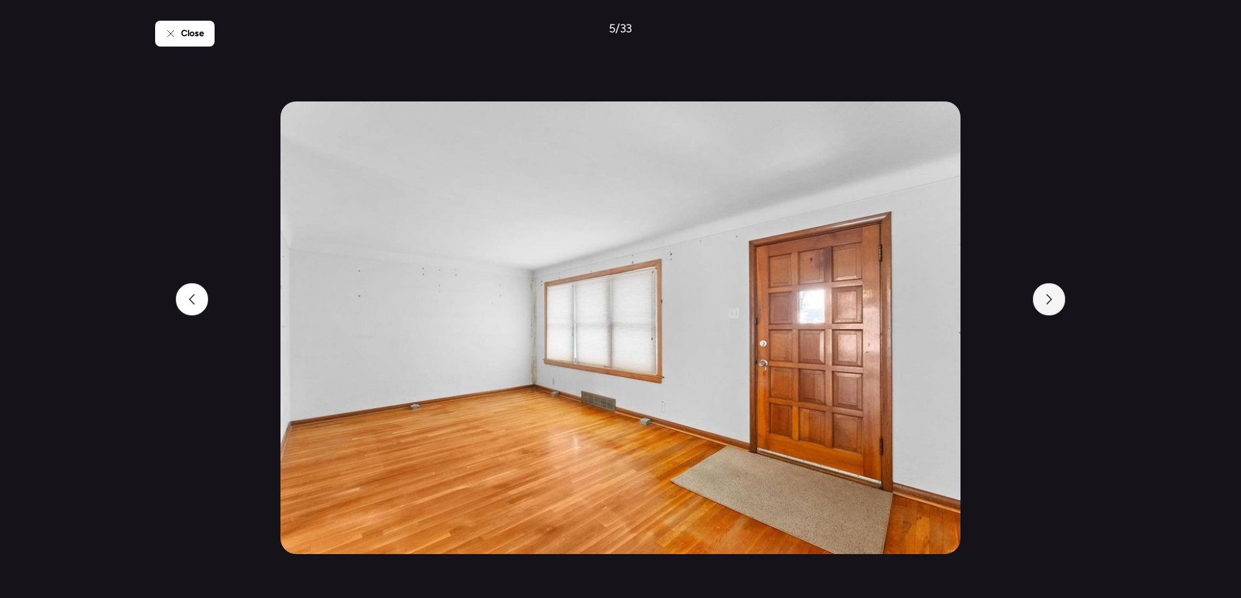
click at [1056, 303] on div at bounding box center [1049, 299] width 32 height 32
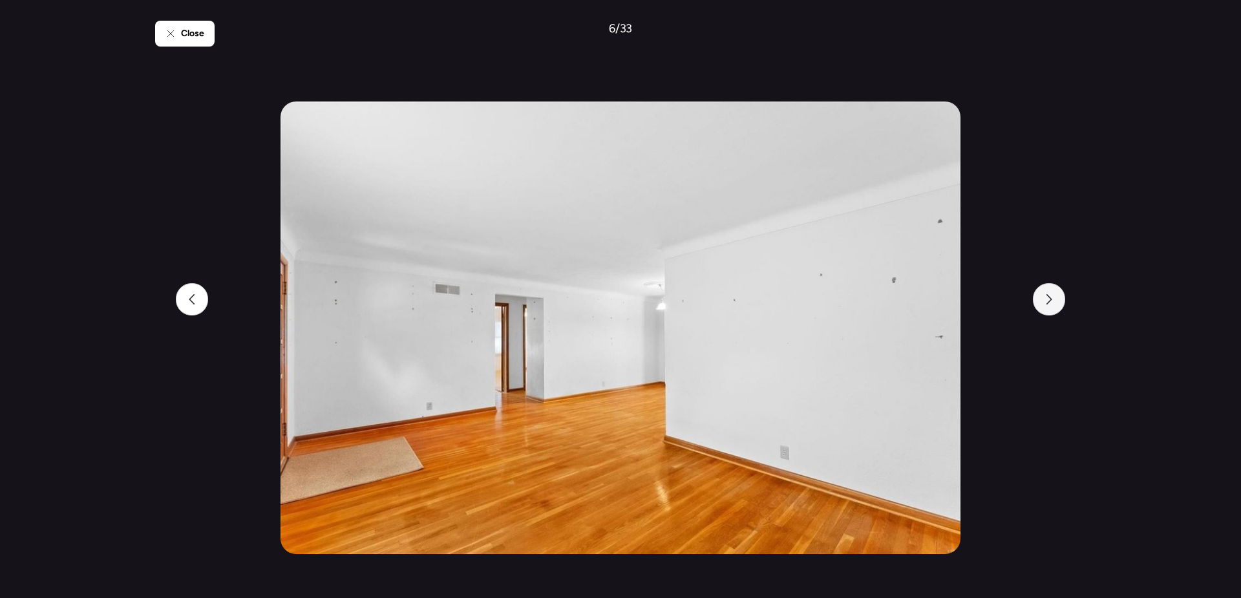
click at [1056, 303] on div at bounding box center [1049, 299] width 32 height 32
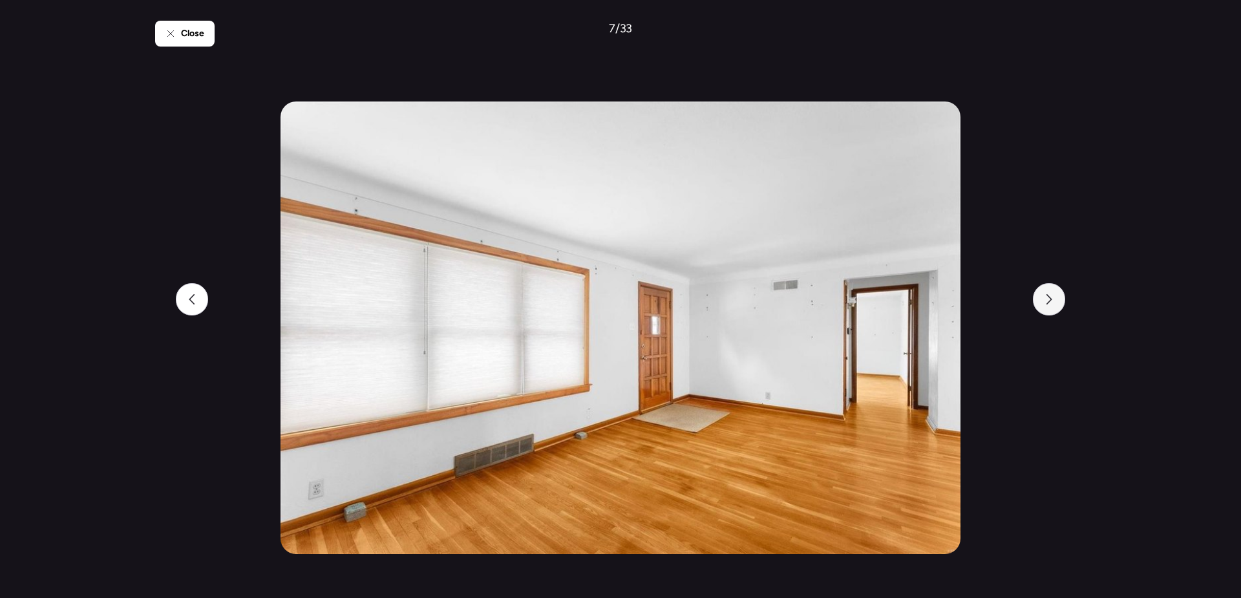
click at [1056, 303] on div at bounding box center [1049, 299] width 32 height 32
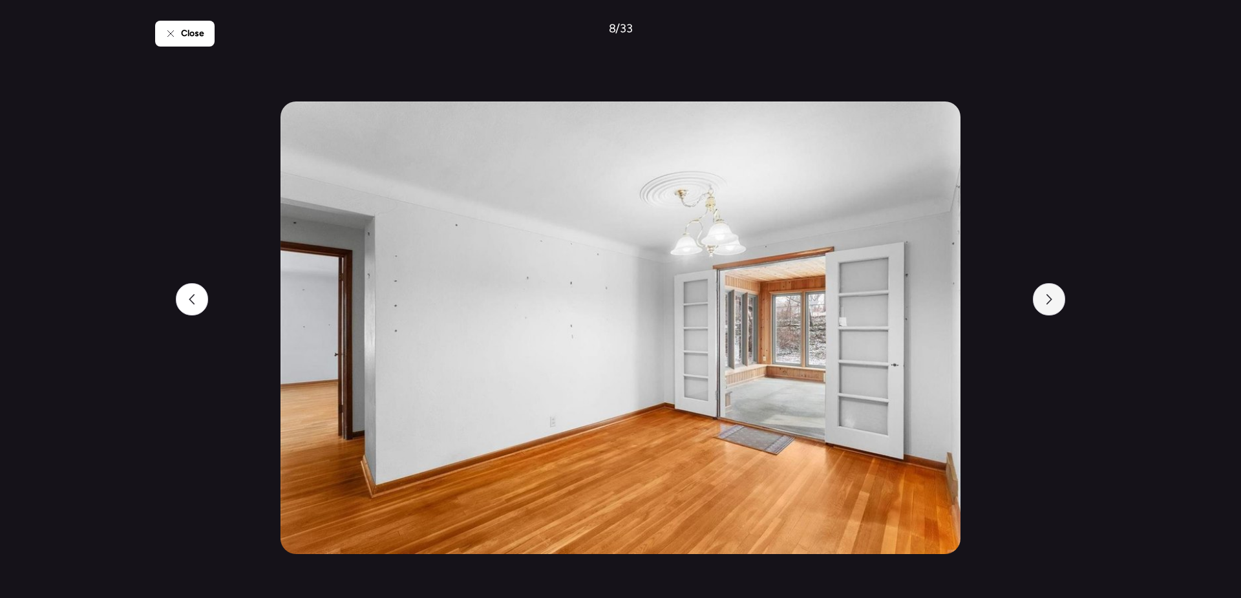
click at [1056, 303] on div at bounding box center [1049, 299] width 32 height 32
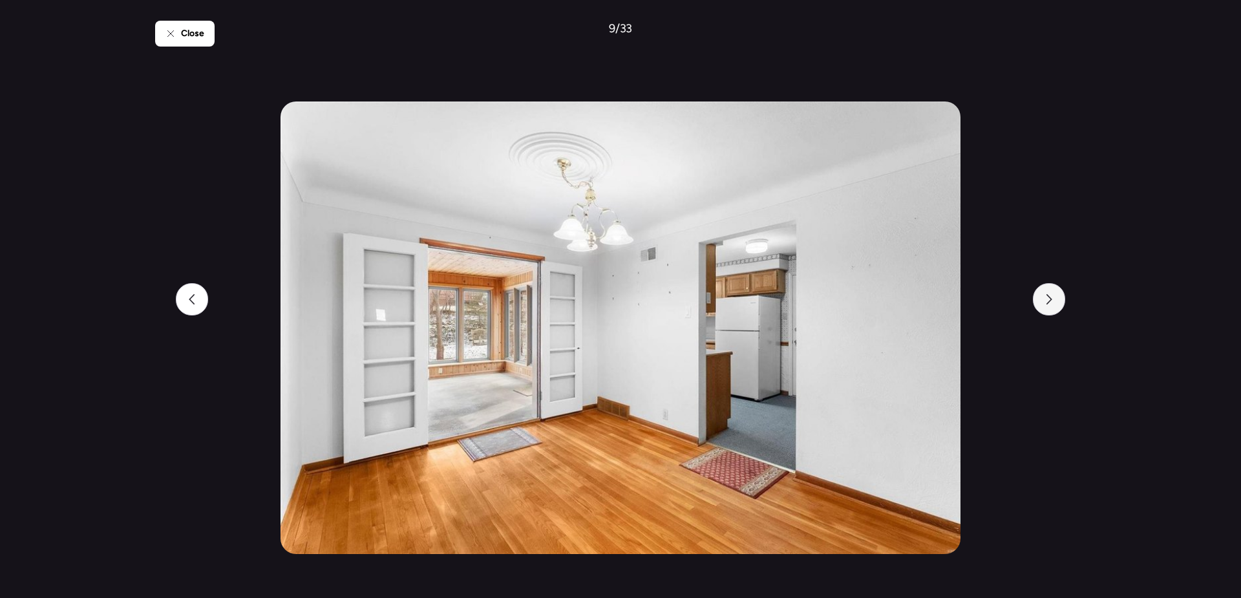
click at [1056, 303] on div at bounding box center [1049, 299] width 32 height 32
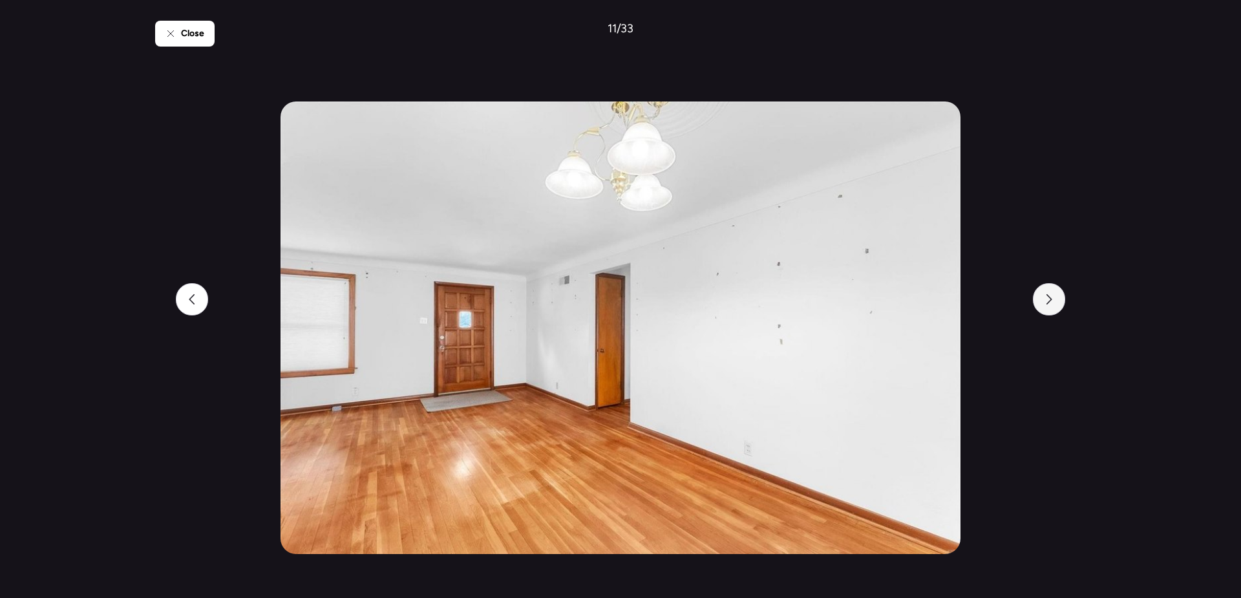
click at [1056, 303] on div at bounding box center [1049, 299] width 32 height 32
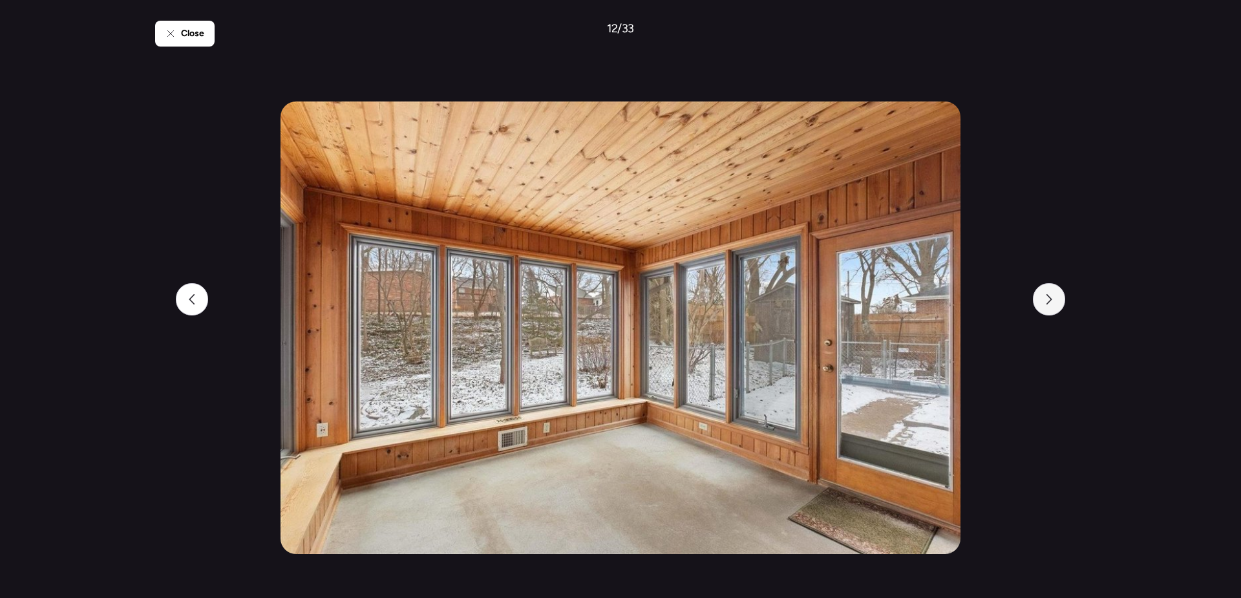
click at [1056, 303] on div at bounding box center [1049, 299] width 32 height 32
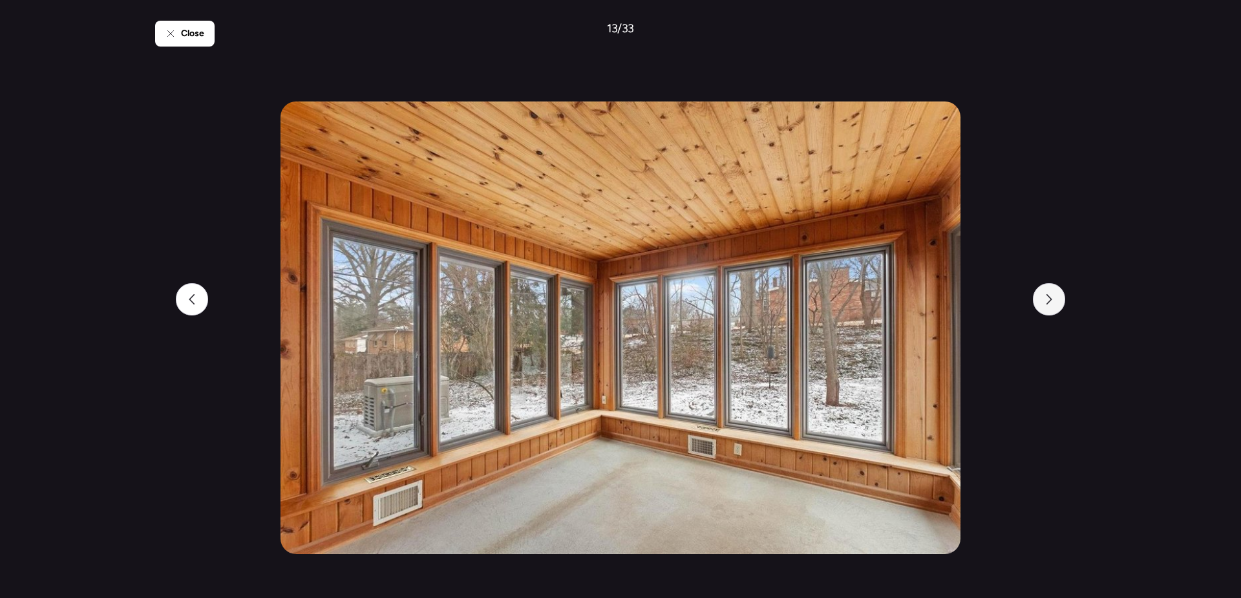
click at [1056, 303] on div at bounding box center [1049, 299] width 32 height 32
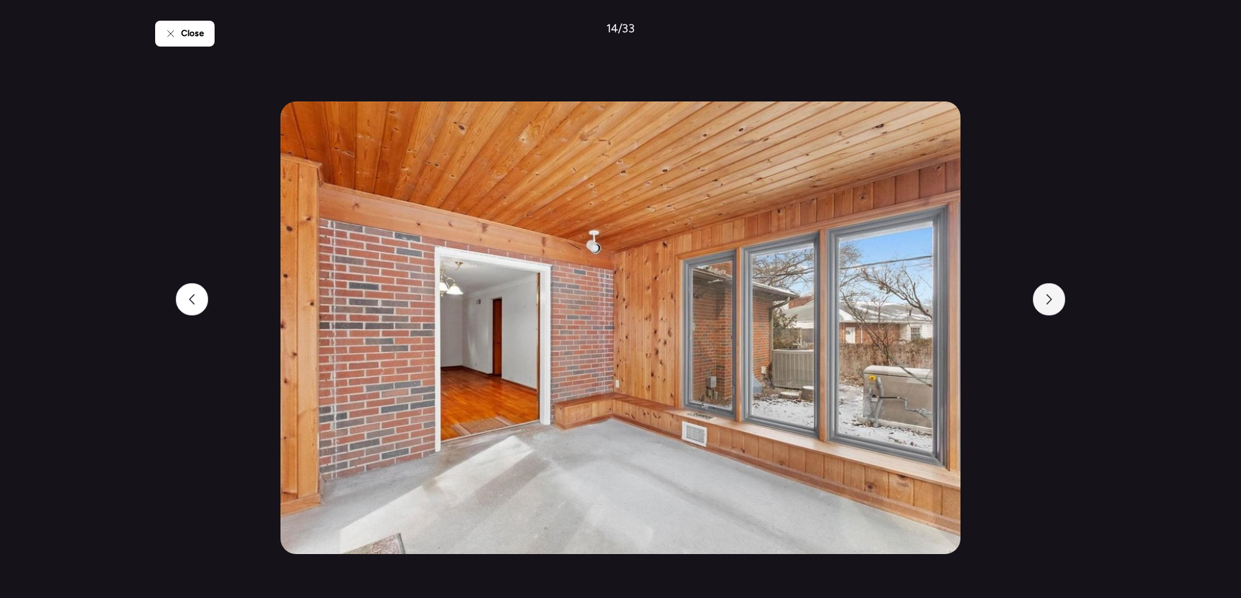
click at [1056, 303] on div at bounding box center [1049, 299] width 32 height 32
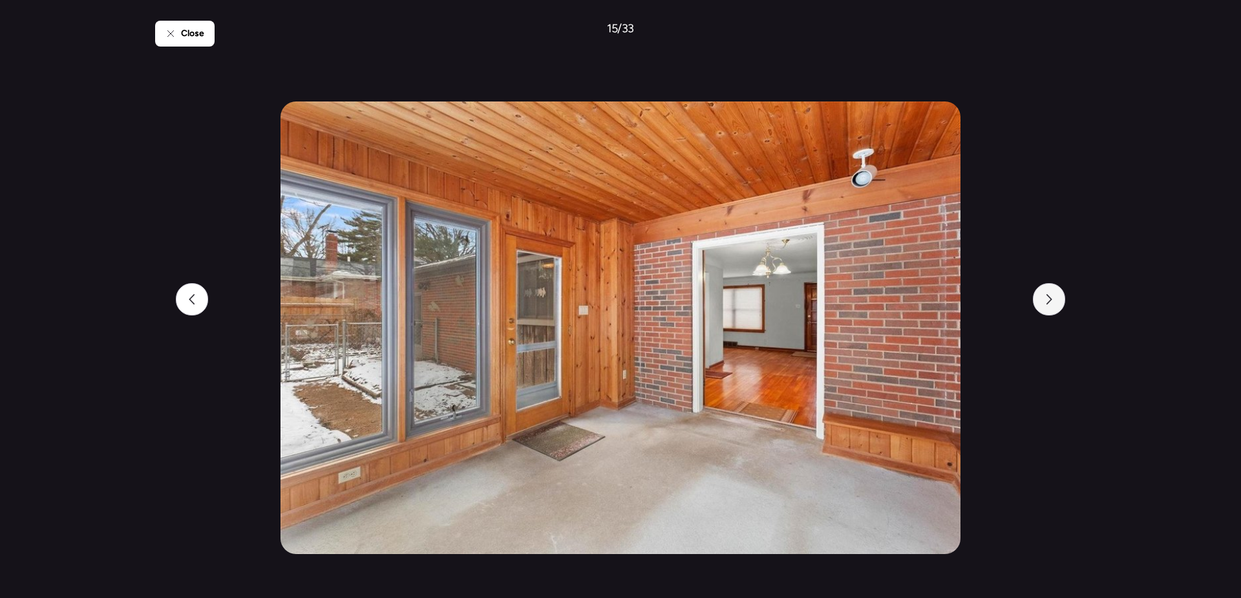
click at [1056, 303] on div at bounding box center [1049, 299] width 32 height 32
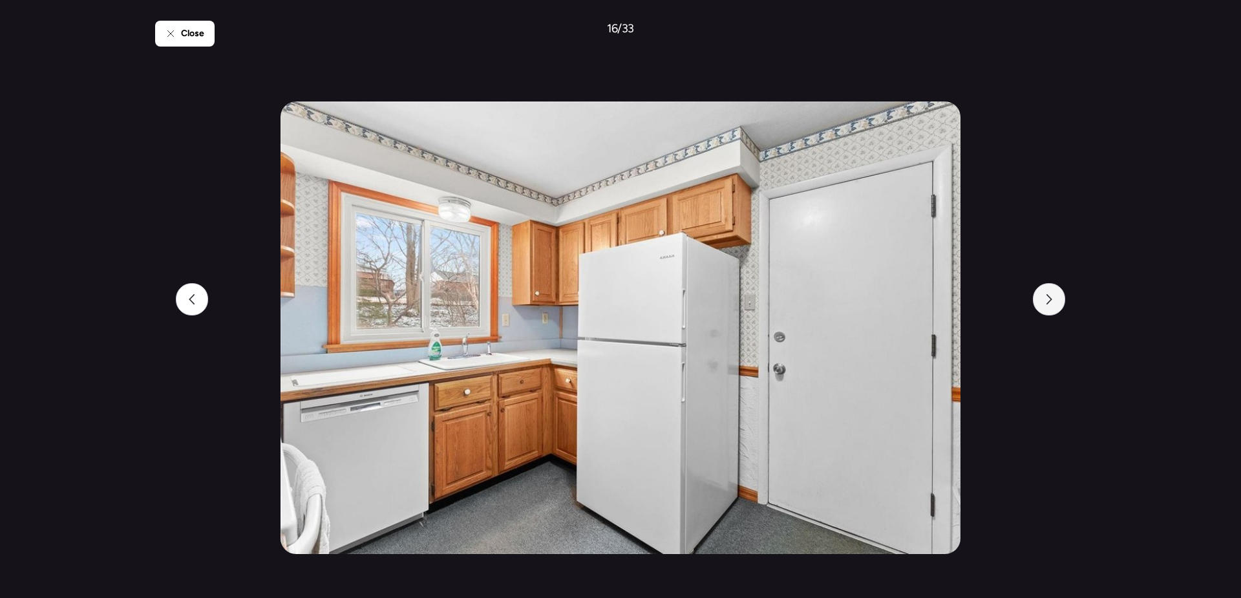
click at [1056, 303] on div at bounding box center [1049, 299] width 32 height 32
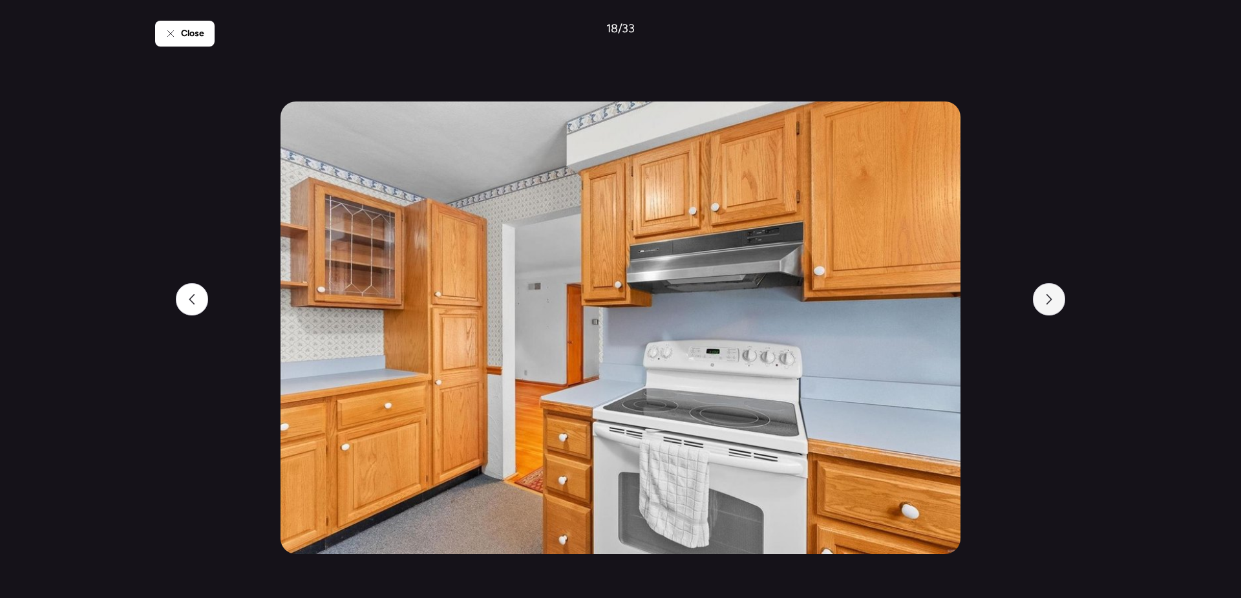
click at [1056, 303] on div at bounding box center [1049, 299] width 32 height 32
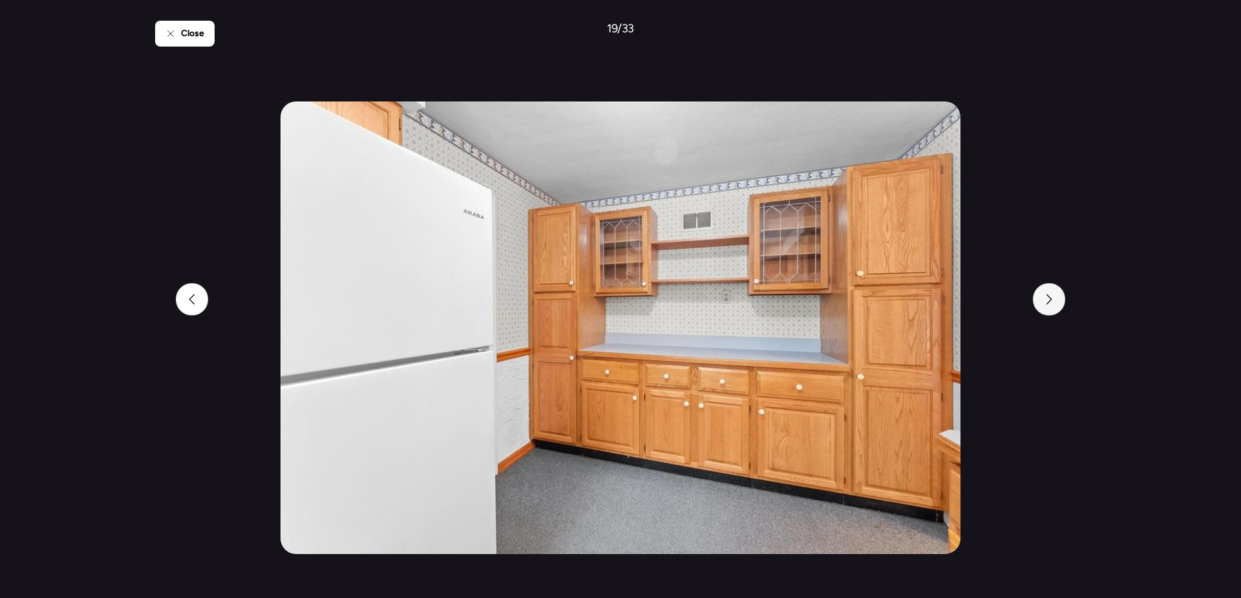
click at [1056, 303] on div at bounding box center [1049, 299] width 32 height 32
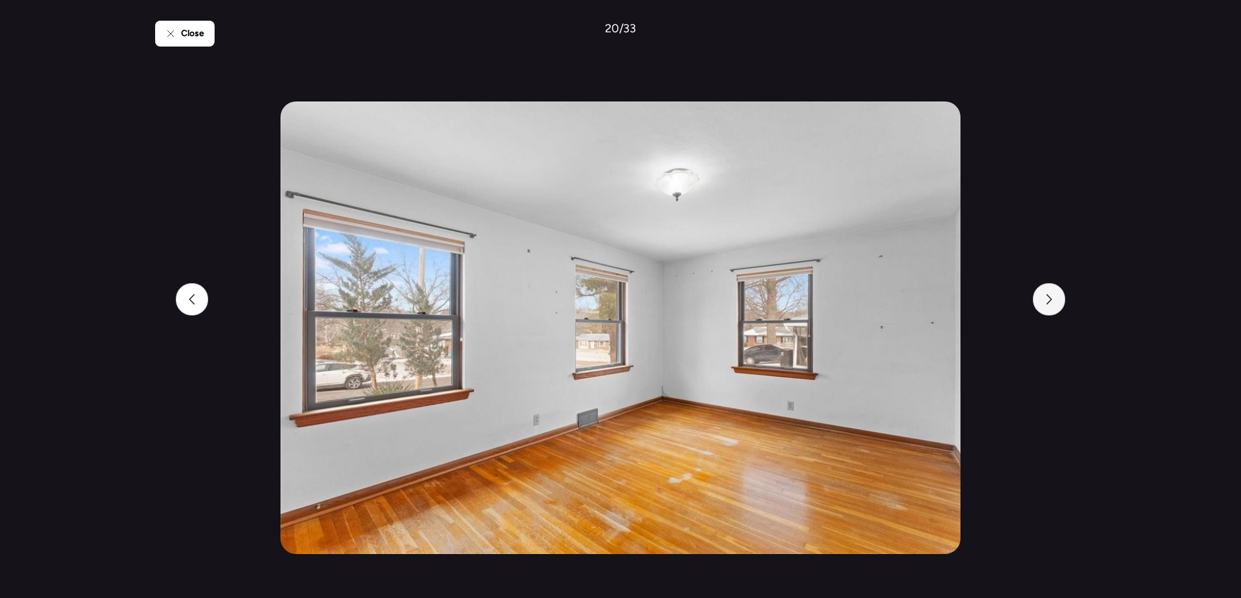
click at [1056, 303] on div at bounding box center [1049, 299] width 32 height 32
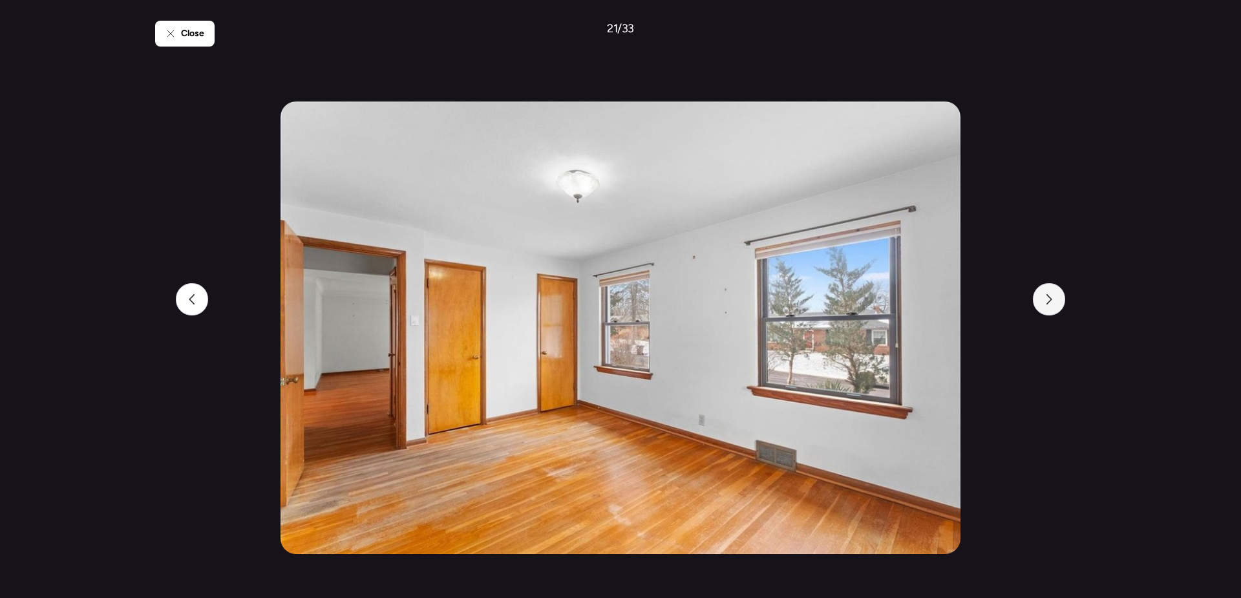
click at [1056, 303] on div at bounding box center [1049, 299] width 32 height 32
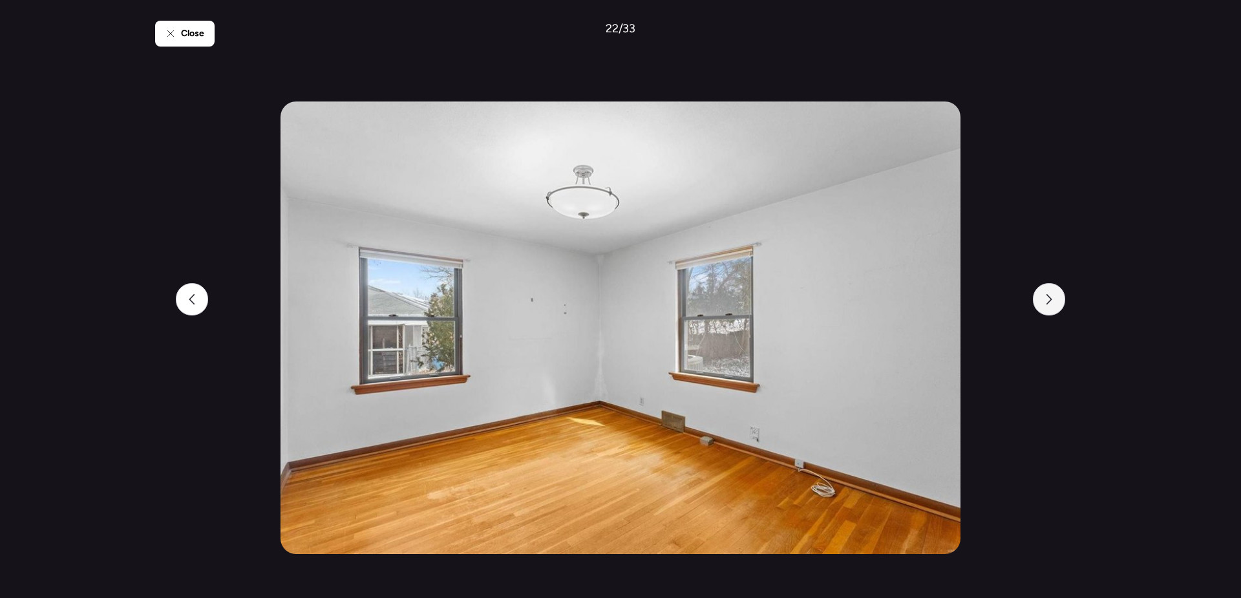
click at [1056, 303] on div at bounding box center [1049, 299] width 32 height 32
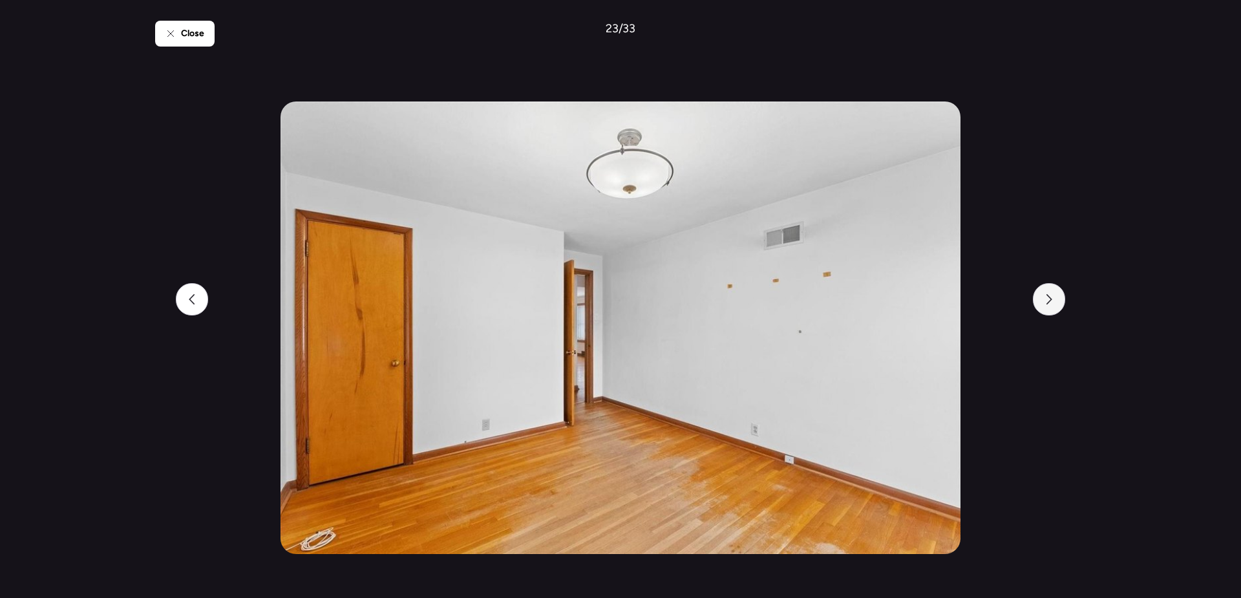
click at [1056, 303] on div at bounding box center [1049, 299] width 32 height 32
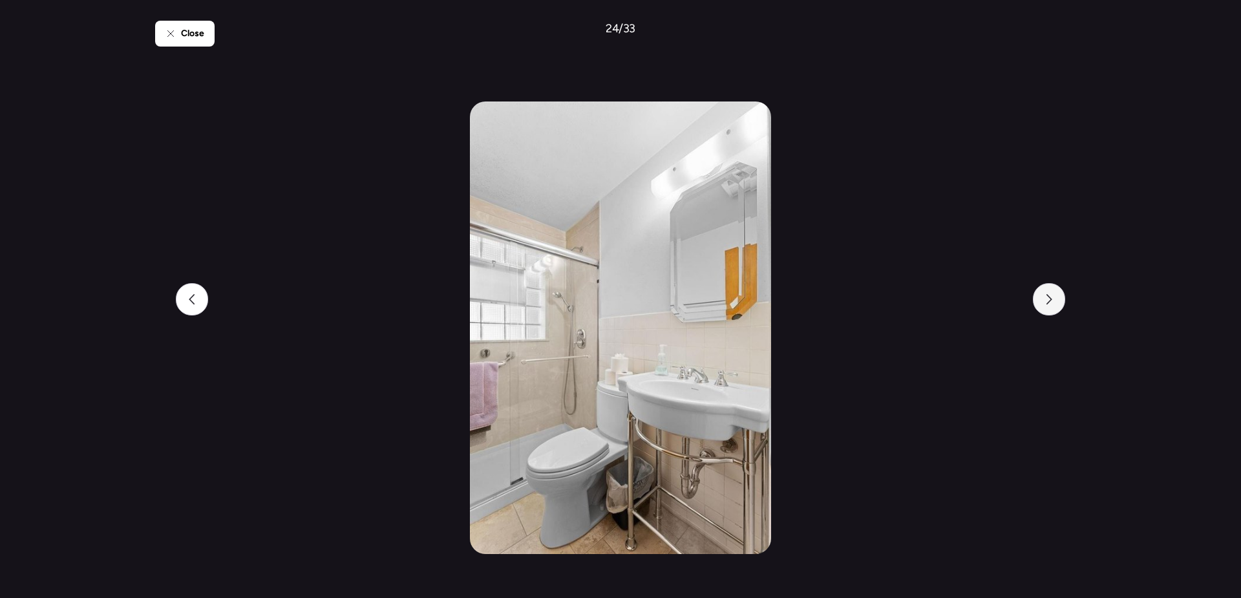
click at [1056, 303] on div at bounding box center [1049, 299] width 32 height 32
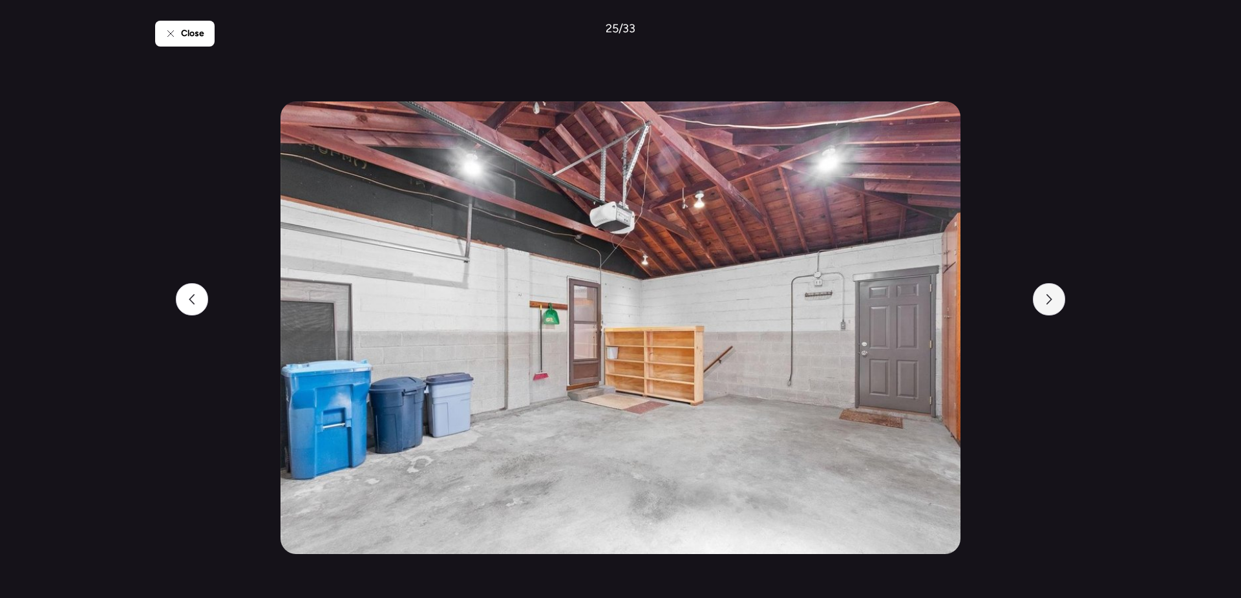
click at [1056, 303] on div at bounding box center [1049, 299] width 32 height 32
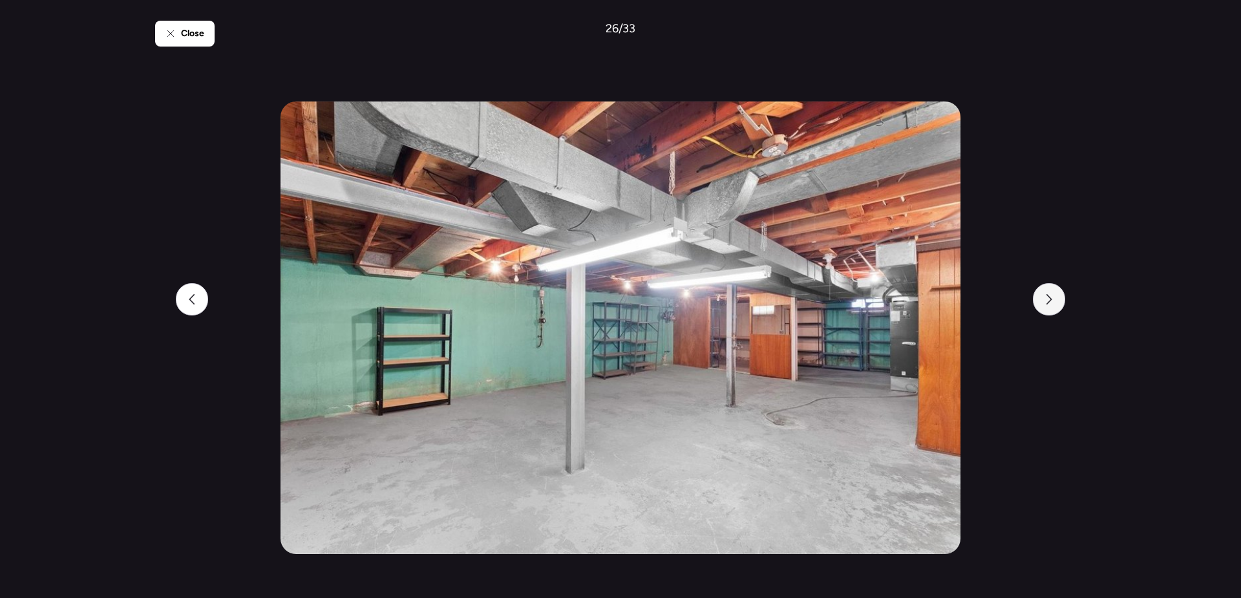
click at [1056, 303] on div at bounding box center [1049, 299] width 32 height 32
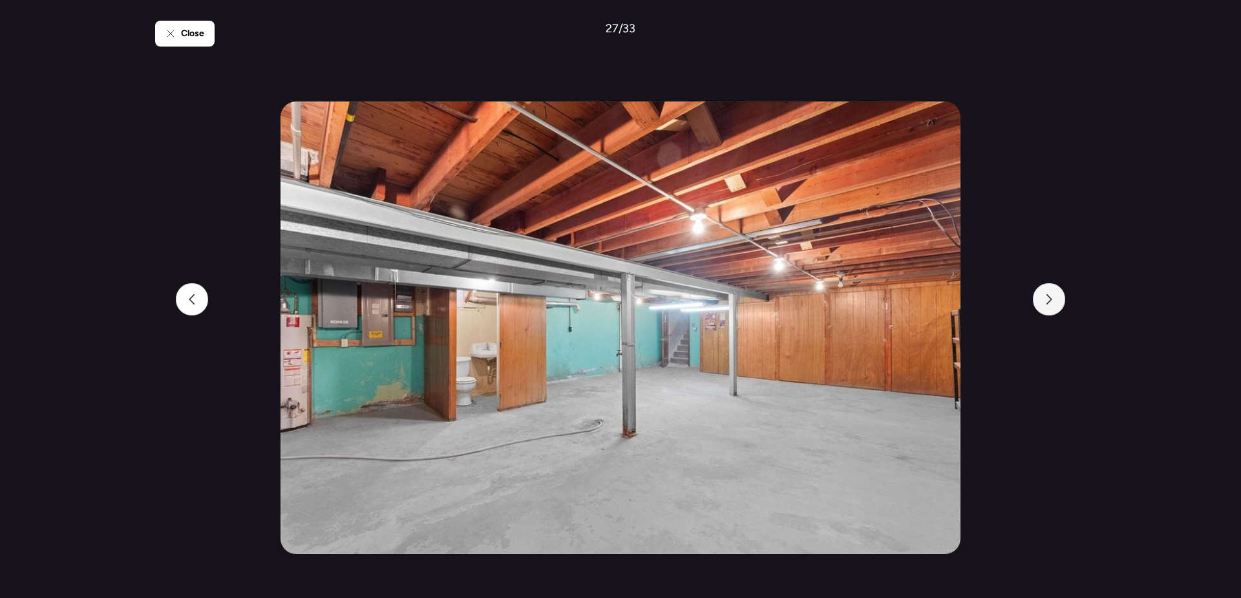
click at [1056, 303] on div at bounding box center [1049, 299] width 32 height 32
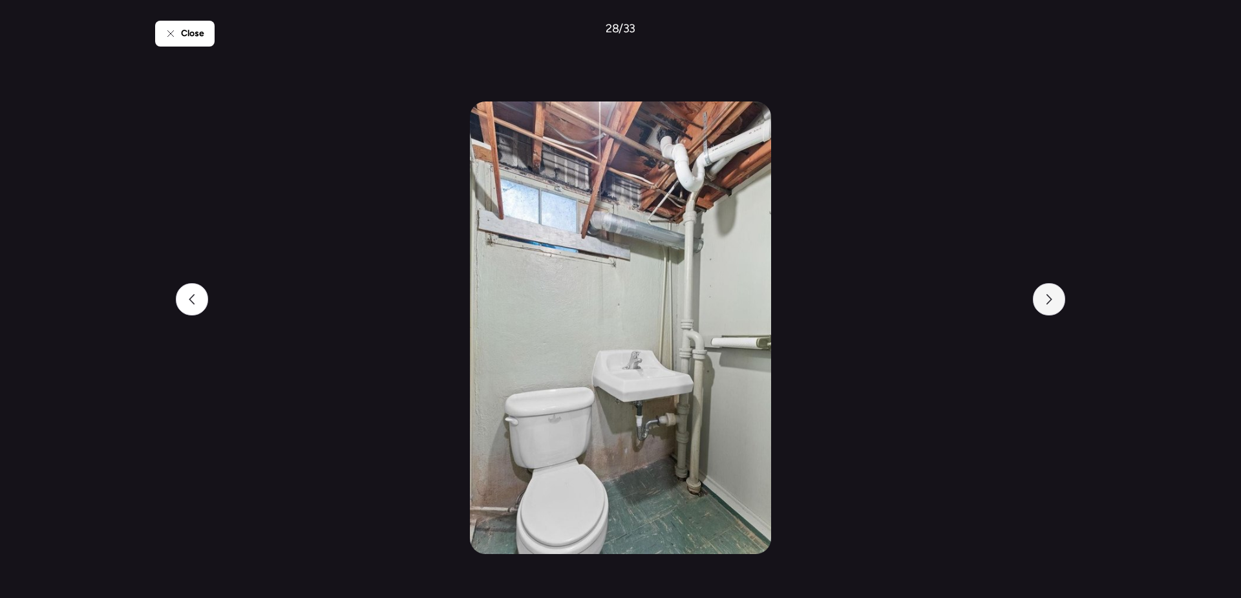
click at [1056, 303] on div at bounding box center [1049, 299] width 32 height 32
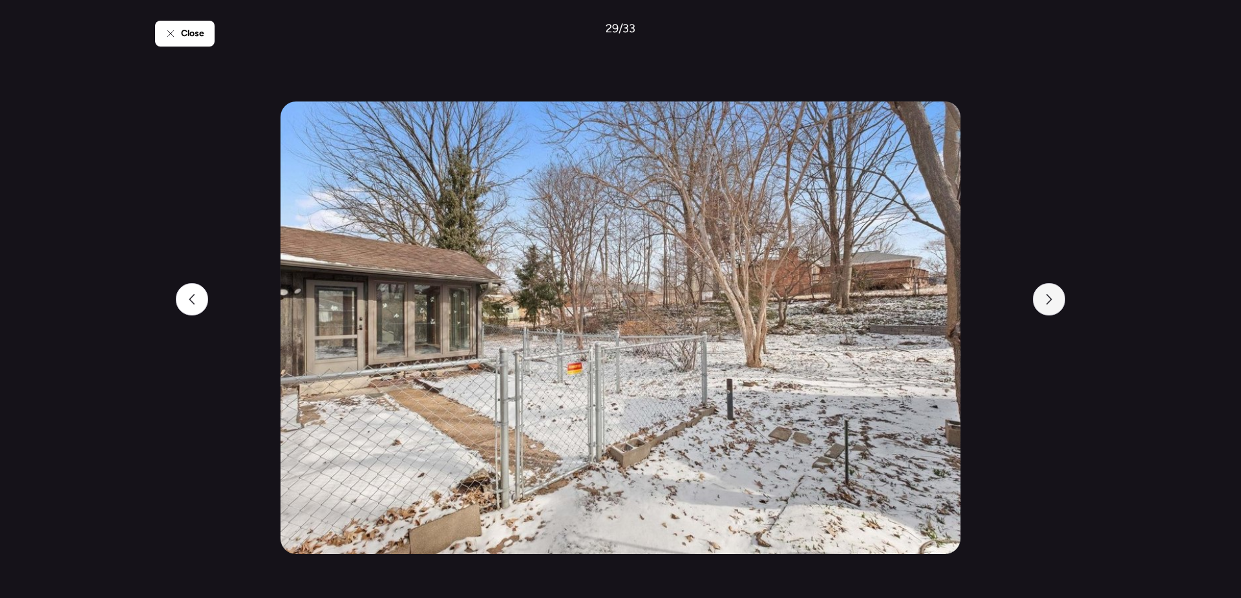
click at [1056, 303] on div at bounding box center [1049, 299] width 32 height 32
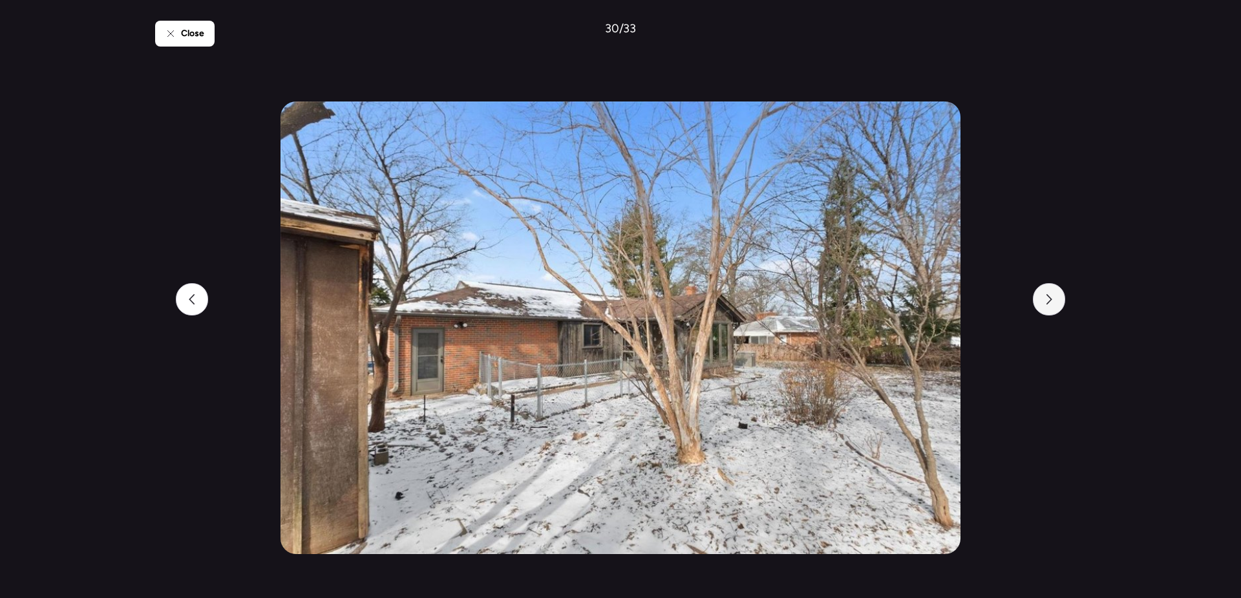
click at [1056, 303] on div at bounding box center [1049, 299] width 32 height 32
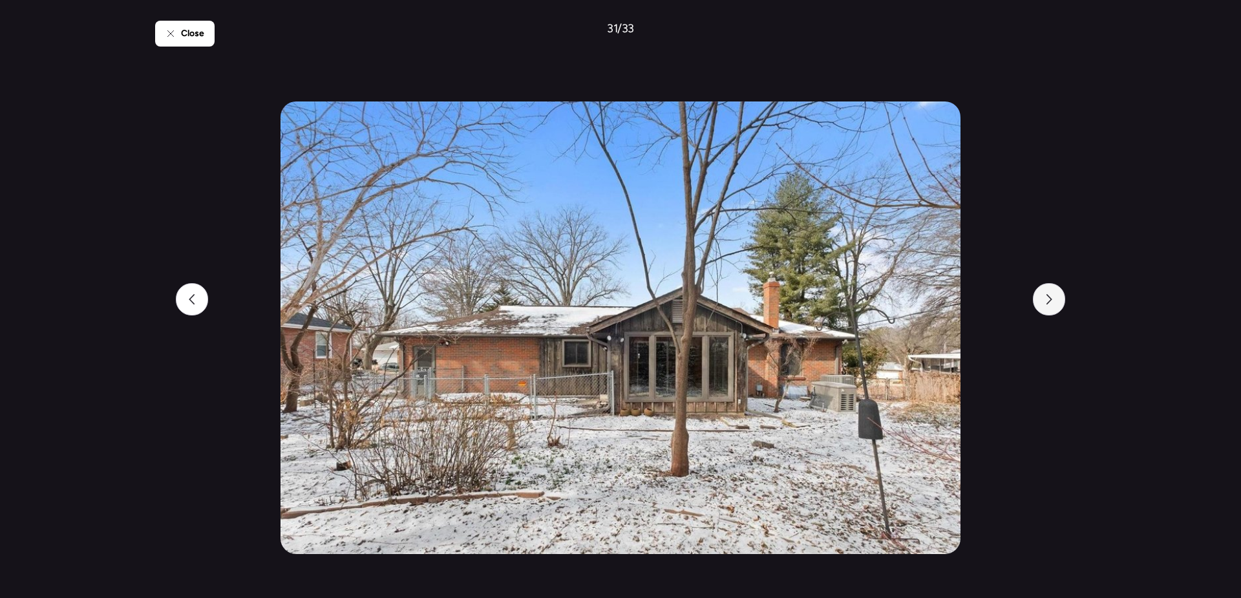
click at [1056, 303] on div at bounding box center [1049, 299] width 32 height 32
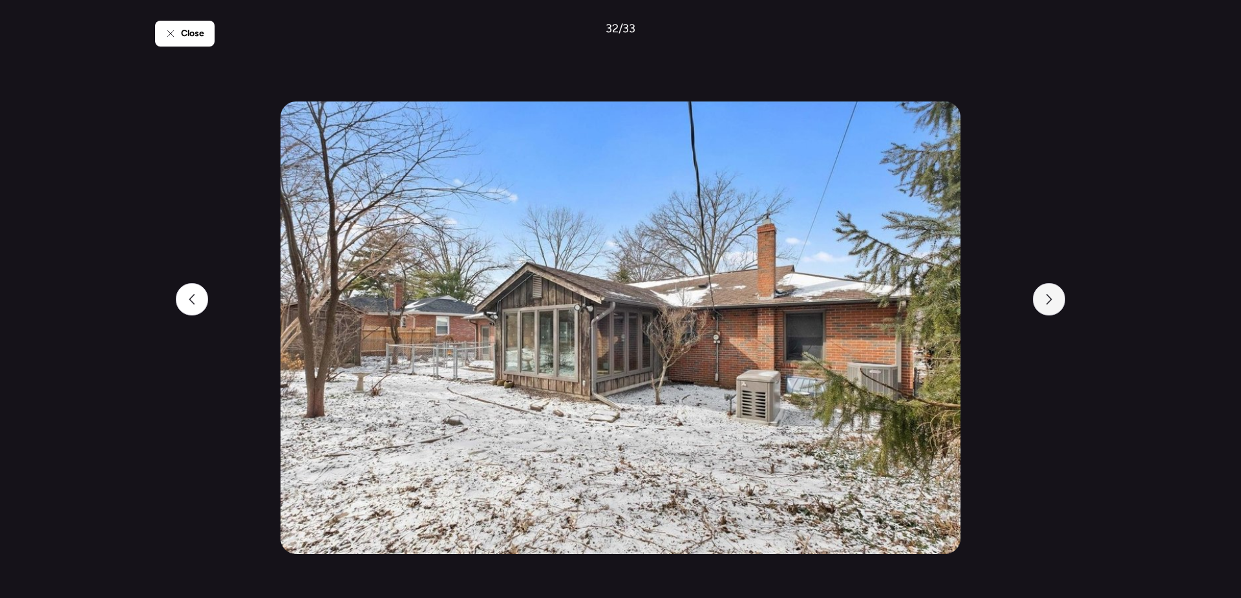
click at [1056, 303] on div at bounding box center [1049, 299] width 32 height 32
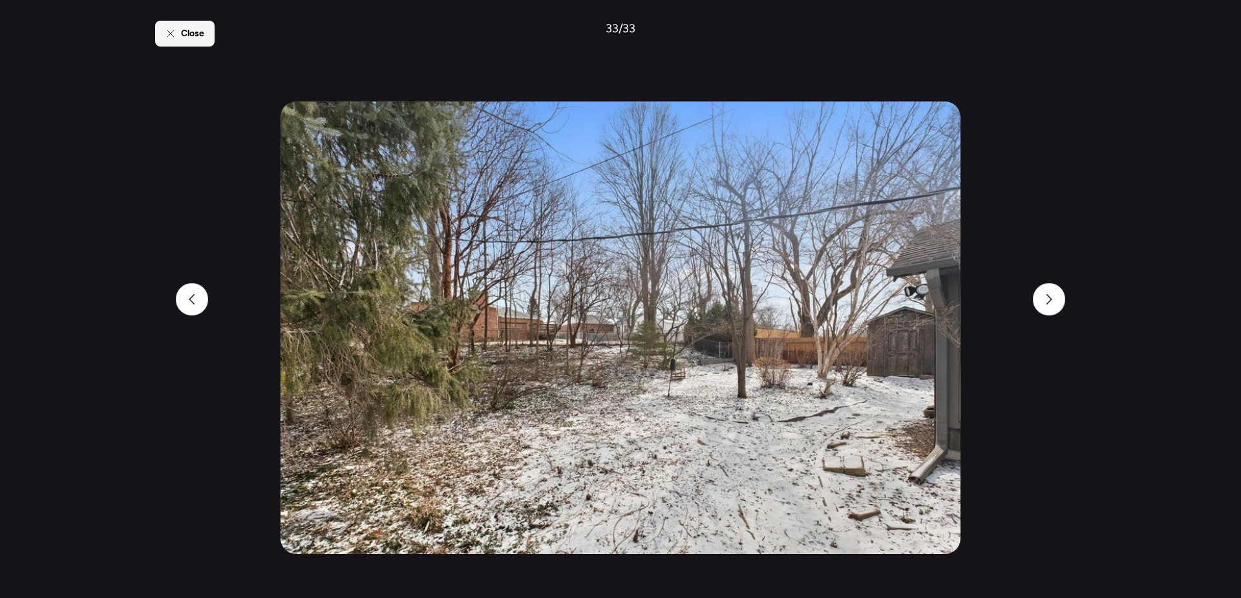
click at [180, 38] on div "Close" at bounding box center [184, 34] width 59 height 26
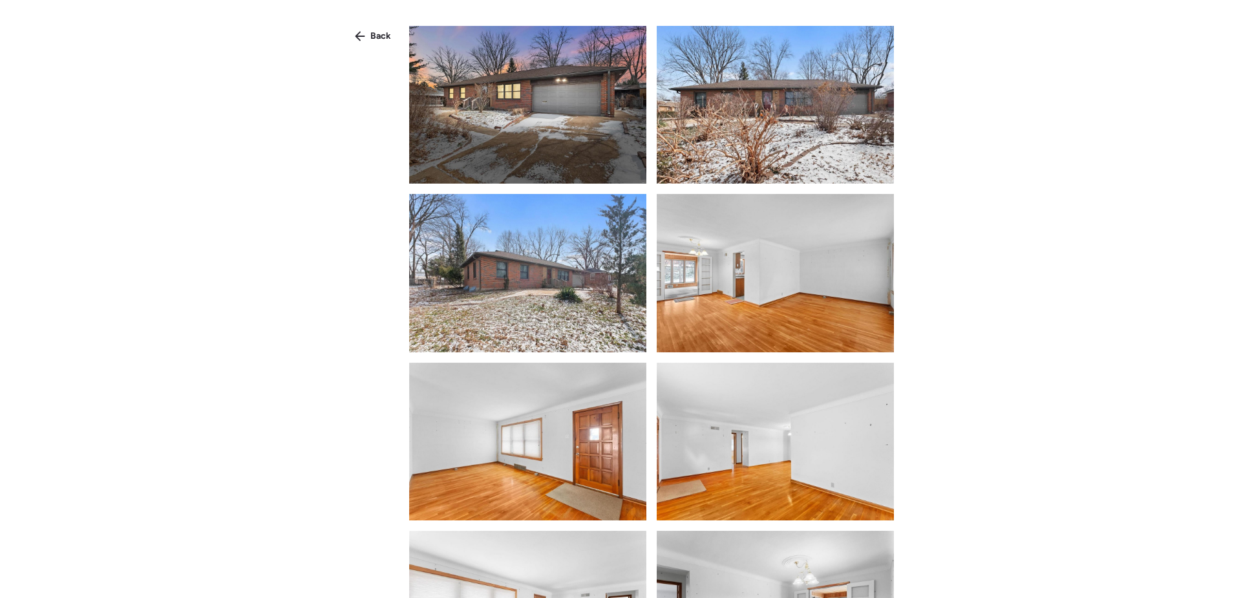
click at [368, 32] on div "Back" at bounding box center [373, 36] width 52 height 21
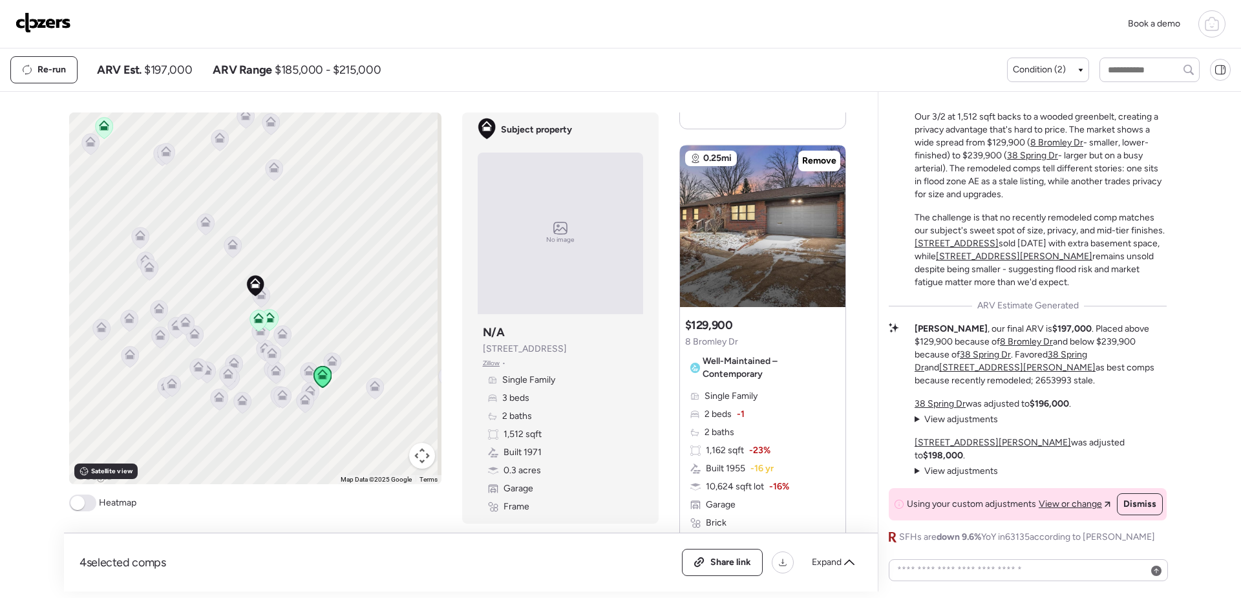
click at [80, 502] on span at bounding box center [77, 503] width 14 height 14
